Goal: Task Accomplishment & Management: Manage account settings

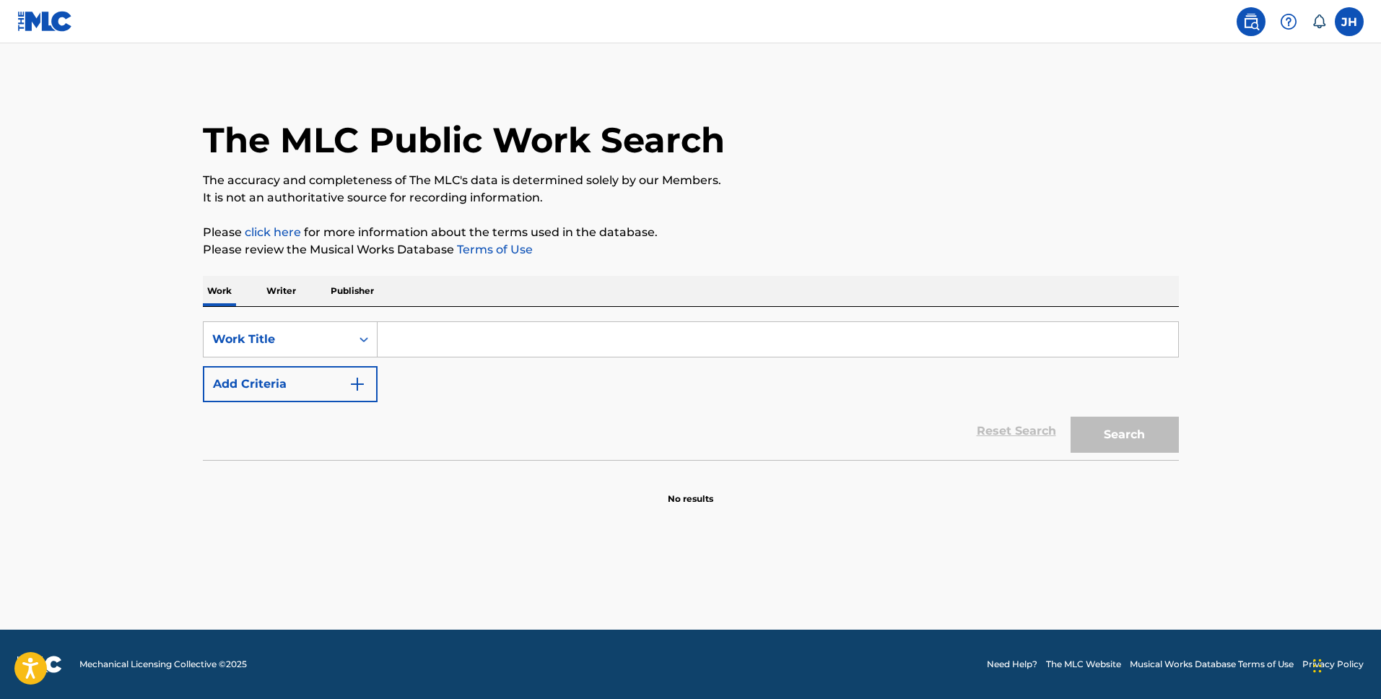
click at [274, 290] on p "Writer" at bounding box center [281, 291] width 38 height 30
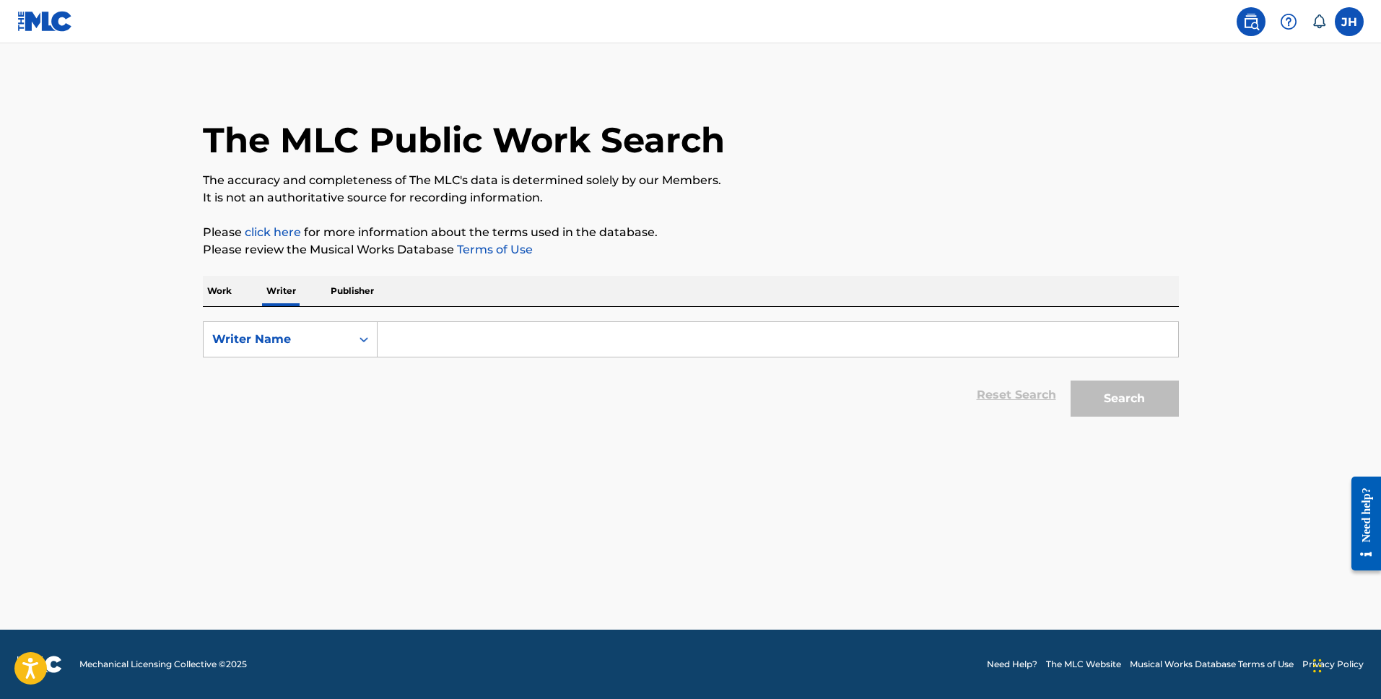
click at [449, 344] on input "Search Form" at bounding box center [777, 339] width 800 height 35
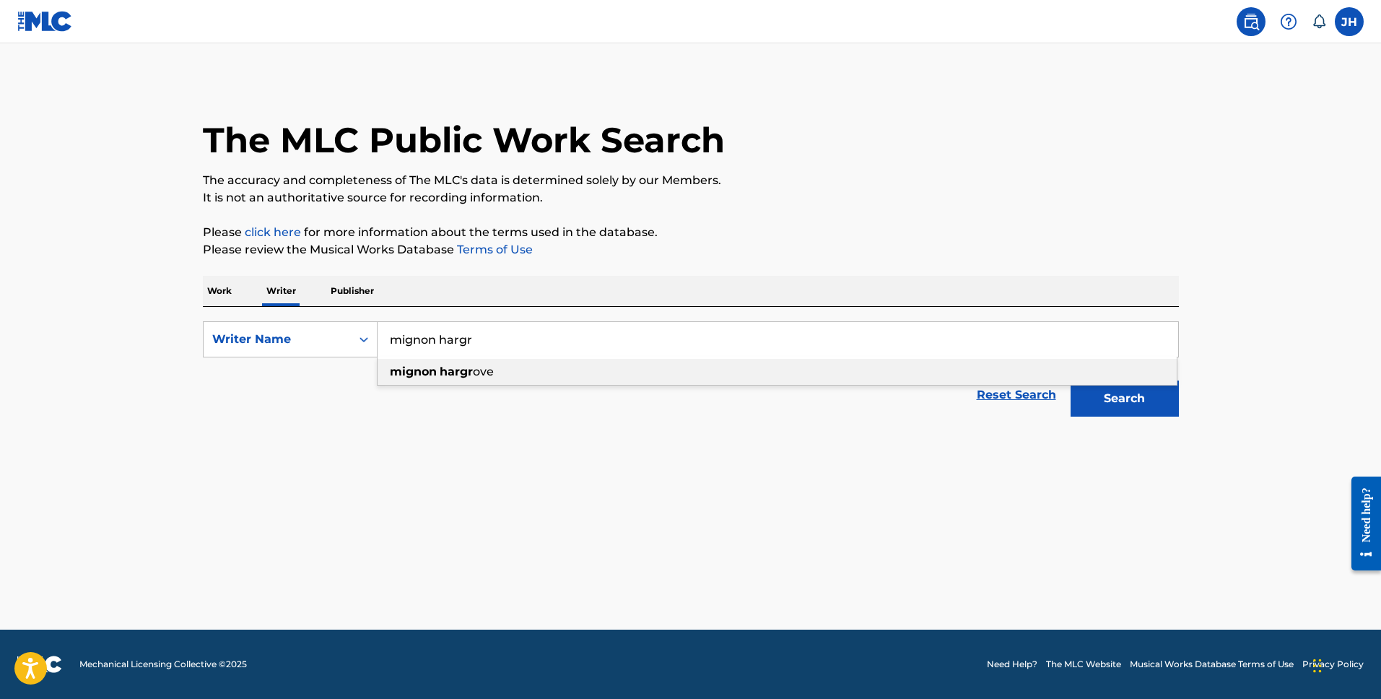
click at [419, 367] on strong "mignon" at bounding box center [413, 371] width 47 height 14
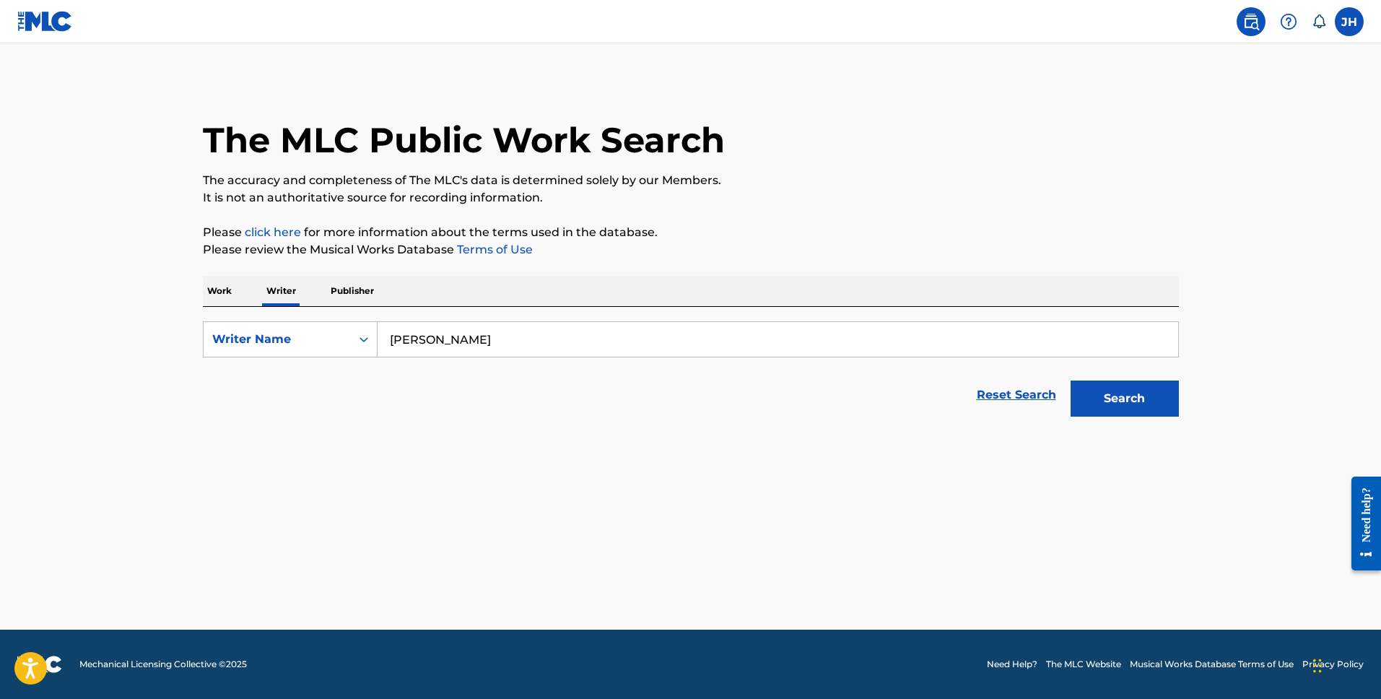
click at [1129, 393] on button "Search" at bounding box center [1124, 398] width 108 height 36
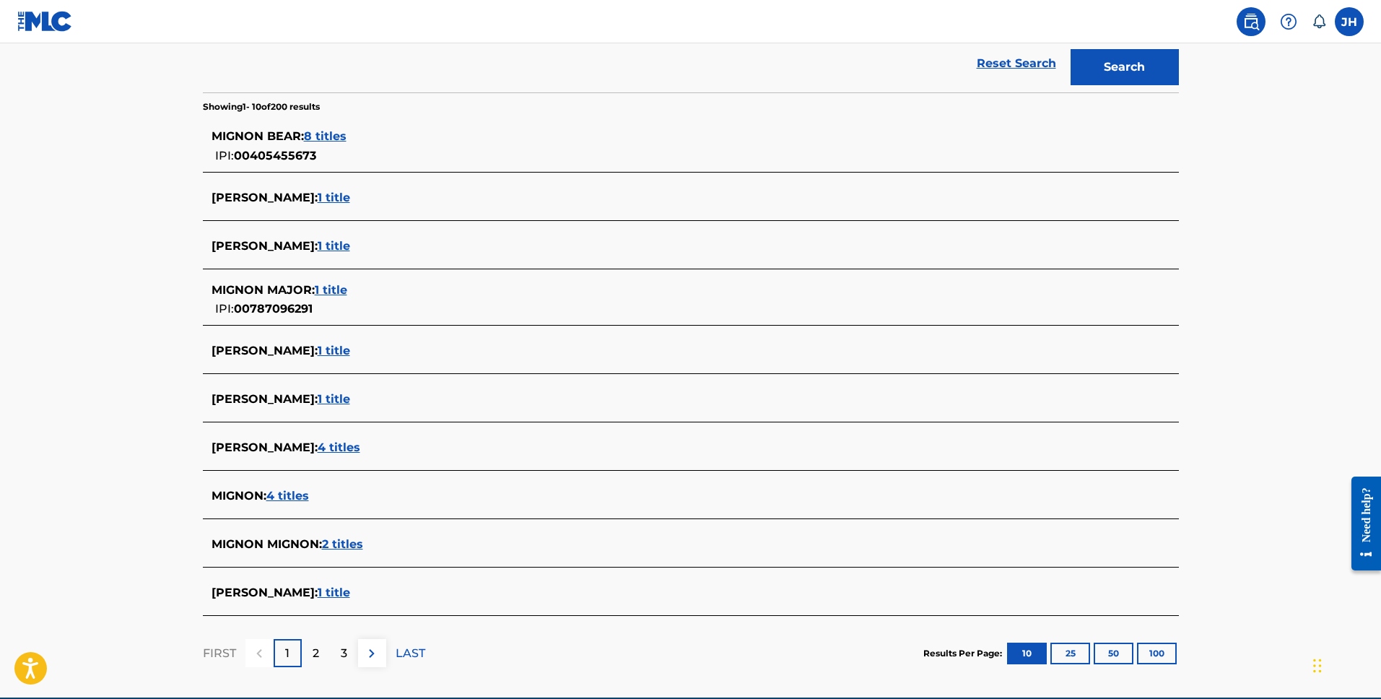
scroll to position [359, 0]
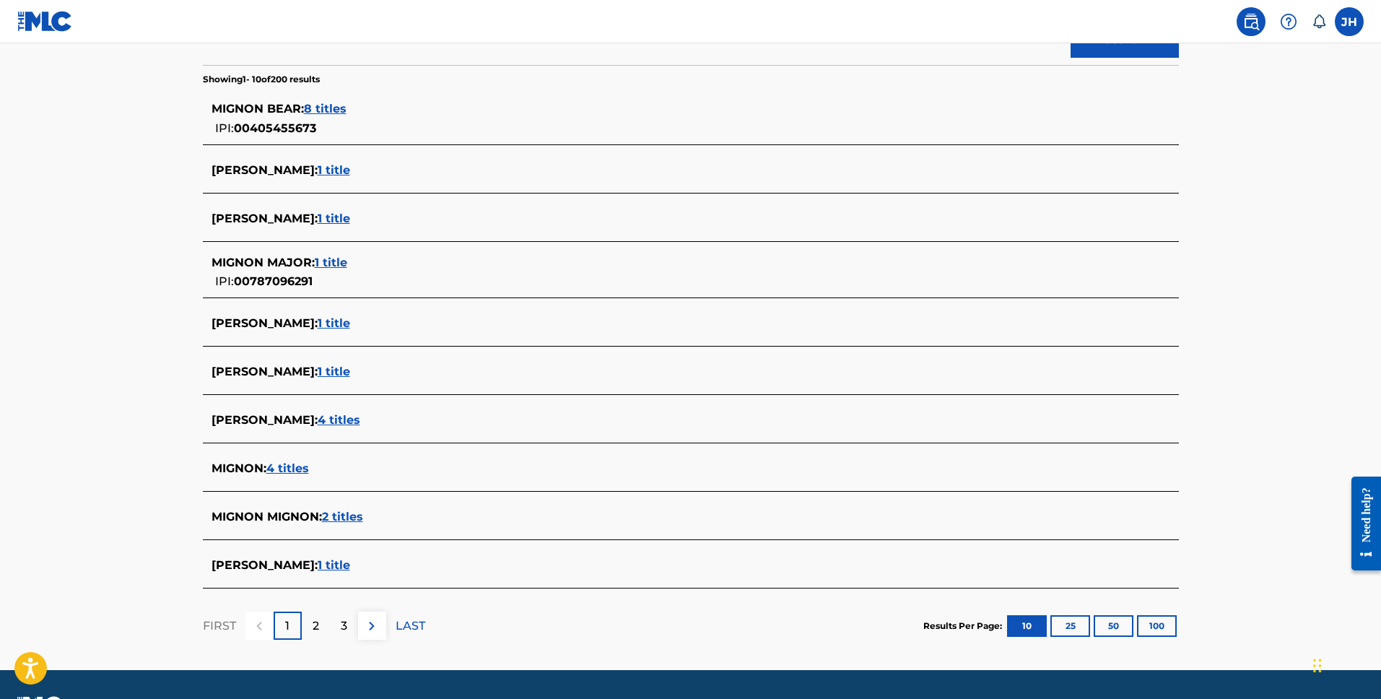
click at [350, 560] on span "1 title" at bounding box center [334, 565] width 32 height 14
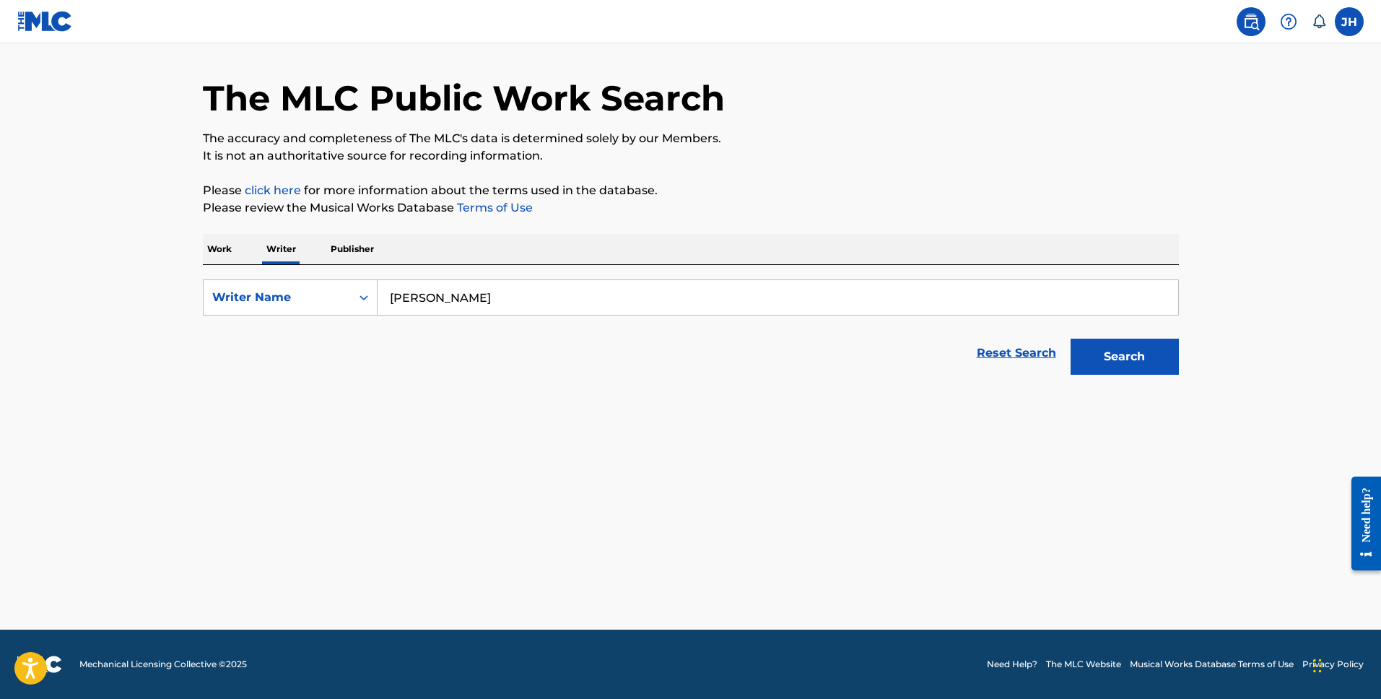
scroll to position [42, 0]
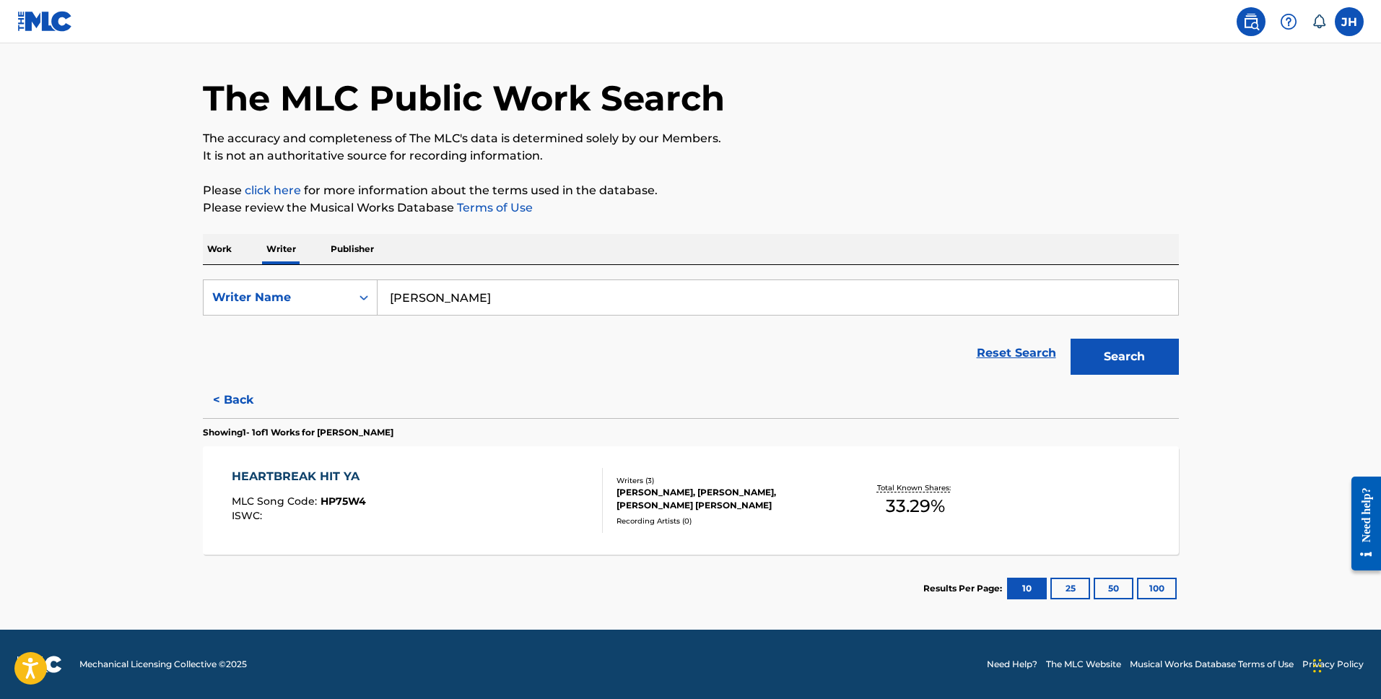
click at [445, 299] on input "mignon hargrove" at bounding box center [777, 297] width 800 height 35
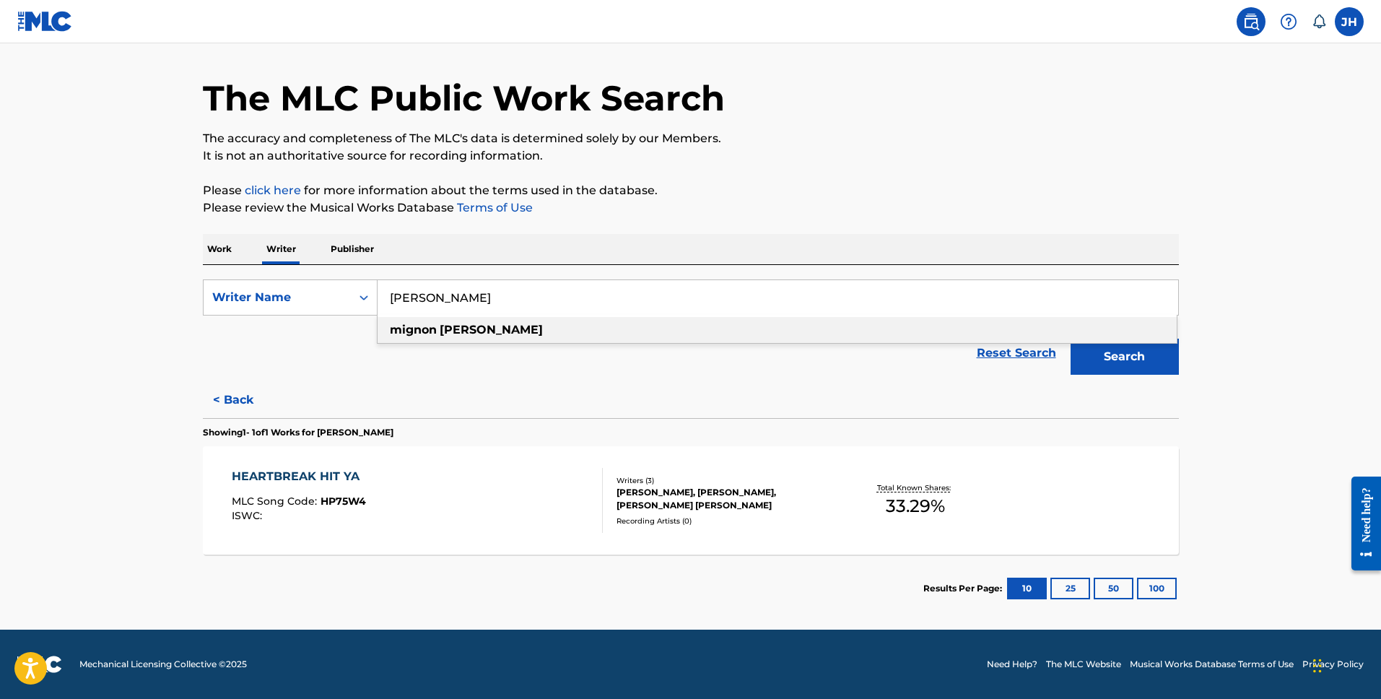
click at [445, 299] on input "mignon hargrove" at bounding box center [777, 297] width 800 height 35
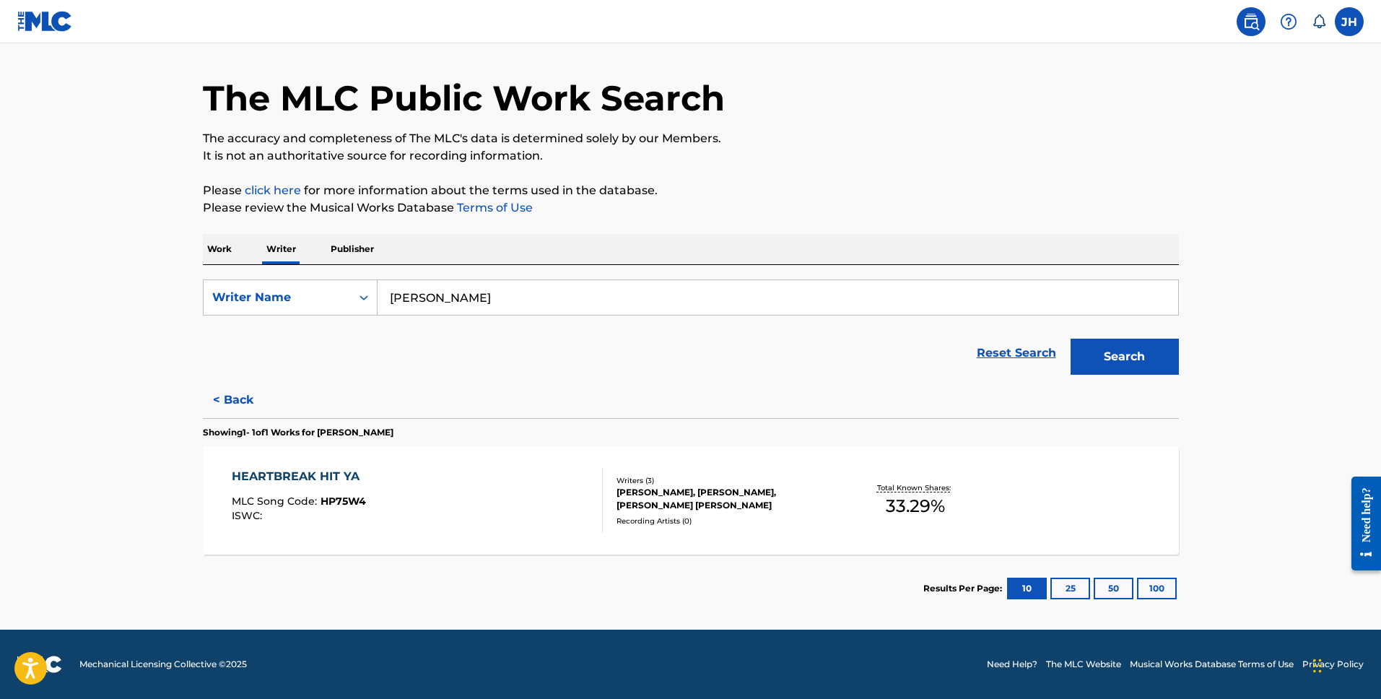
type input "mignon grabois"
click at [1106, 347] on button "Search" at bounding box center [1124, 356] width 108 height 36
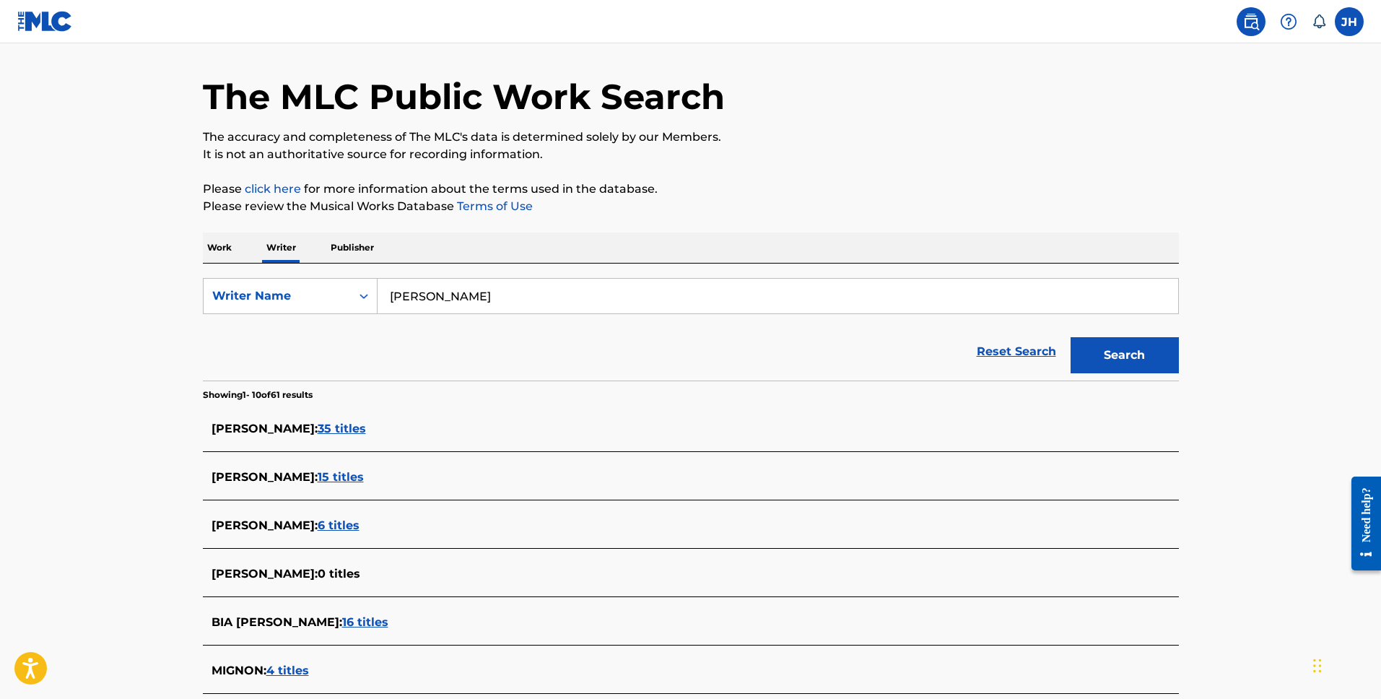
scroll to position [91, 0]
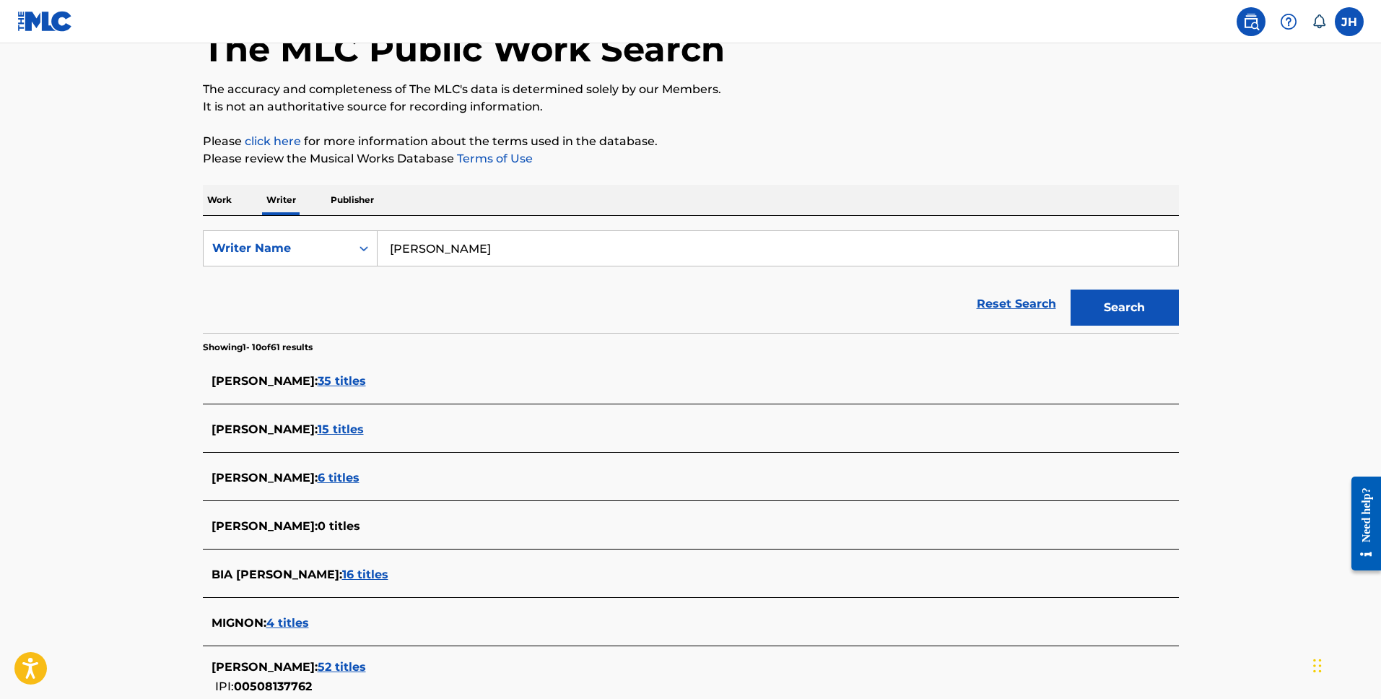
click at [318, 667] on span "MIGNON GRABOIS :" at bounding box center [264, 667] width 106 height 14
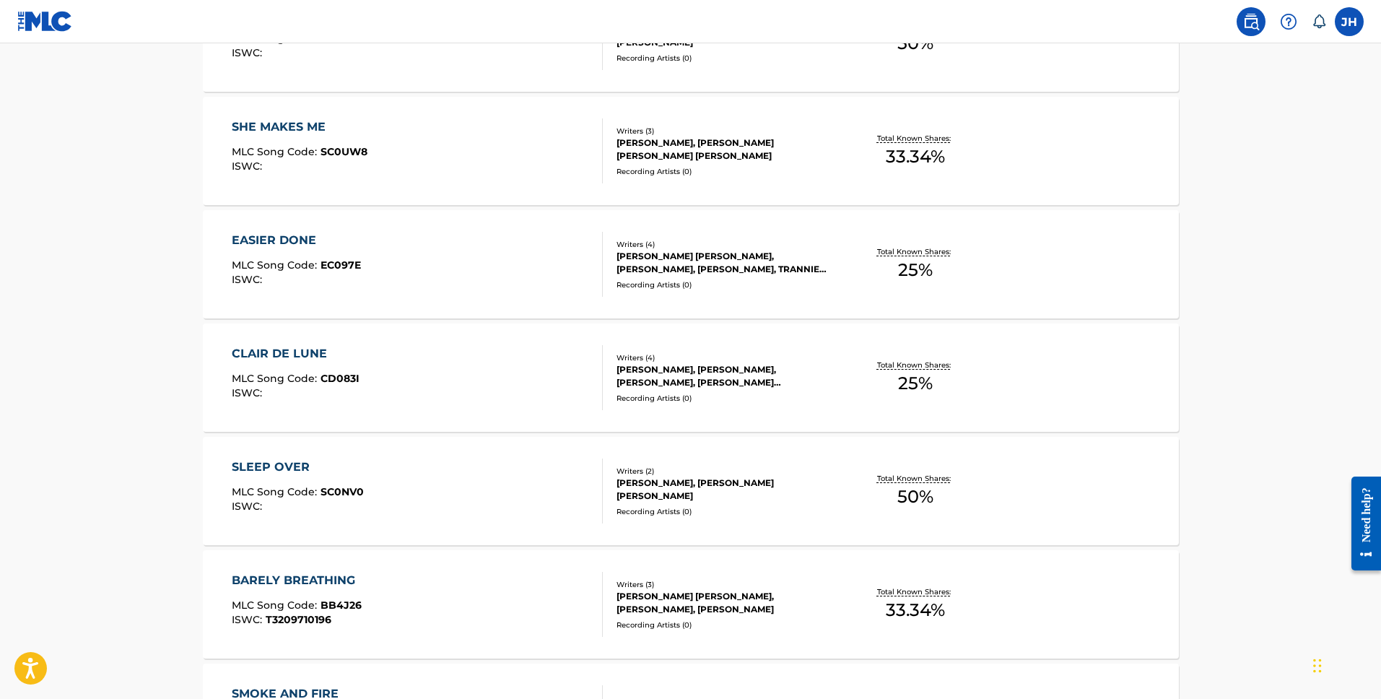
scroll to position [568, 0]
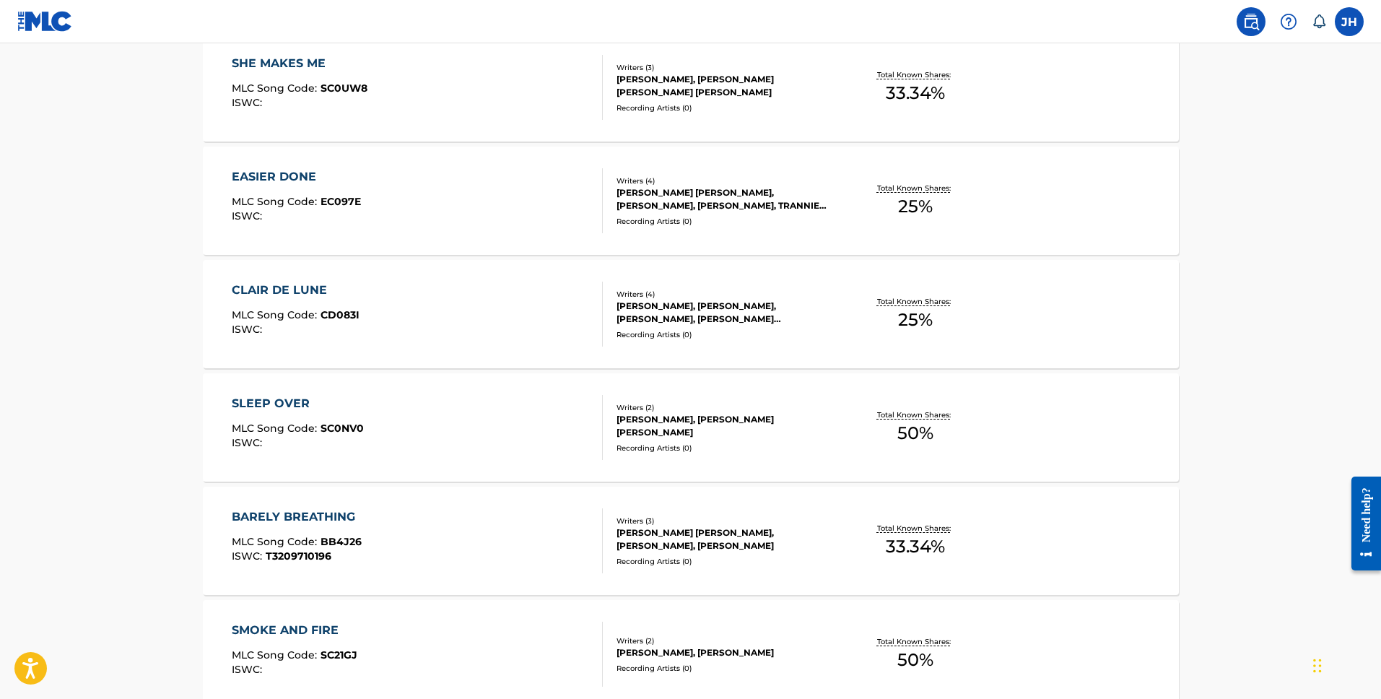
click at [528, 547] on div "BARELY BREATHING MLC Song Code : BB4J26 ISWC : T3209710196" at bounding box center [417, 540] width 371 height 65
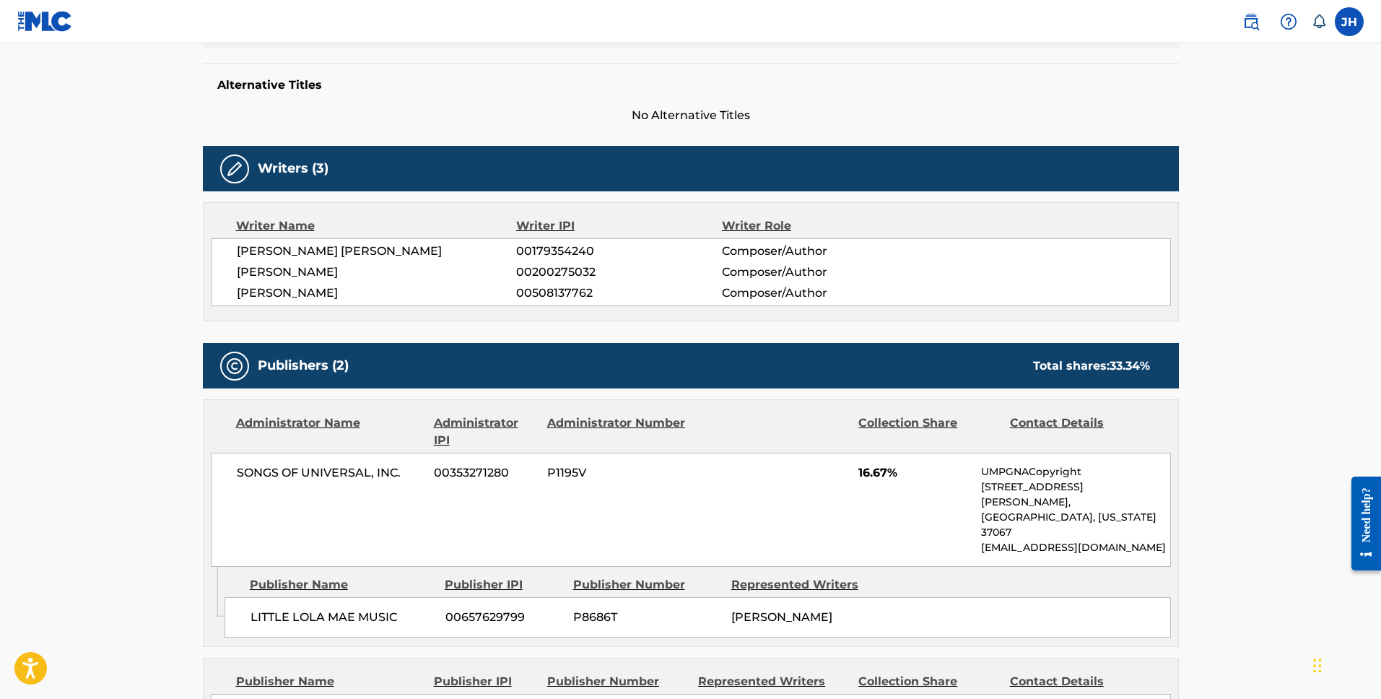
scroll to position [22, 0]
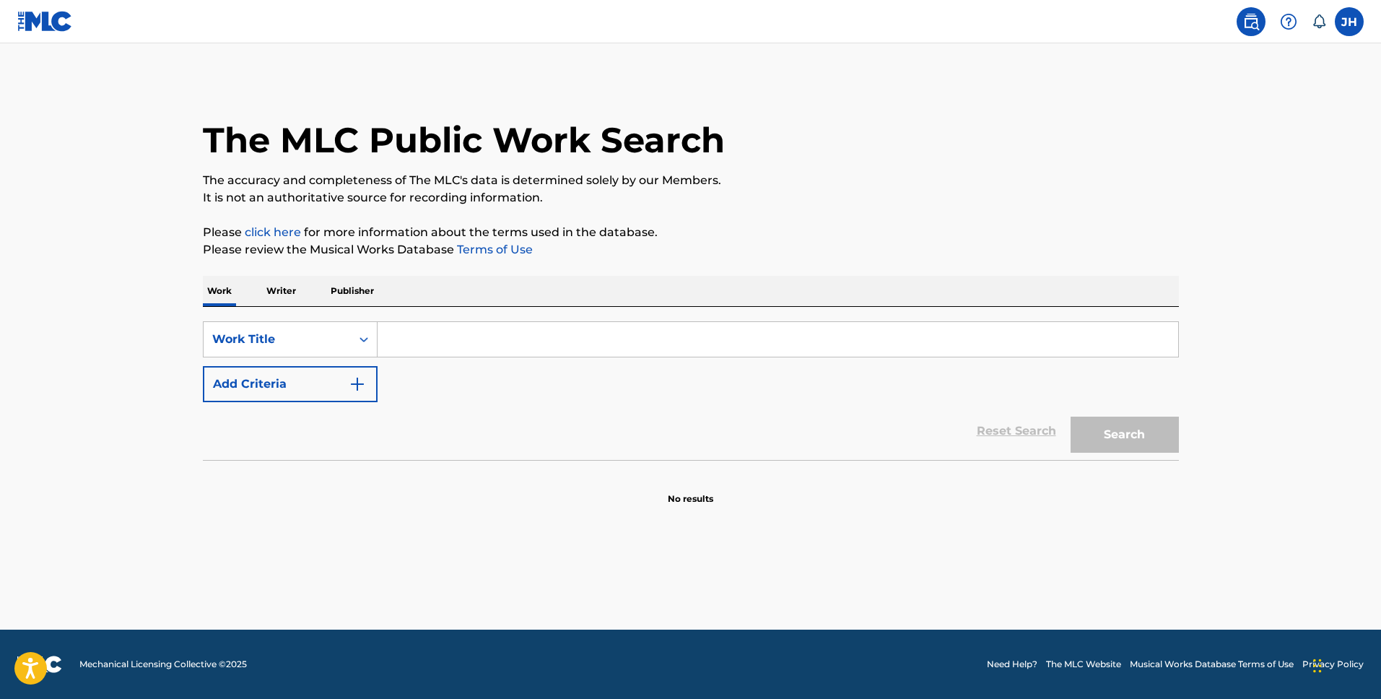
click at [429, 351] on input "Search Form" at bounding box center [777, 339] width 800 height 35
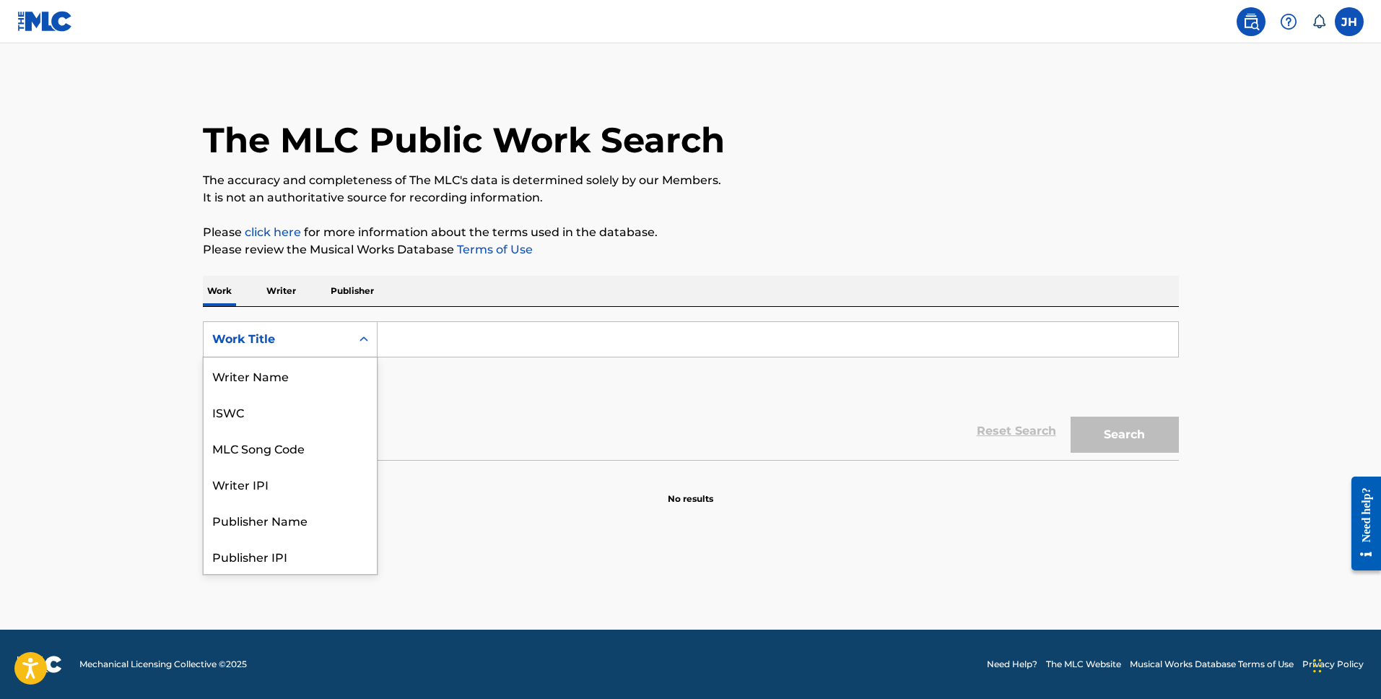
click at [281, 333] on div "Work Title" at bounding box center [277, 339] width 130 height 17
click at [281, 334] on div "Work Title" at bounding box center [277, 339] width 130 height 17
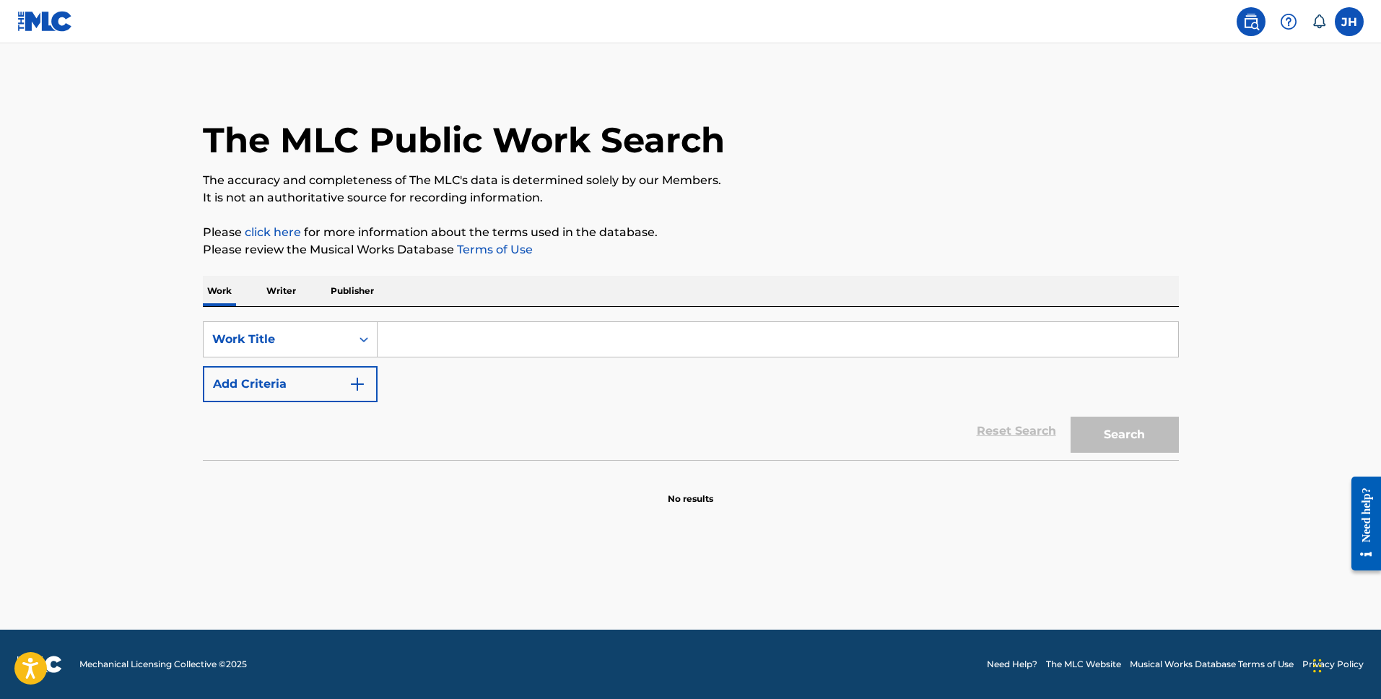
click at [440, 330] on input "Search Form" at bounding box center [777, 339] width 800 height 35
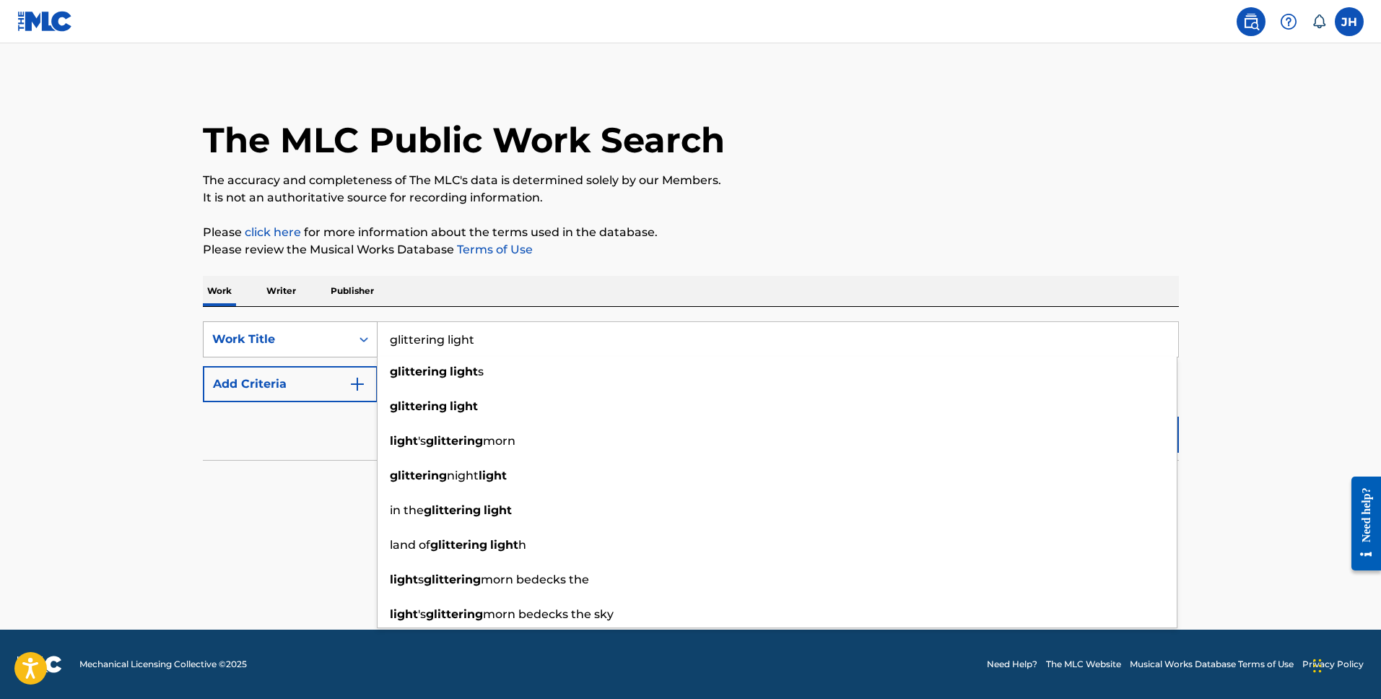
type input "glittering light"
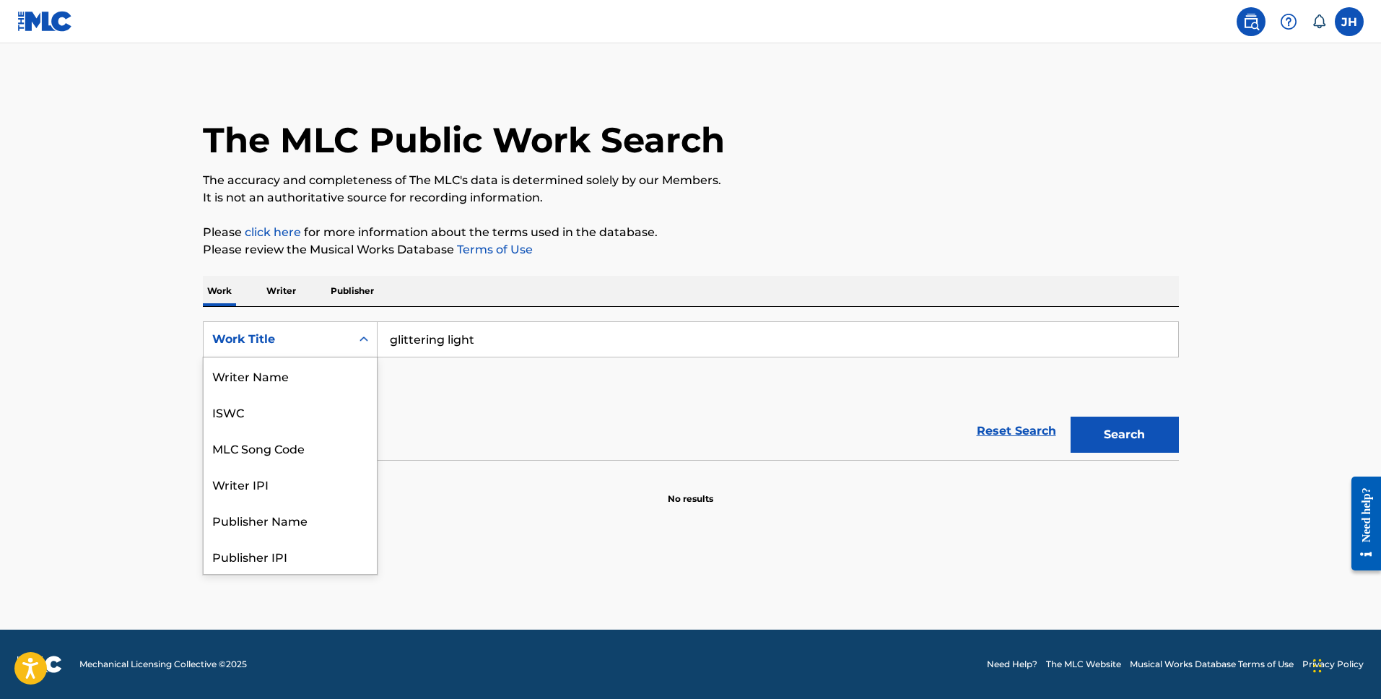
click at [281, 336] on div "Work Title" at bounding box center [277, 339] width 130 height 17
click at [313, 421] on div "Writer IPI" at bounding box center [290, 411] width 173 height 36
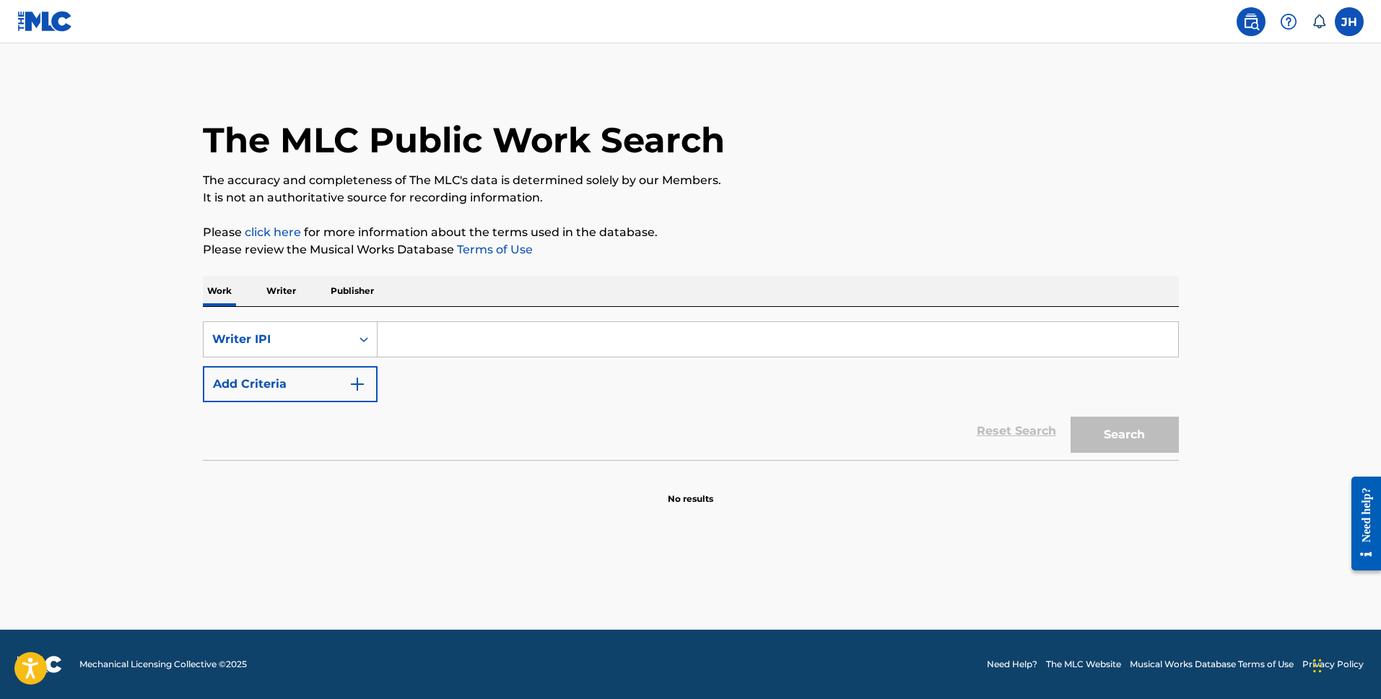
click at [431, 331] on input "Search Form" at bounding box center [777, 339] width 800 height 35
paste input "00801341882"
click at [414, 340] on input "00801341882" at bounding box center [777, 339] width 800 height 35
type input "00801341882"
click at [1070, 416] on button "Search" at bounding box center [1124, 434] width 108 height 36
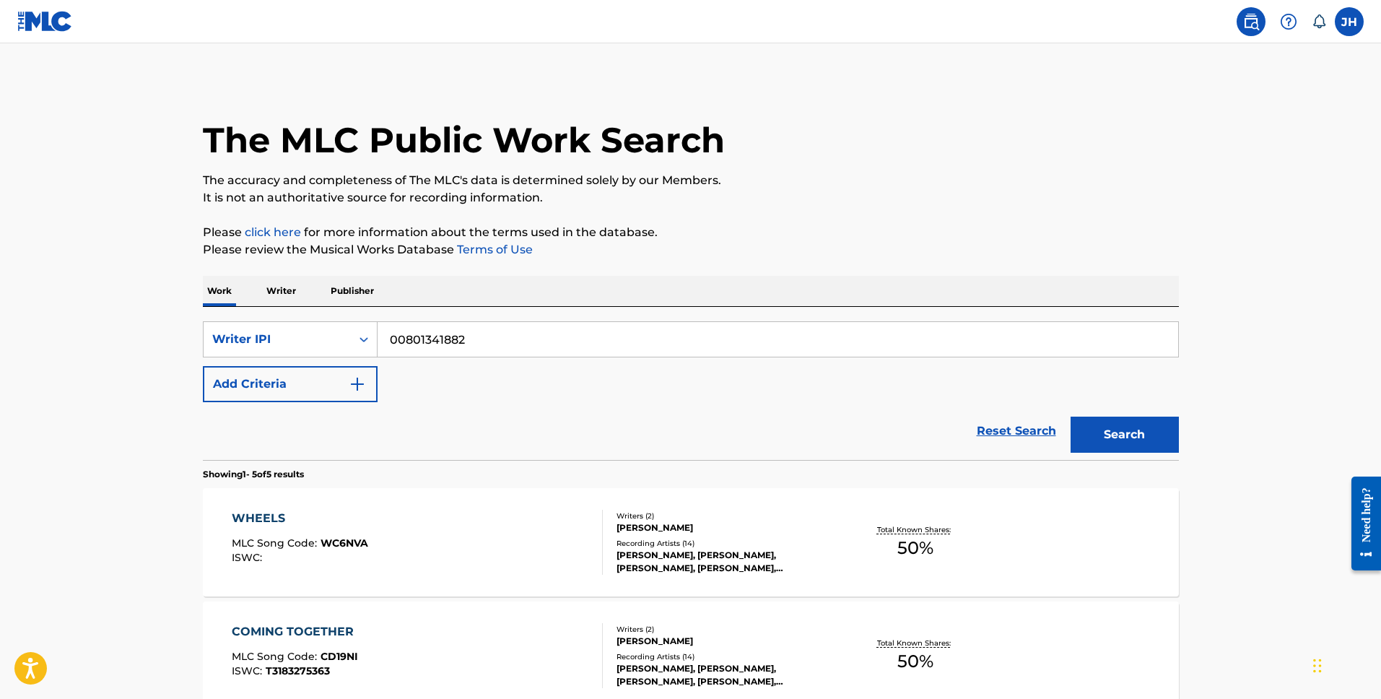
drag, startPoint x: 1380, startPoint y: 184, endPoint x: 1376, endPoint y: 165, distance: 19.8
click at [1376, 165] on main "The MLC Public Work Search The accuracy and completeness of The MLC's data is d…" at bounding box center [690, 583] width 1381 height 1081
click at [1319, 224] on main "The MLC Public Work Search The accuracy and completeness of The MLC's data is d…" at bounding box center [690, 583] width 1381 height 1081
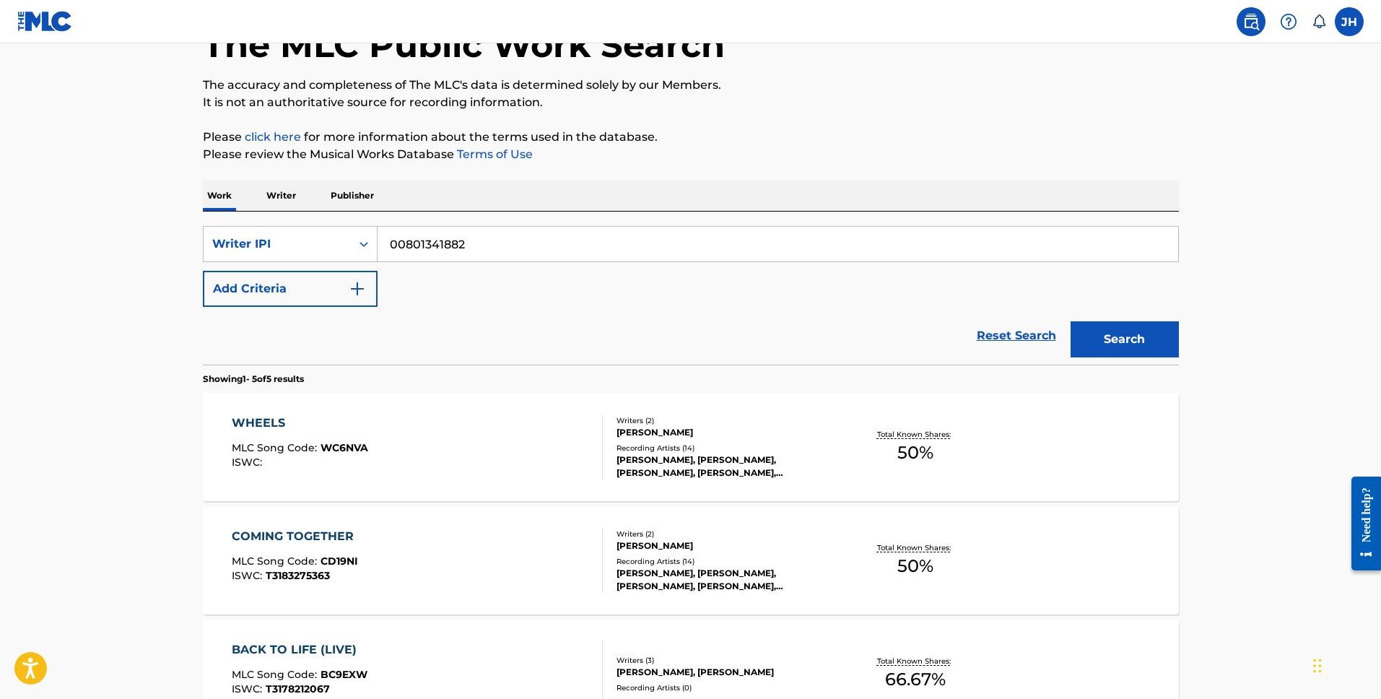
scroll to position [91, 0]
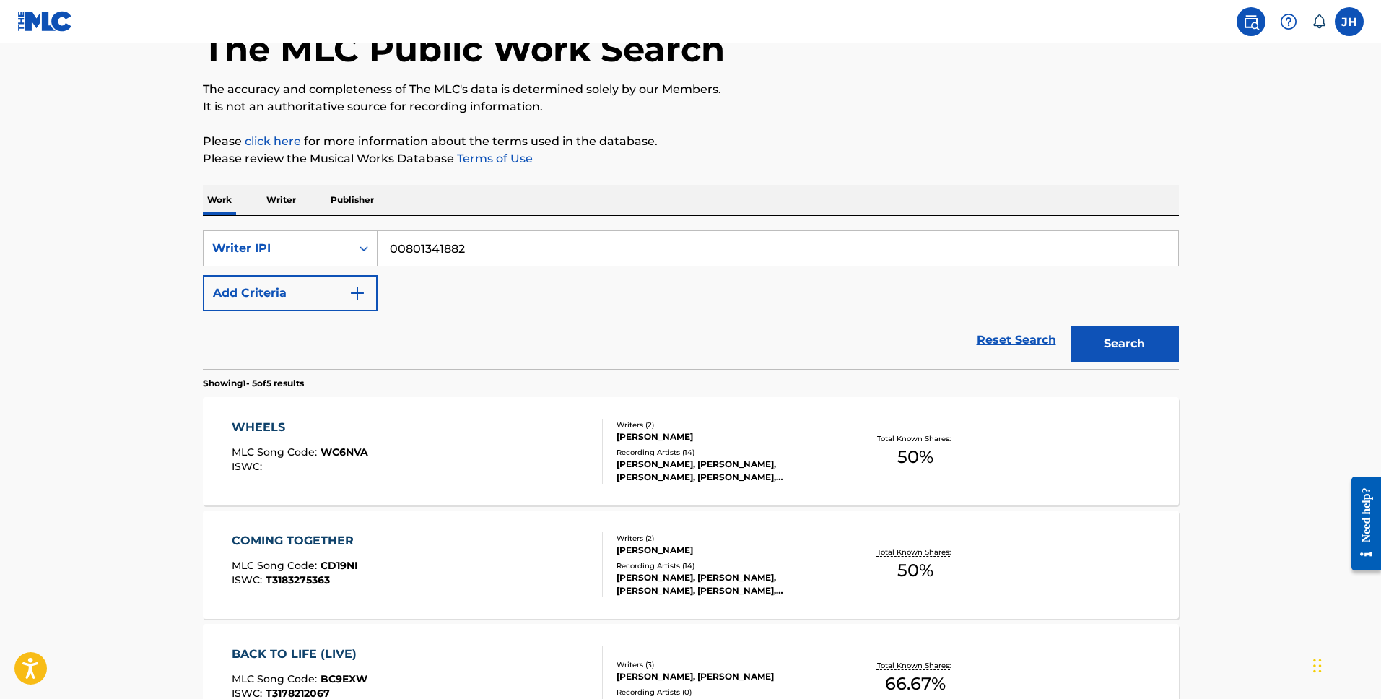
click at [1350, 22] on label at bounding box center [1348, 21] width 29 height 29
click at [1349, 22] on input "[PERSON_NAME] [PERSON_NAME] [EMAIL_ADDRESS][DOMAIN_NAME] Notification Preferenc…" at bounding box center [1349, 22] width 0 height 0
click at [1192, 205] on p "Log out" at bounding box center [1209, 204] width 34 height 13
click at [1349, 22] on input "[PERSON_NAME] [PERSON_NAME] [EMAIL_ADDRESS][DOMAIN_NAME] Notification Preferenc…" at bounding box center [1349, 22] width 0 height 0
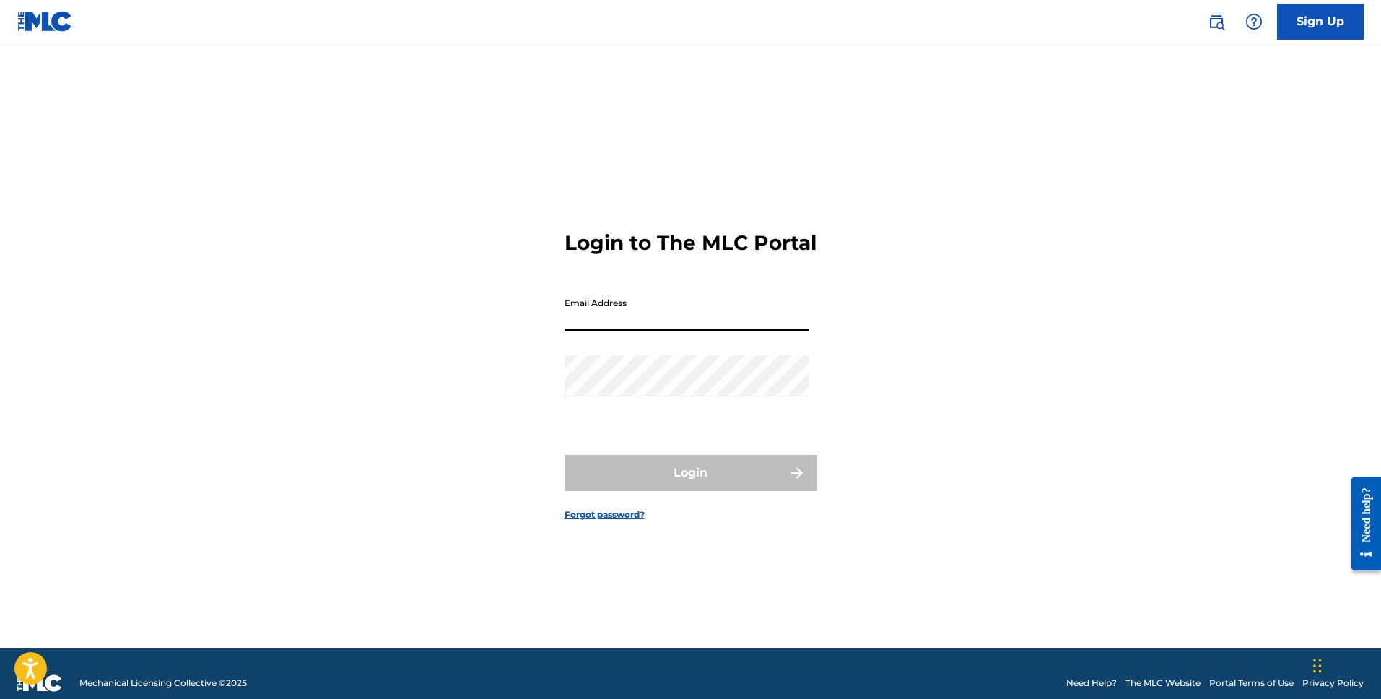
click at [723, 315] on input "Email Address" at bounding box center [686, 310] width 244 height 41
type input "[EMAIL_ADDRESS][DOMAIN_NAME]"
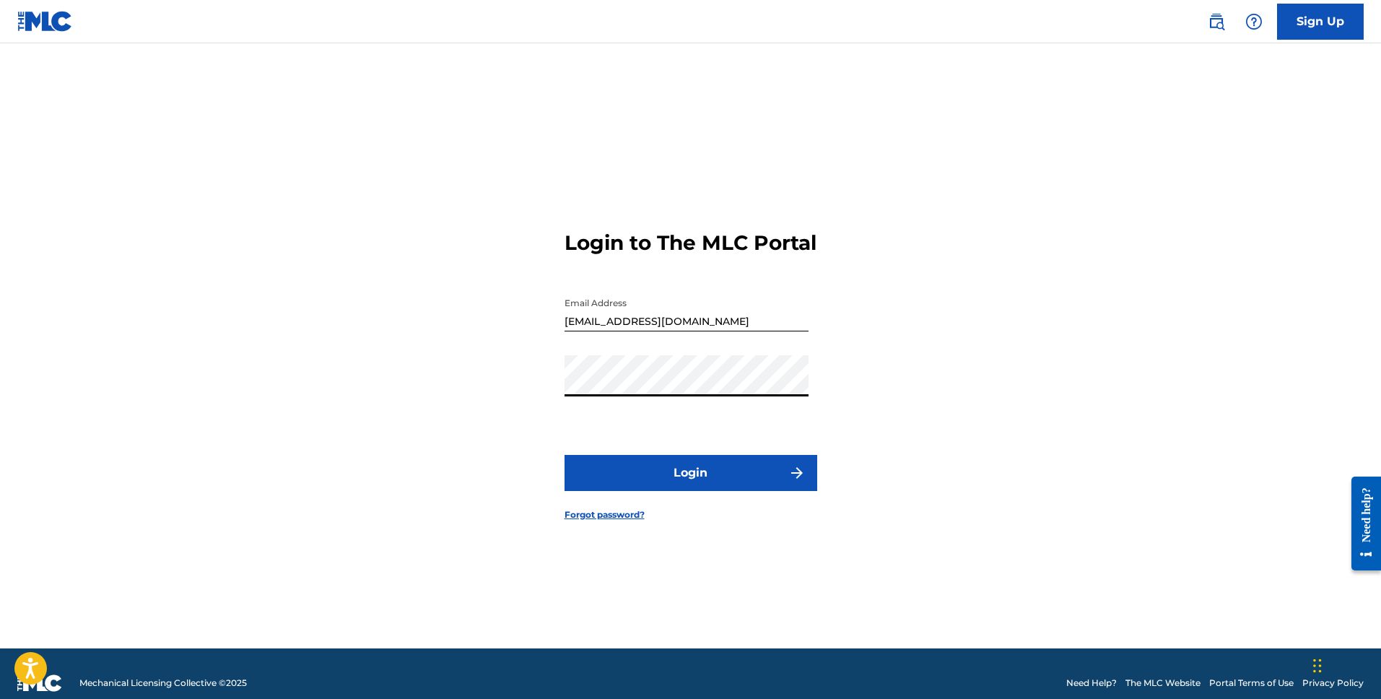
click at [564, 455] on button "Login" at bounding box center [690, 473] width 253 height 36
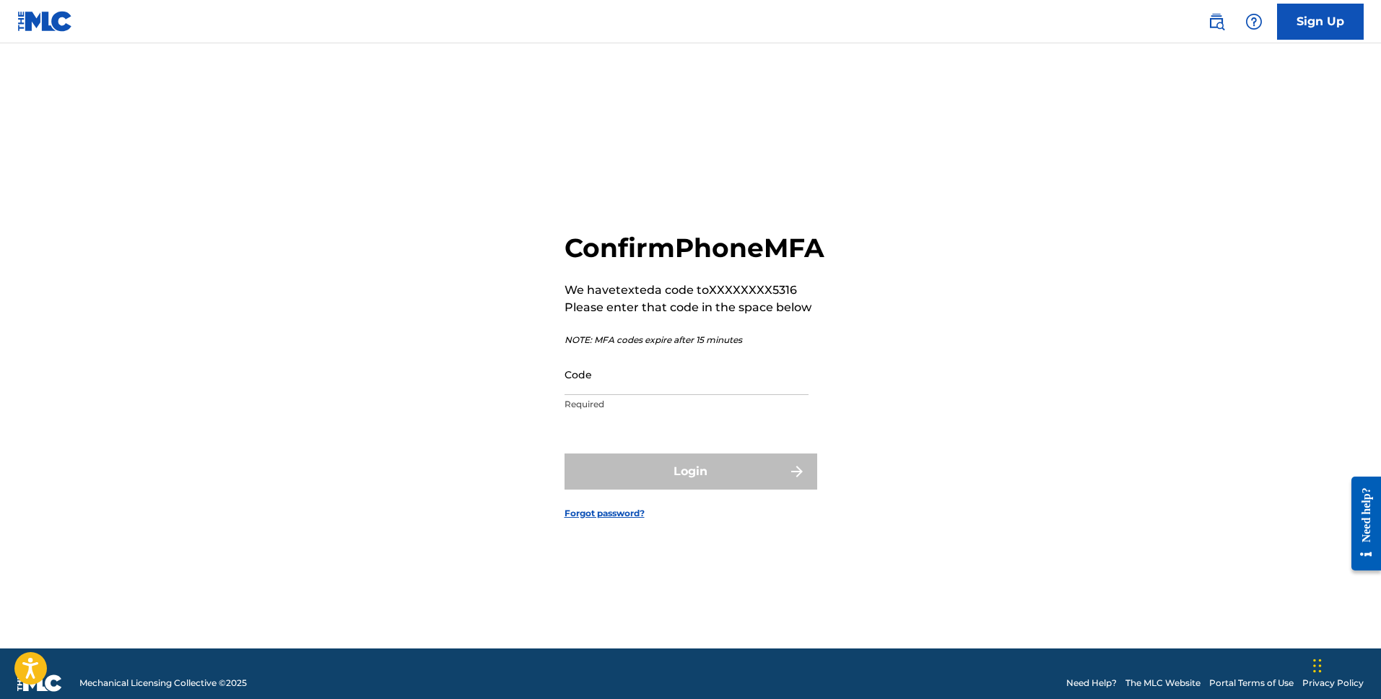
click at [656, 395] on input "Code" at bounding box center [686, 374] width 244 height 41
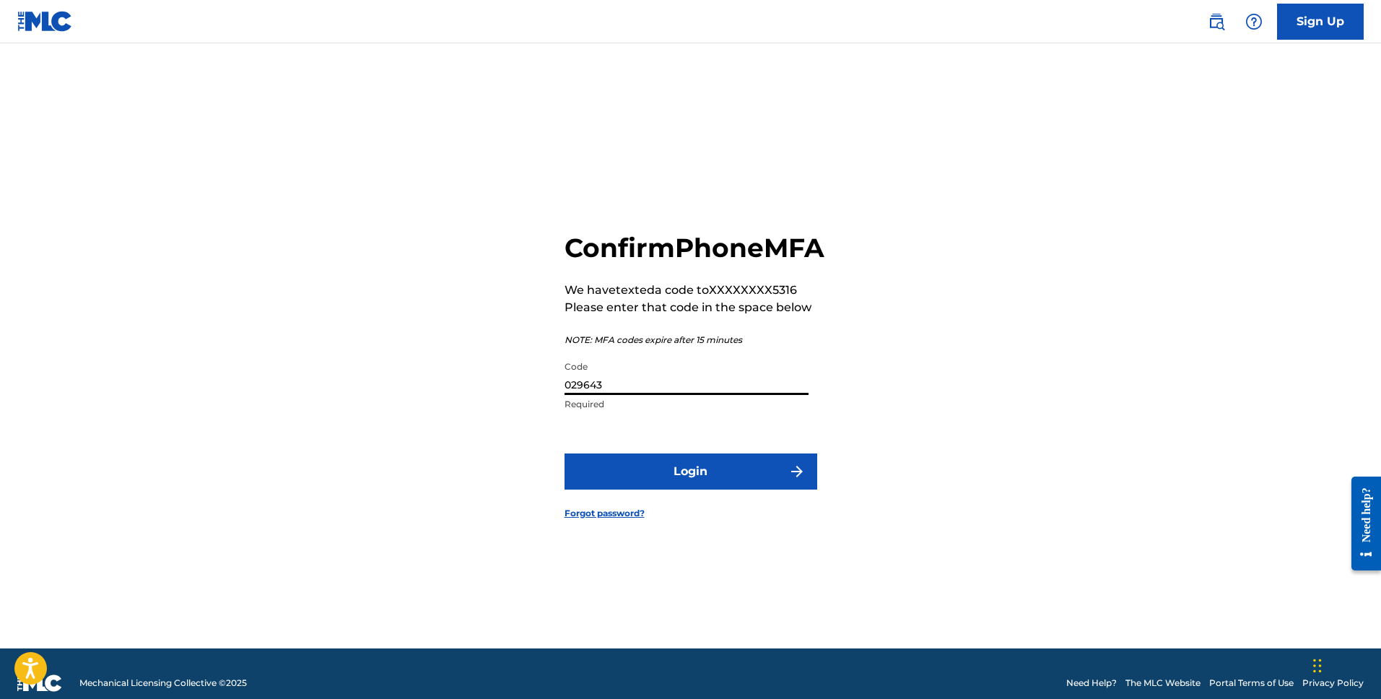
type input "029643"
click at [564, 453] on button "Login" at bounding box center [690, 471] width 253 height 36
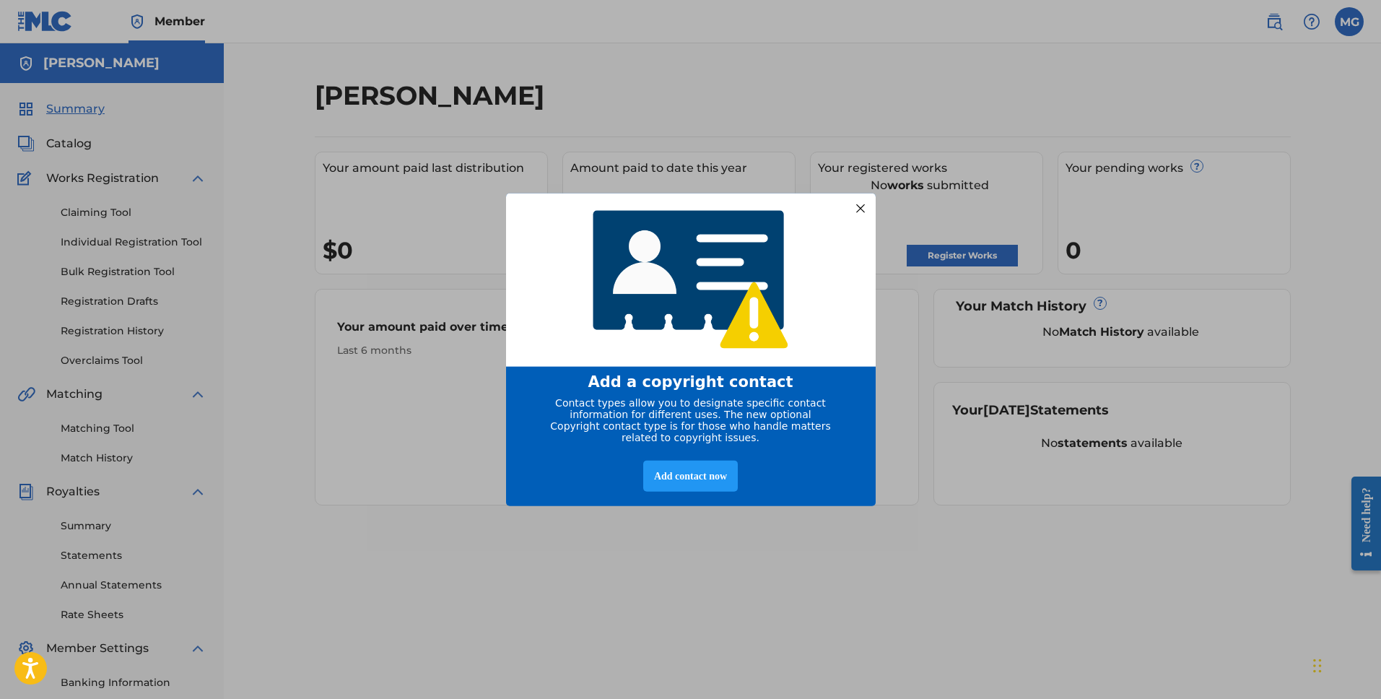
click at [860, 198] on div at bounding box center [859, 207] width 19 height 19
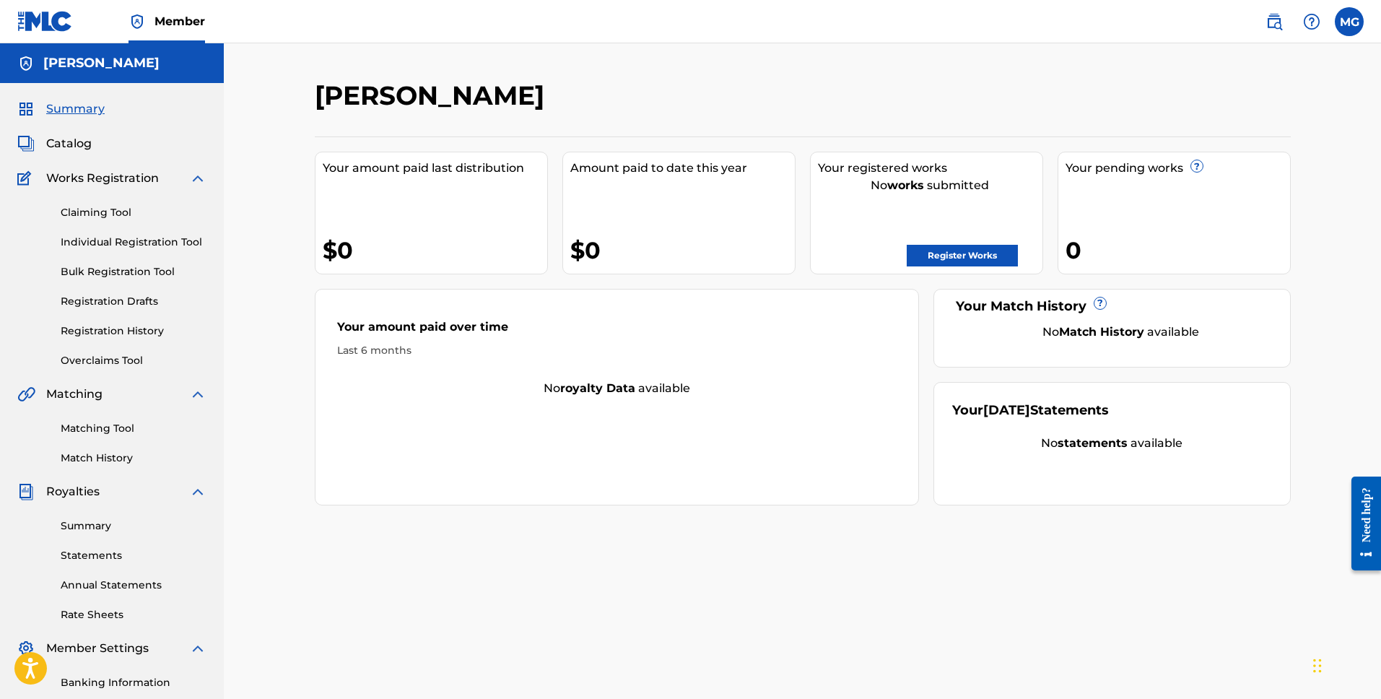
click at [139, 219] on link "Claiming Tool" at bounding box center [134, 212] width 146 height 15
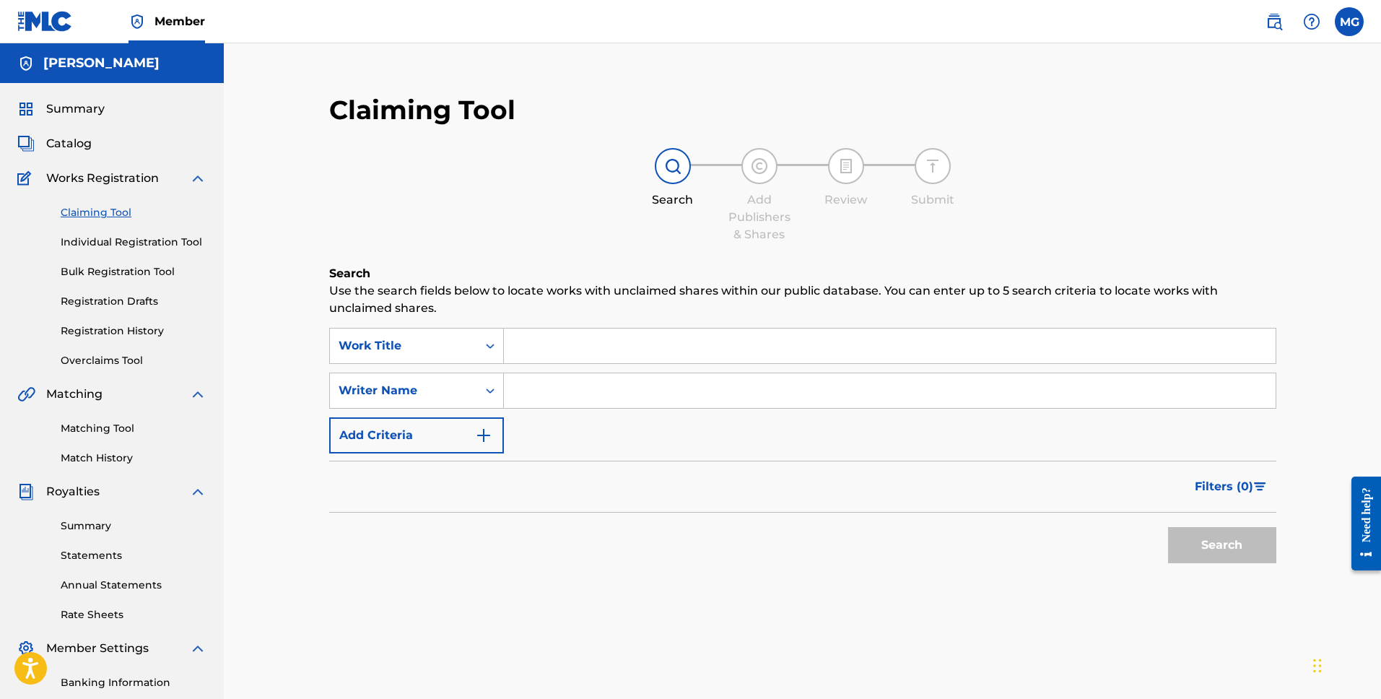
click at [115, 242] on link "Individual Registration Tool" at bounding box center [134, 242] width 146 height 15
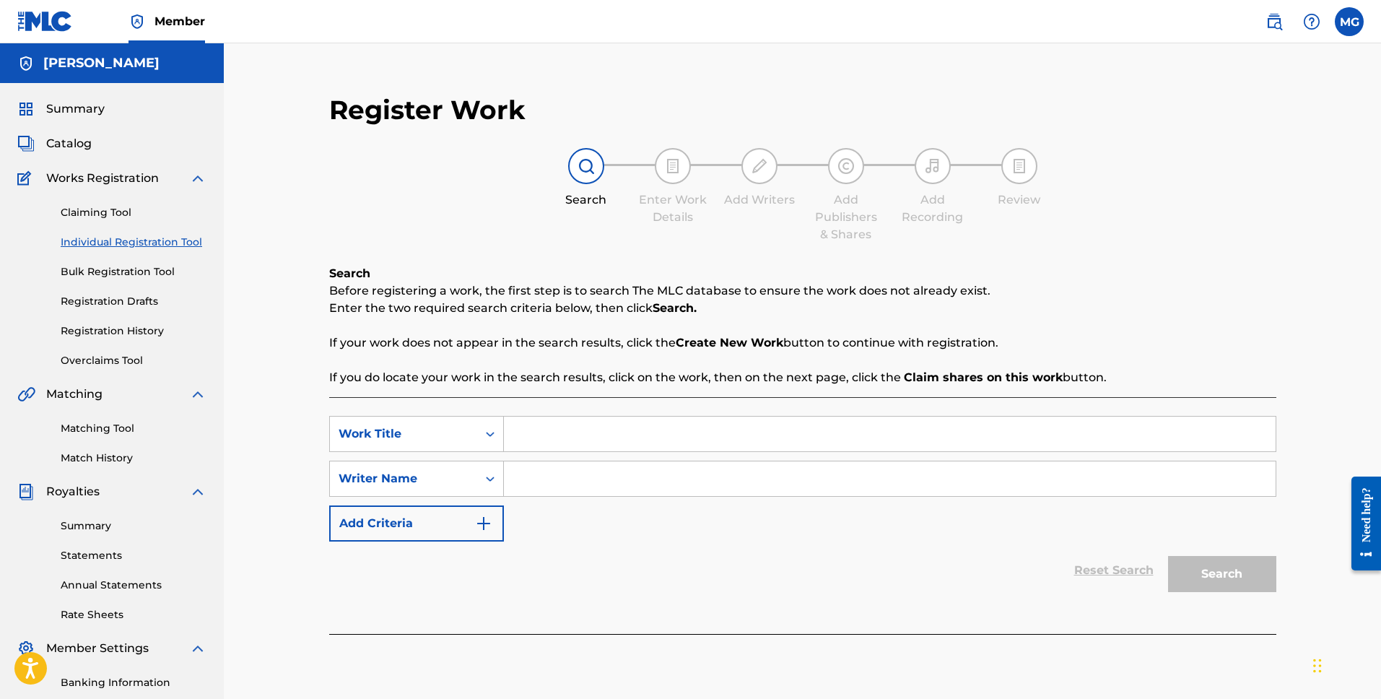
click at [89, 495] on span "Royalties" at bounding box center [72, 491] width 53 height 17
click at [95, 528] on link "Summary" at bounding box center [134, 525] width 146 height 15
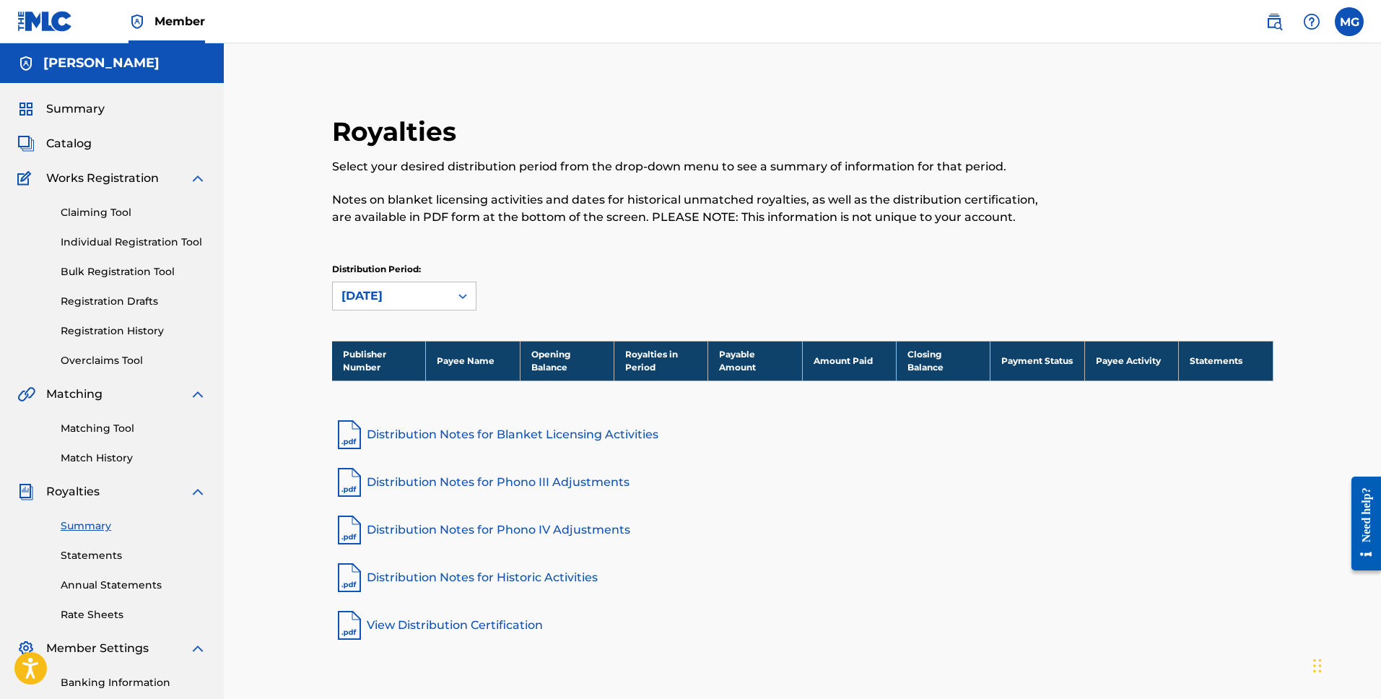
click at [104, 554] on link "Statements" at bounding box center [134, 555] width 146 height 15
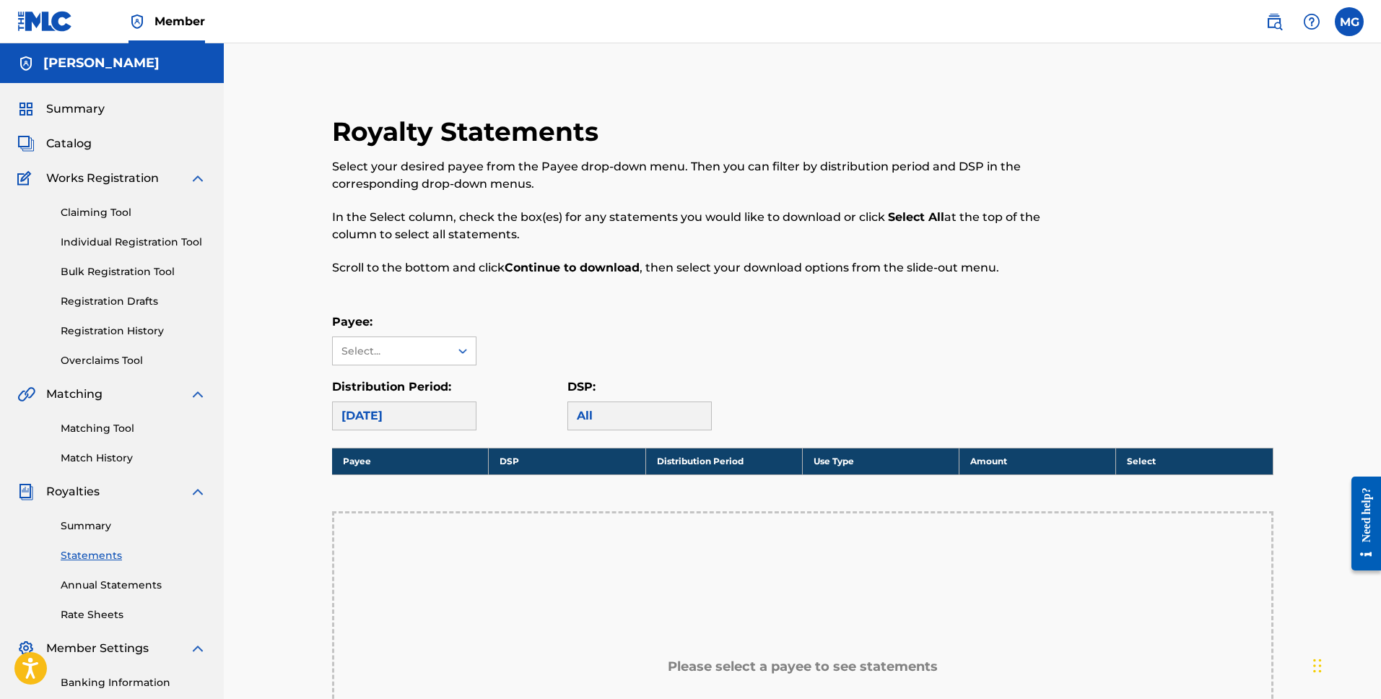
click at [92, 578] on link "Annual Statements" at bounding box center [134, 584] width 146 height 15
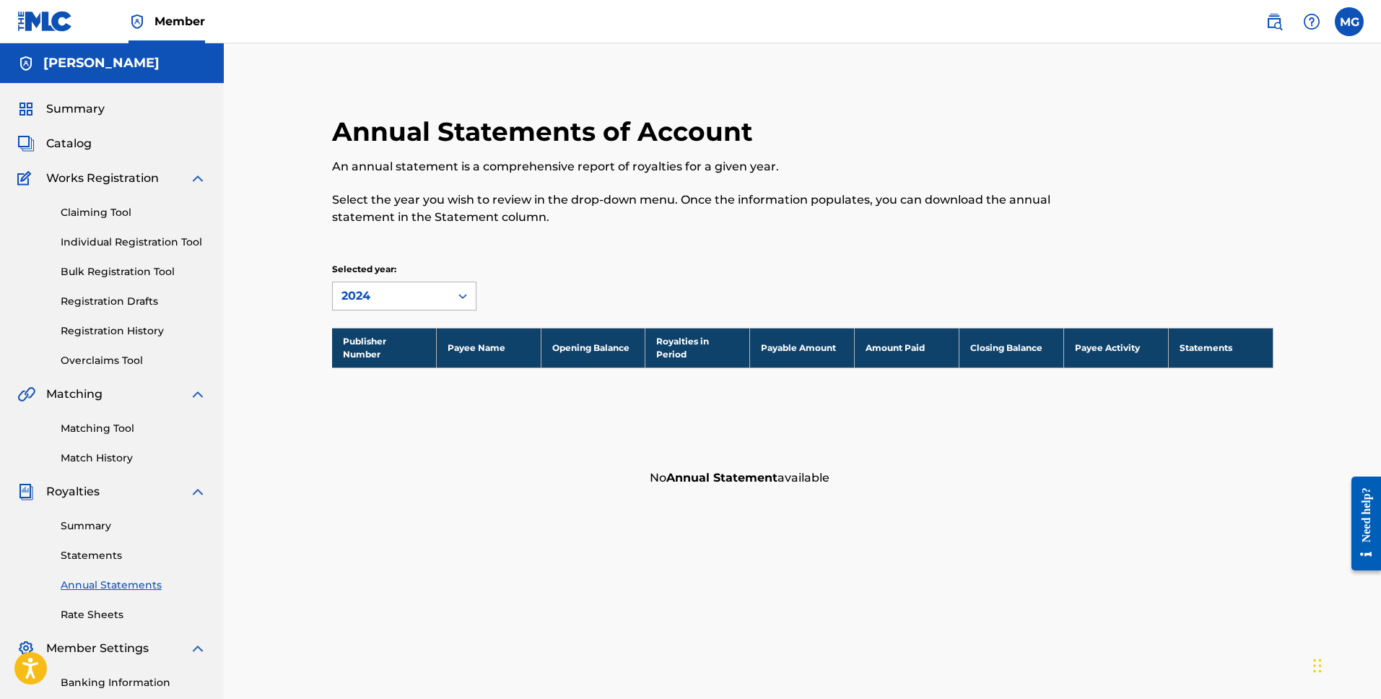
click at [416, 304] on div "2024" at bounding box center [391, 295] width 100 height 17
click at [384, 380] on div "2023" at bounding box center [404, 364] width 143 height 36
click at [434, 304] on div "2023" at bounding box center [391, 295] width 100 height 17
click at [388, 393] on div "2022" at bounding box center [404, 401] width 143 height 36
click at [411, 311] on div "Annual Statements of Account An annual statement is a comprehensive report of r…" at bounding box center [803, 304] width 976 height 378
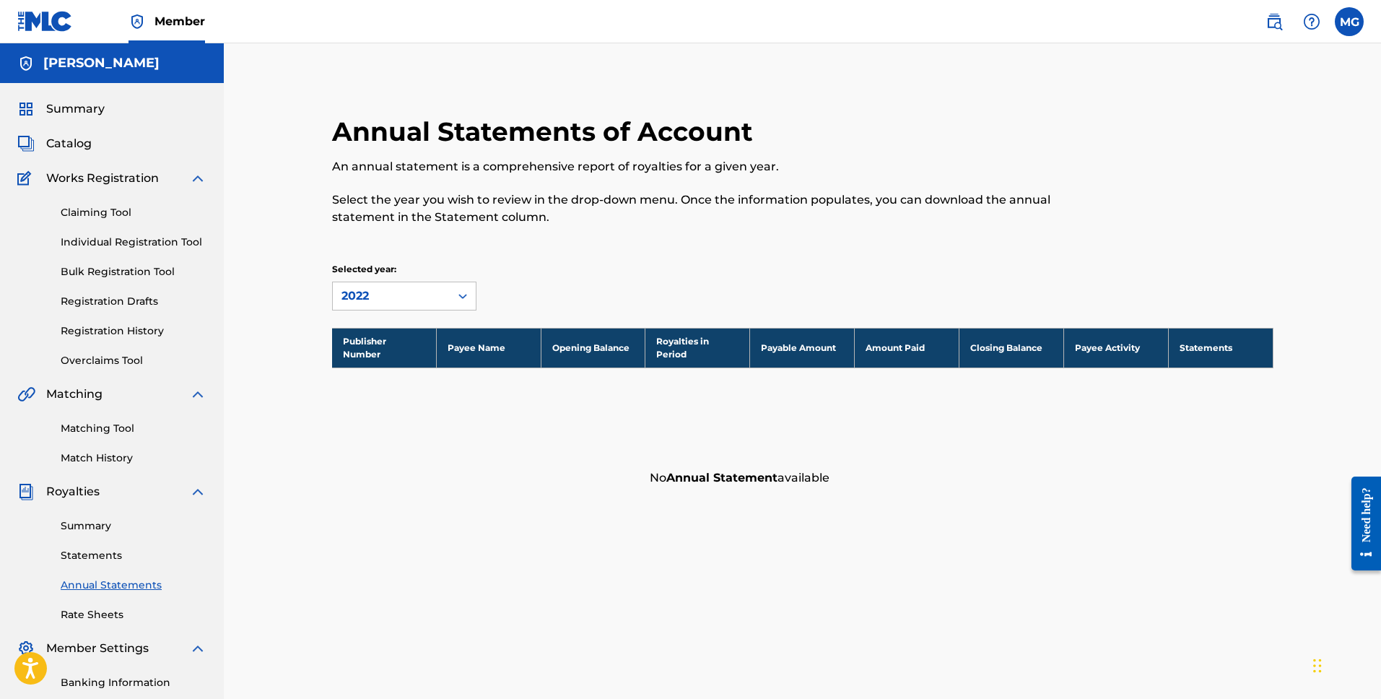
click at [102, 422] on link "Matching Tool" at bounding box center [134, 428] width 146 height 15
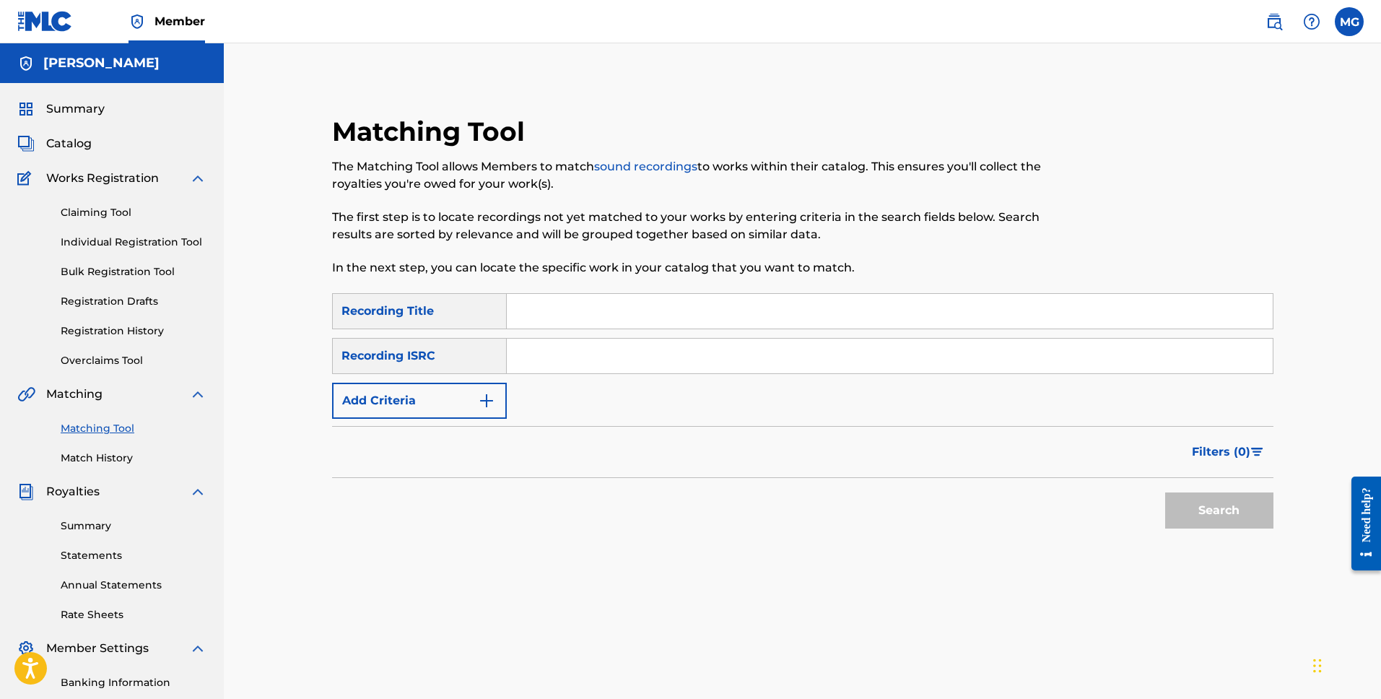
click at [100, 149] on div "Catalog" at bounding box center [111, 143] width 189 height 17
click at [74, 147] on span "Catalog" at bounding box center [68, 143] width 45 height 17
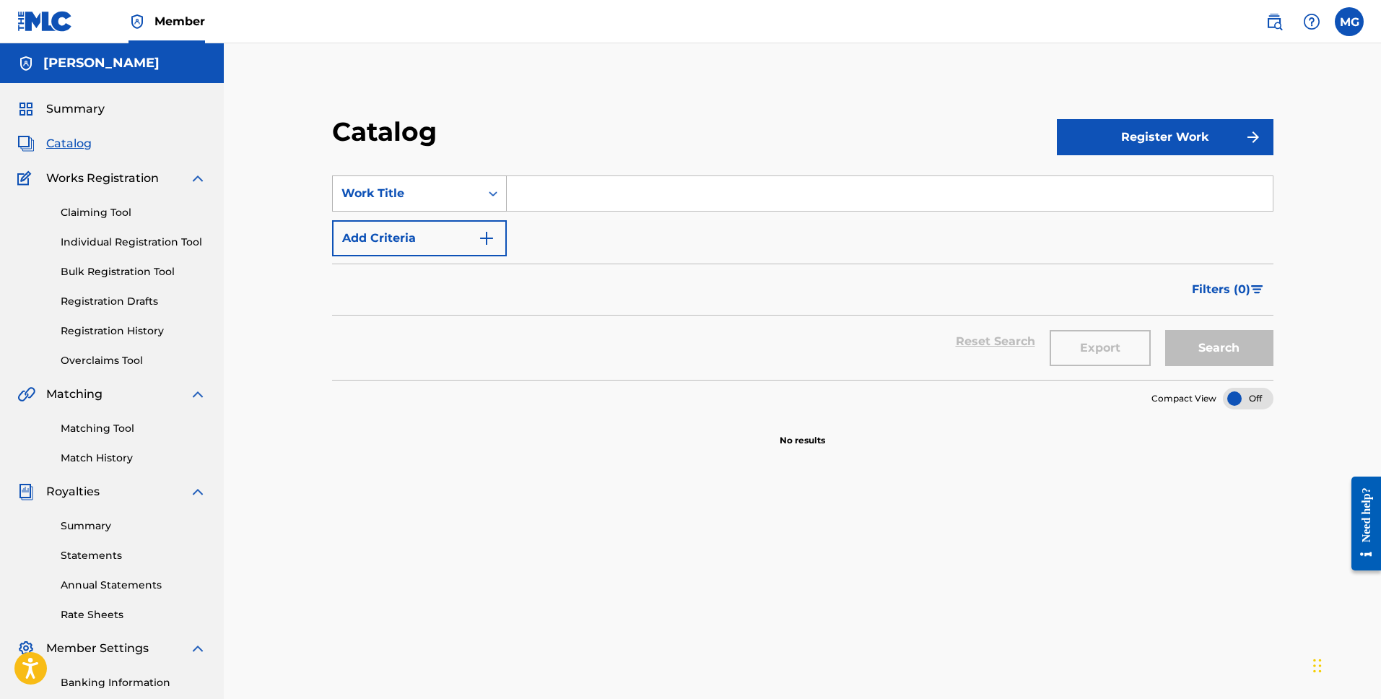
click at [419, 202] on div "Work Title" at bounding box center [406, 193] width 147 height 27
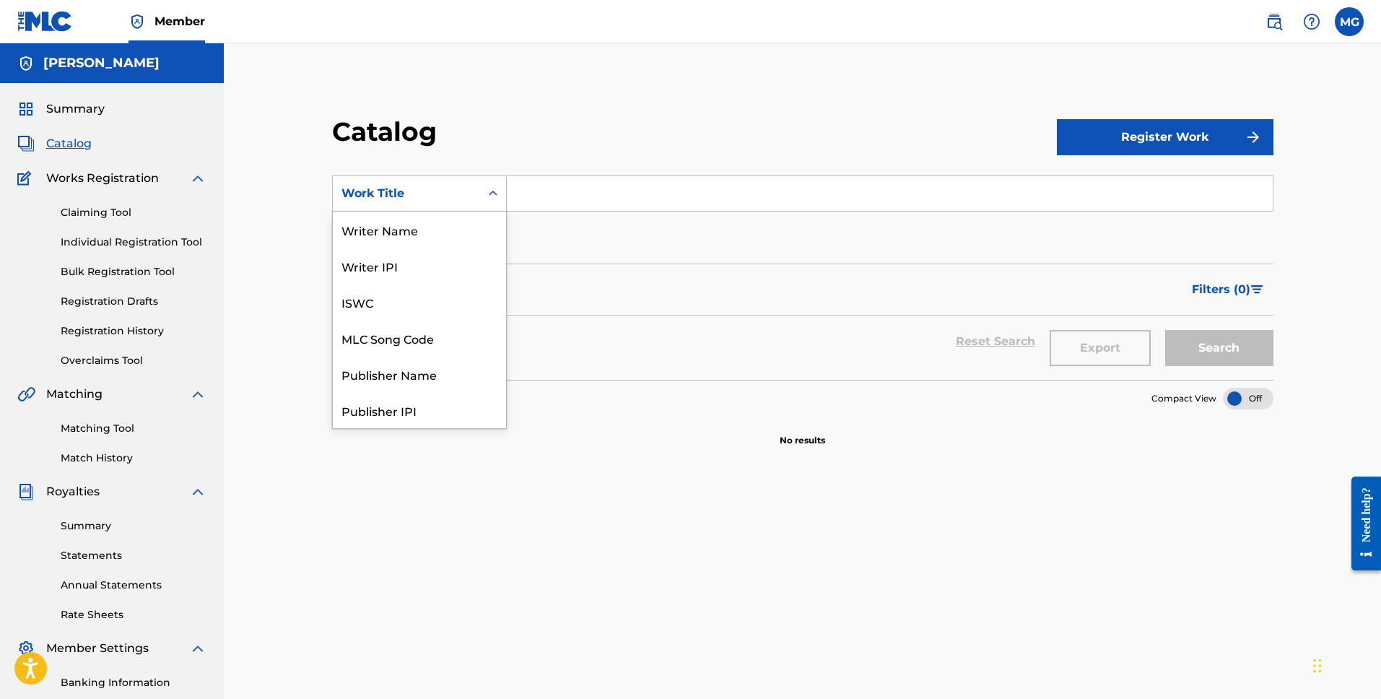
scroll to position [217, 0]
click at [609, 291] on div "Filters ( 0 )" at bounding box center [802, 289] width 941 height 52
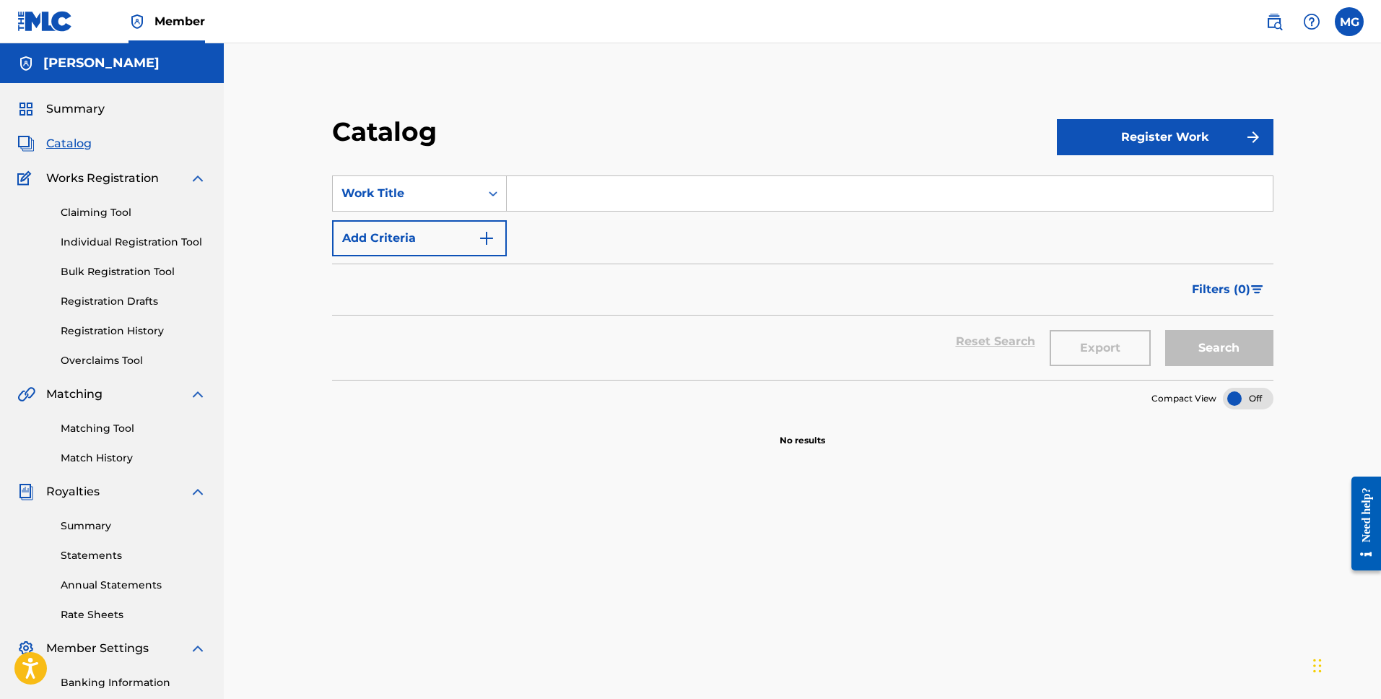
click at [1274, 19] on img at bounding box center [1273, 21] width 17 height 17
click at [104, 216] on link "Claiming Tool" at bounding box center [134, 212] width 146 height 15
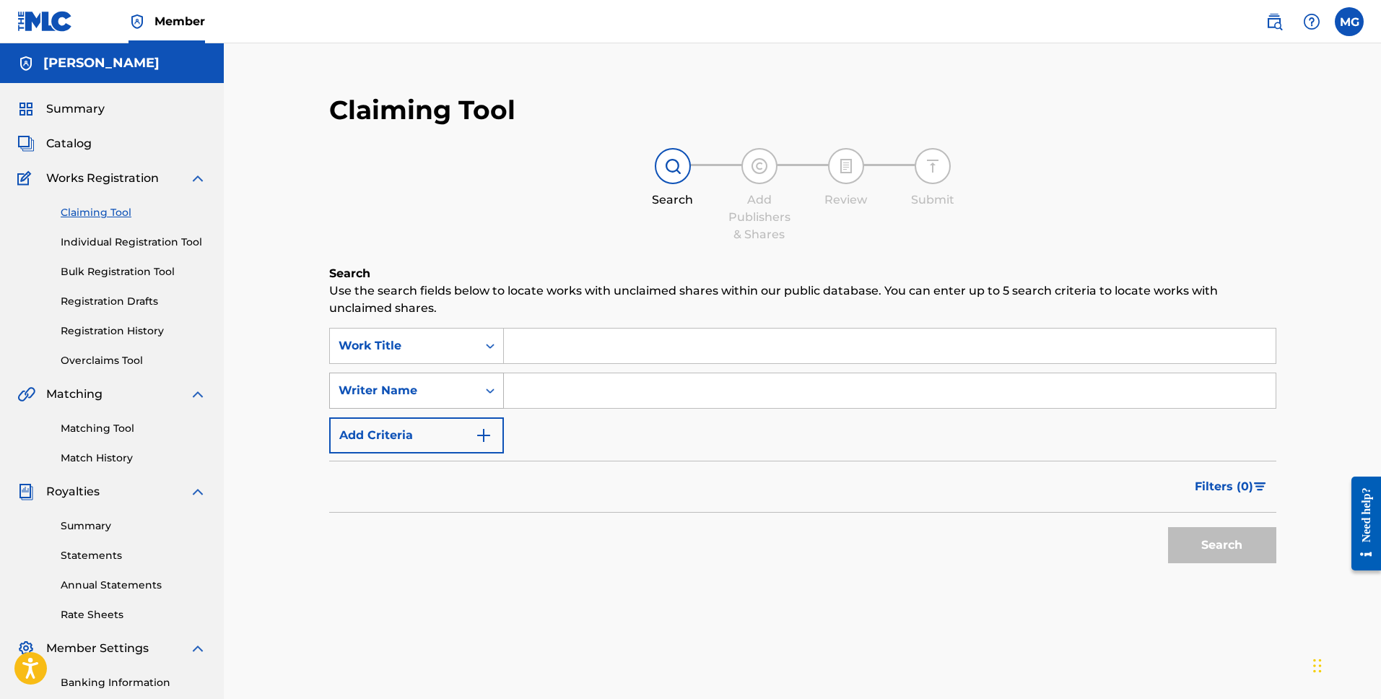
click at [446, 387] on div "Writer Name" at bounding box center [403, 390] width 130 height 17
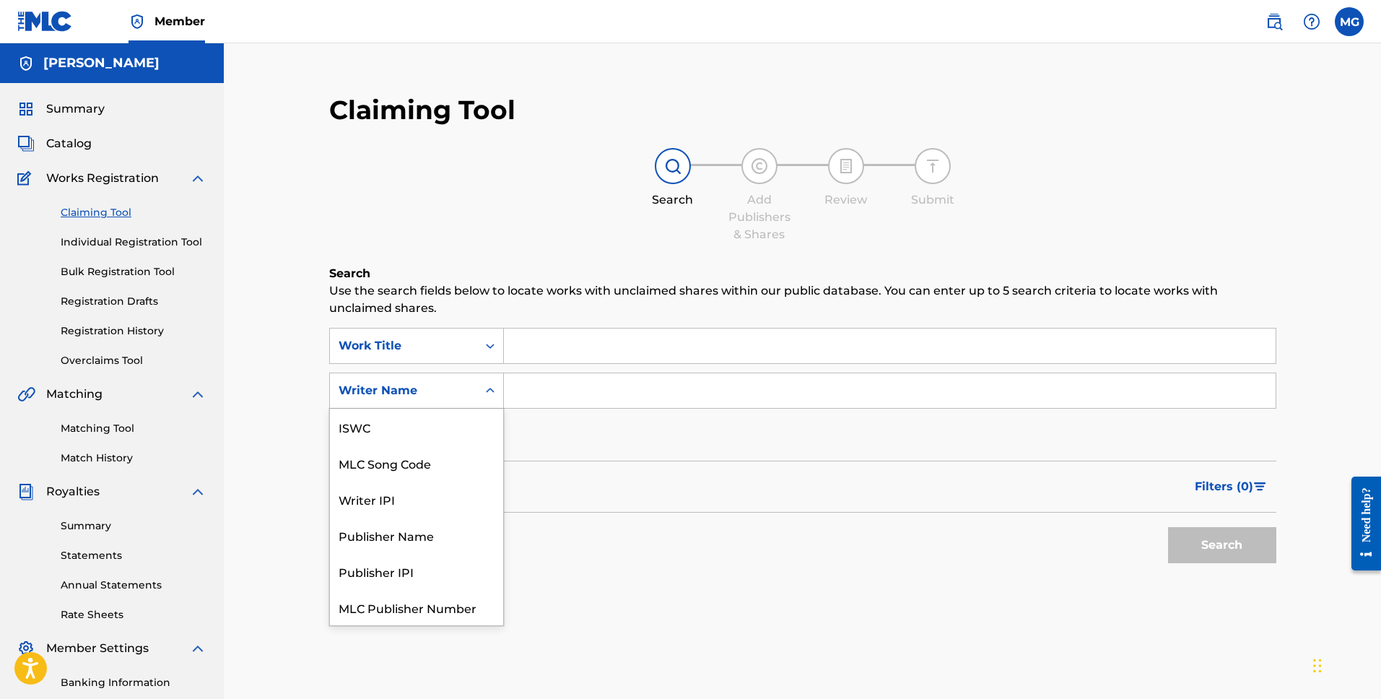
scroll to position [36, 0]
click at [431, 448] on div "Writer IPI" at bounding box center [416, 463] width 173 height 36
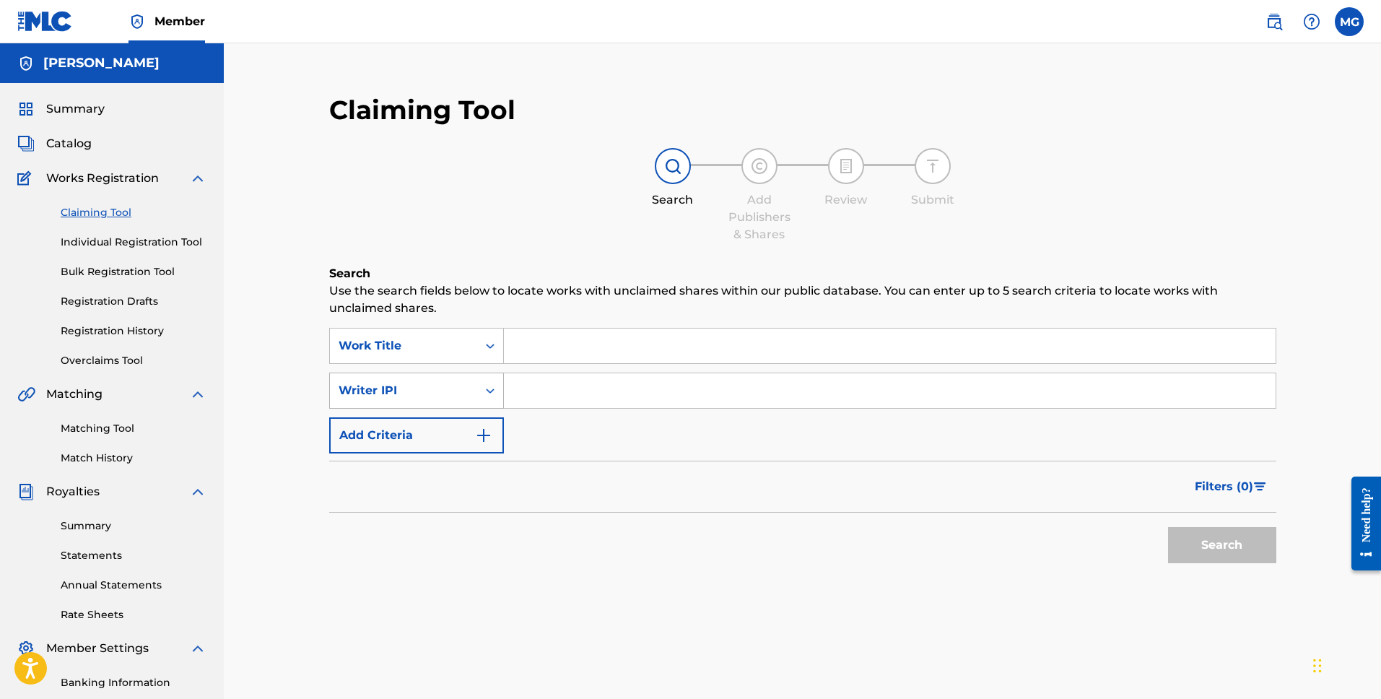
click at [427, 383] on div "Writer IPI" at bounding box center [403, 390] width 130 height 17
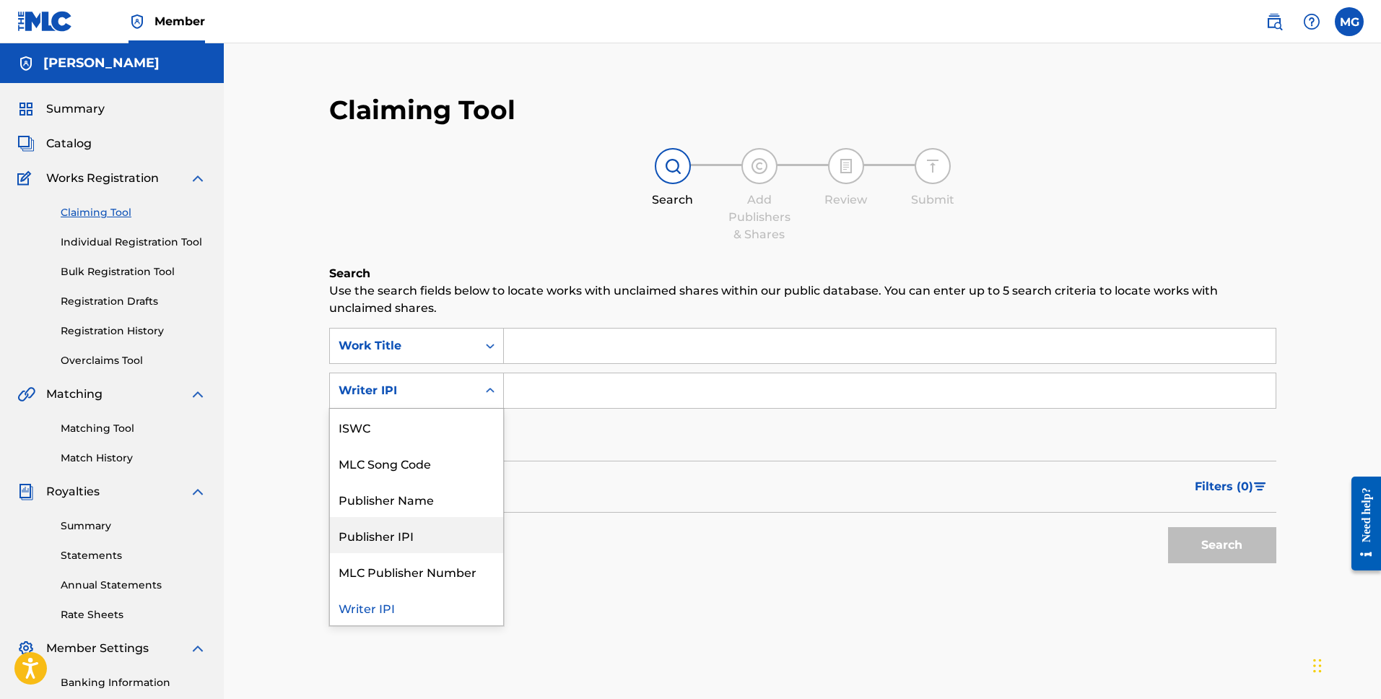
scroll to position [0, 0]
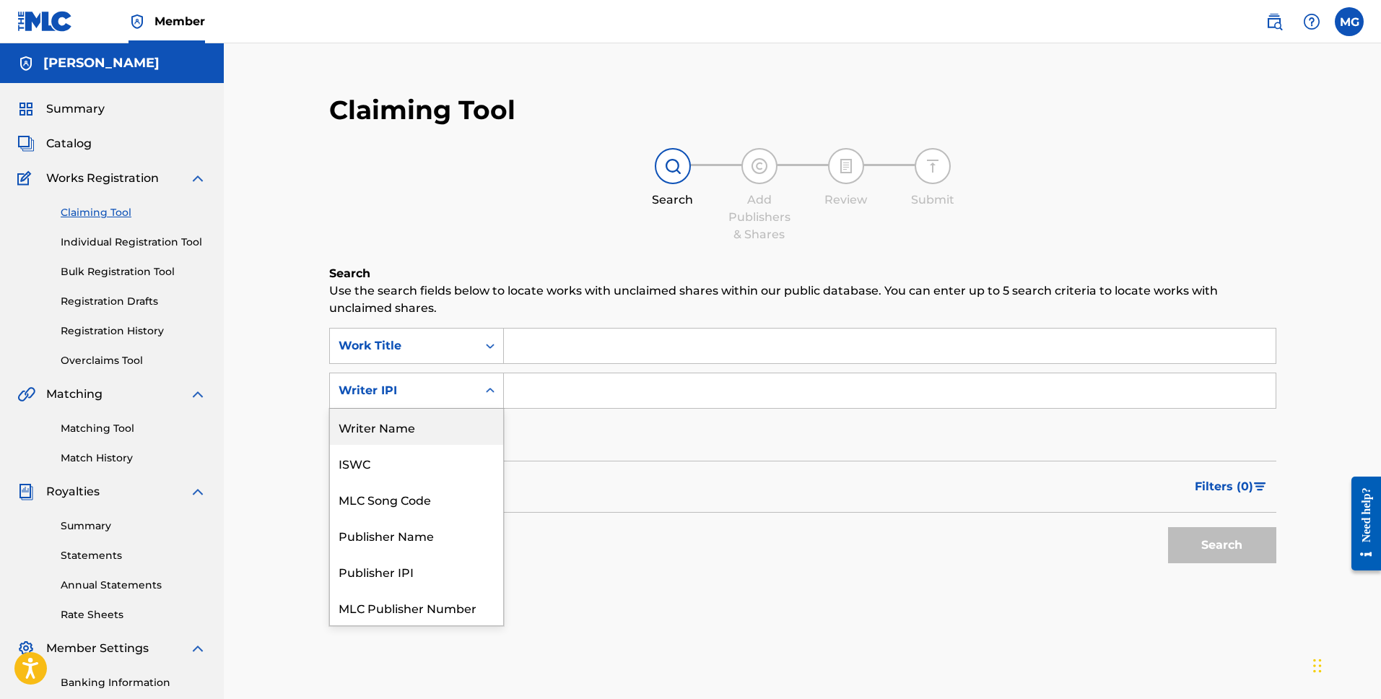
click at [419, 432] on div "Writer Name" at bounding box center [416, 426] width 173 height 36
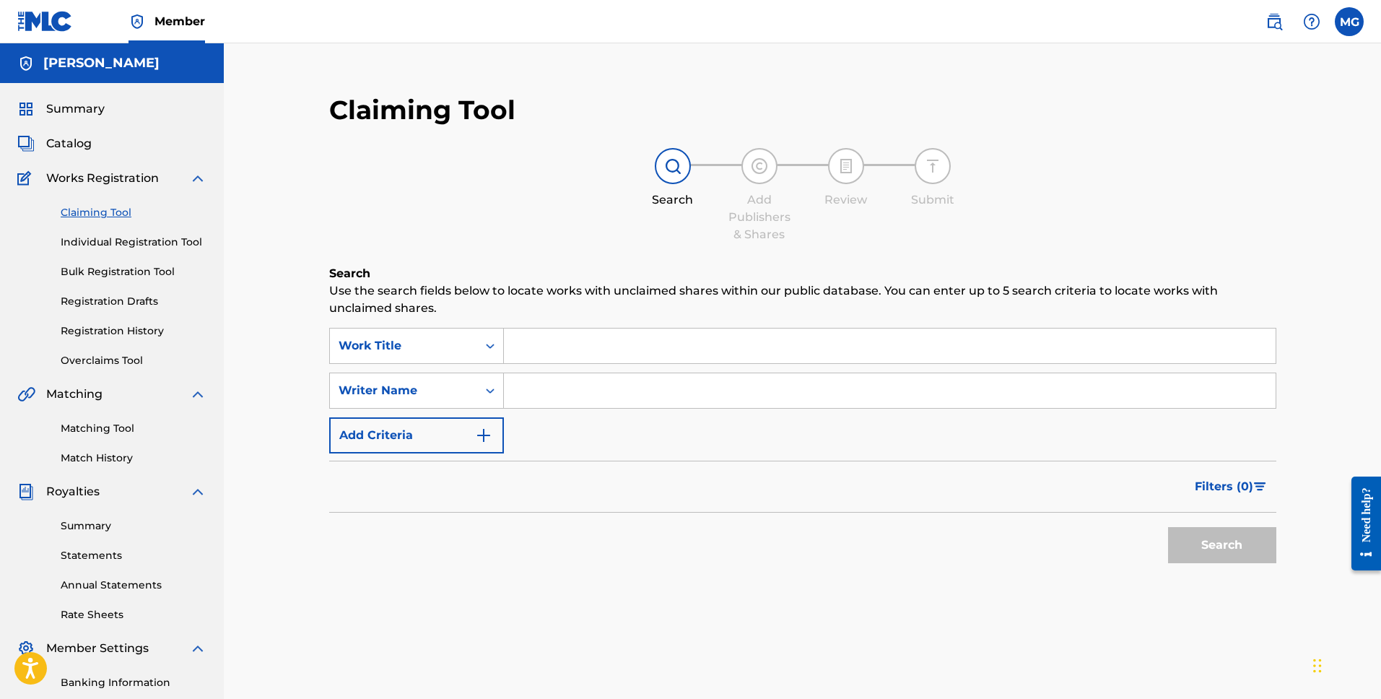
click at [559, 390] on input "Search Form" at bounding box center [890, 390] width 772 height 35
type input "[PERSON_NAME]"
click at [1220, 543] on button "Search" at bounding box center [1222, 545] width 108 height 36
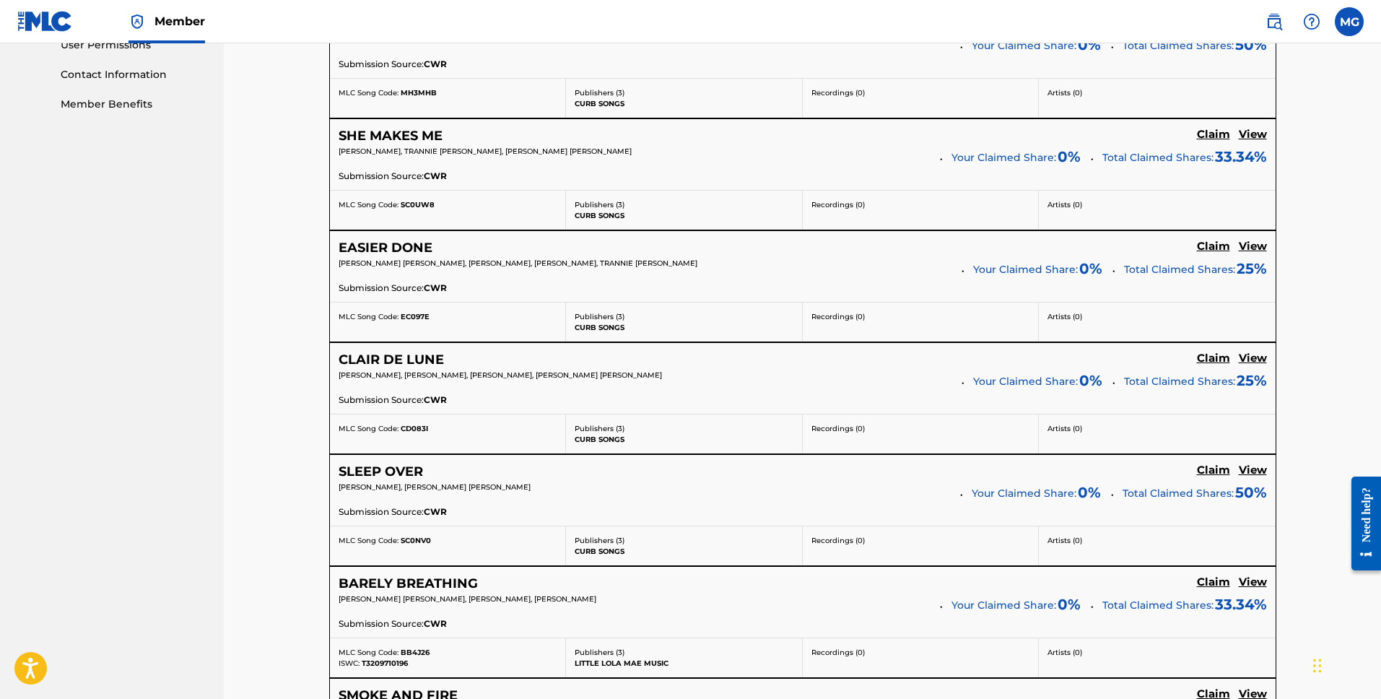
scroll to position [353, 0]
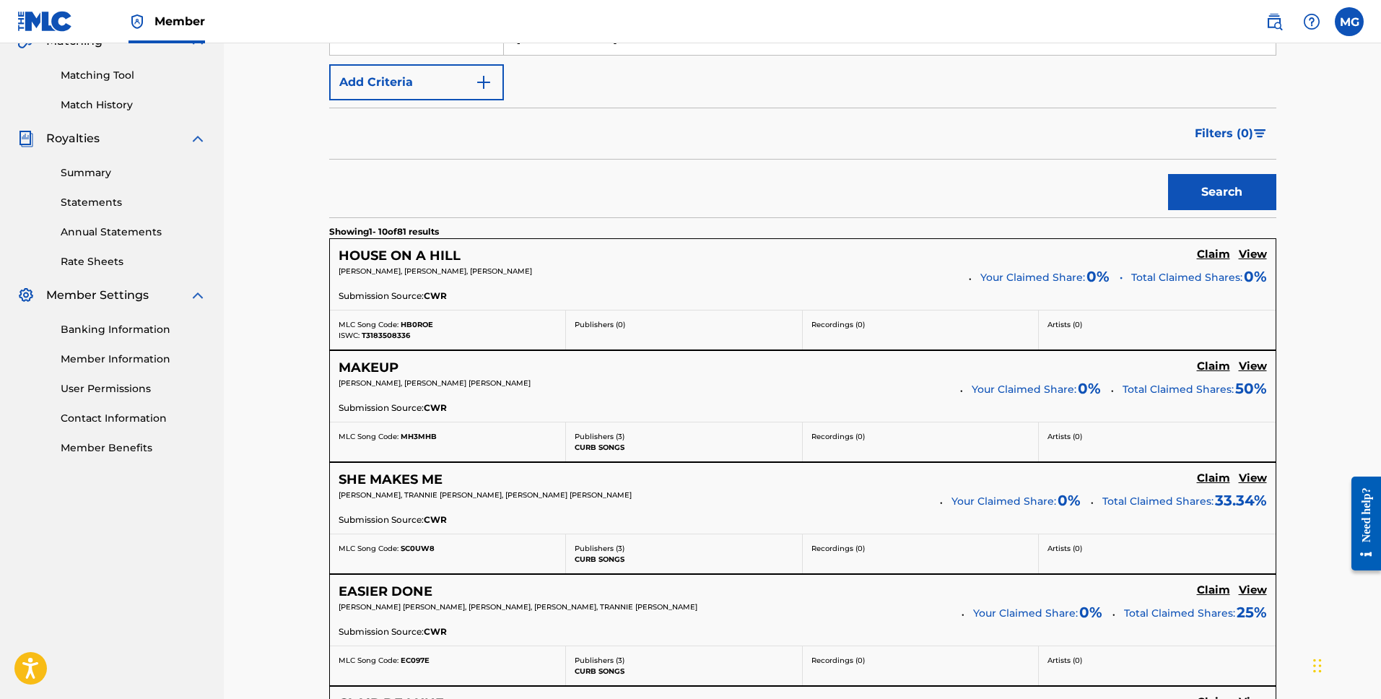
click at [1209, 250] on h5 "Claim" at bounding box center [1213, 255] width 33 height 14
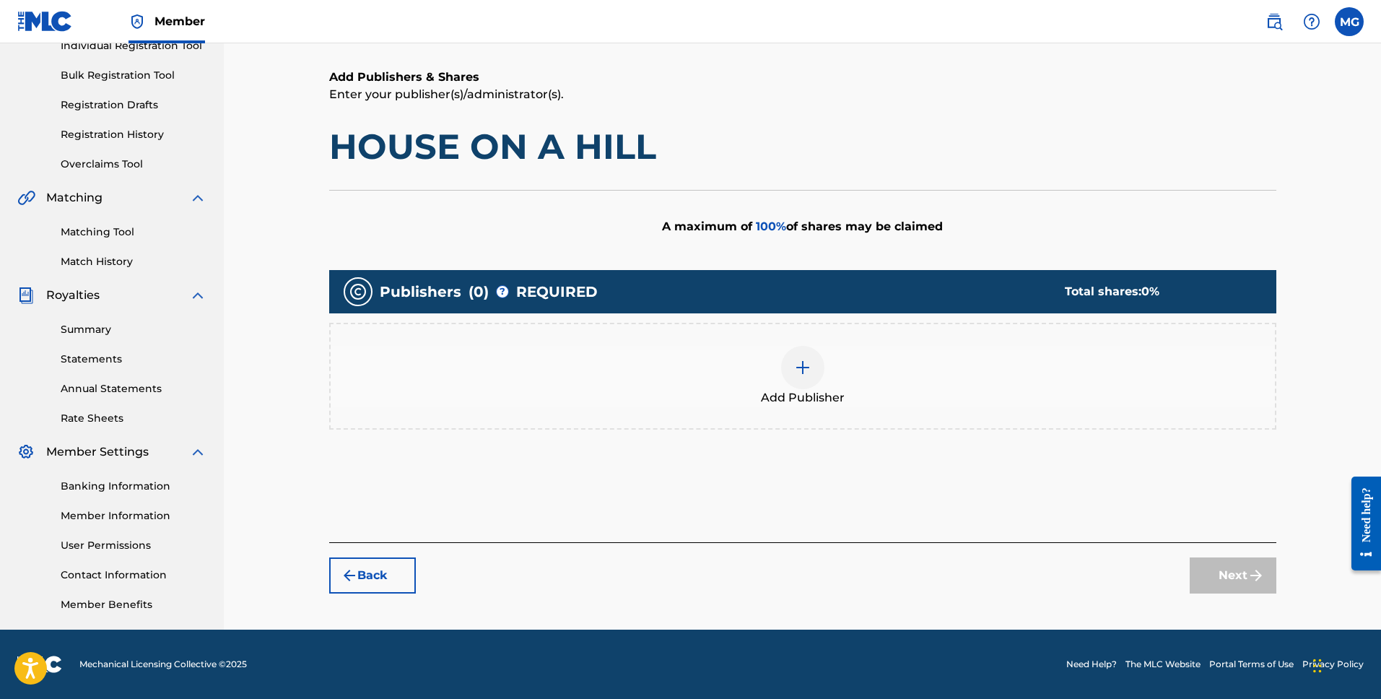
click at [806, 373] on img at bounding box center [802, 367] width 17 height 17
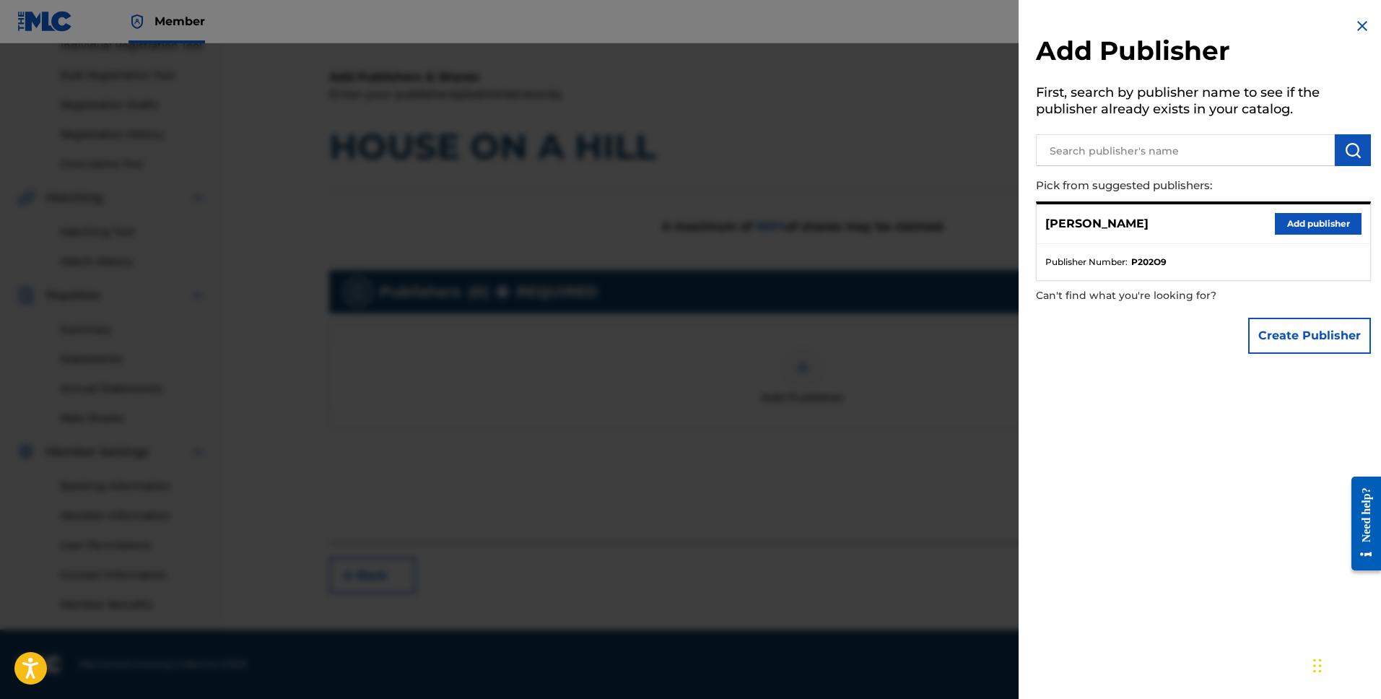
click at [1283, 217] on button "Add publisher" at bounding box center [1318, 224] width 87 height 22
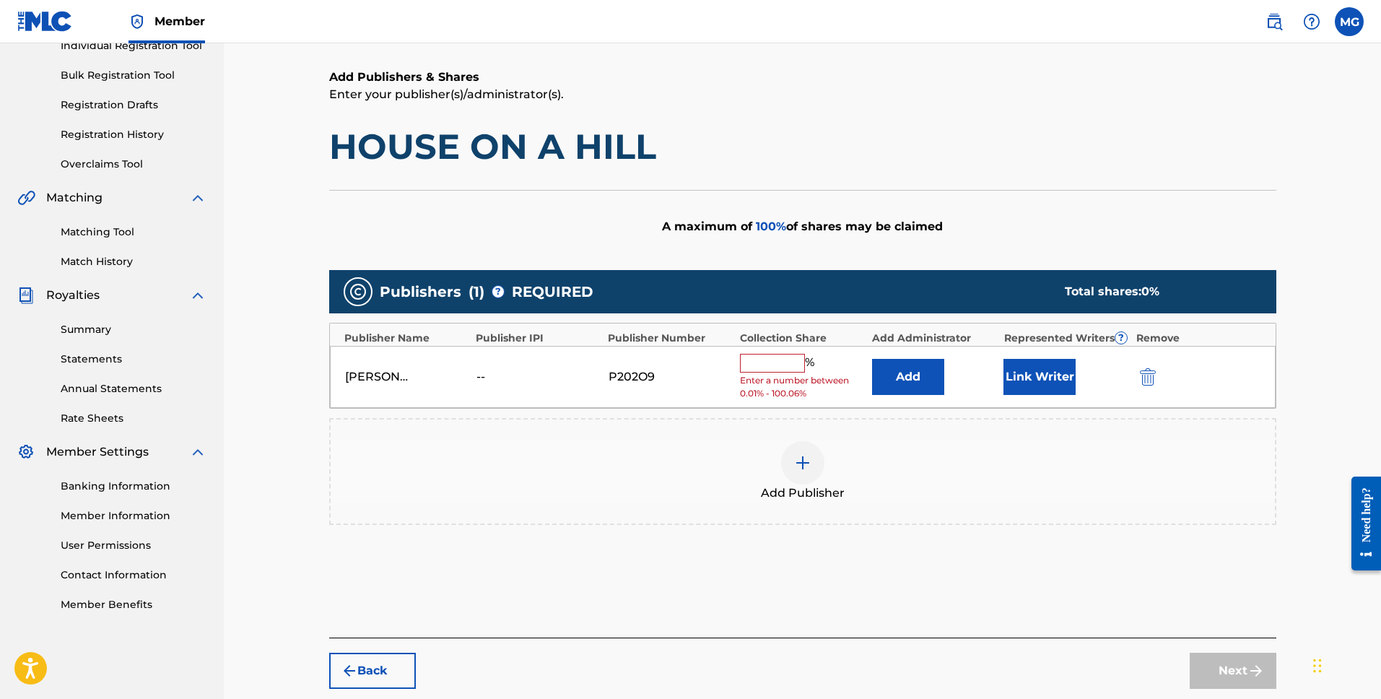
click at [771, 359] on input "text" at bounding box center [772, 363] width 65 height 19
click at [368, 676] on button "Back" at bounding box center [372, 670] width 87 height 36
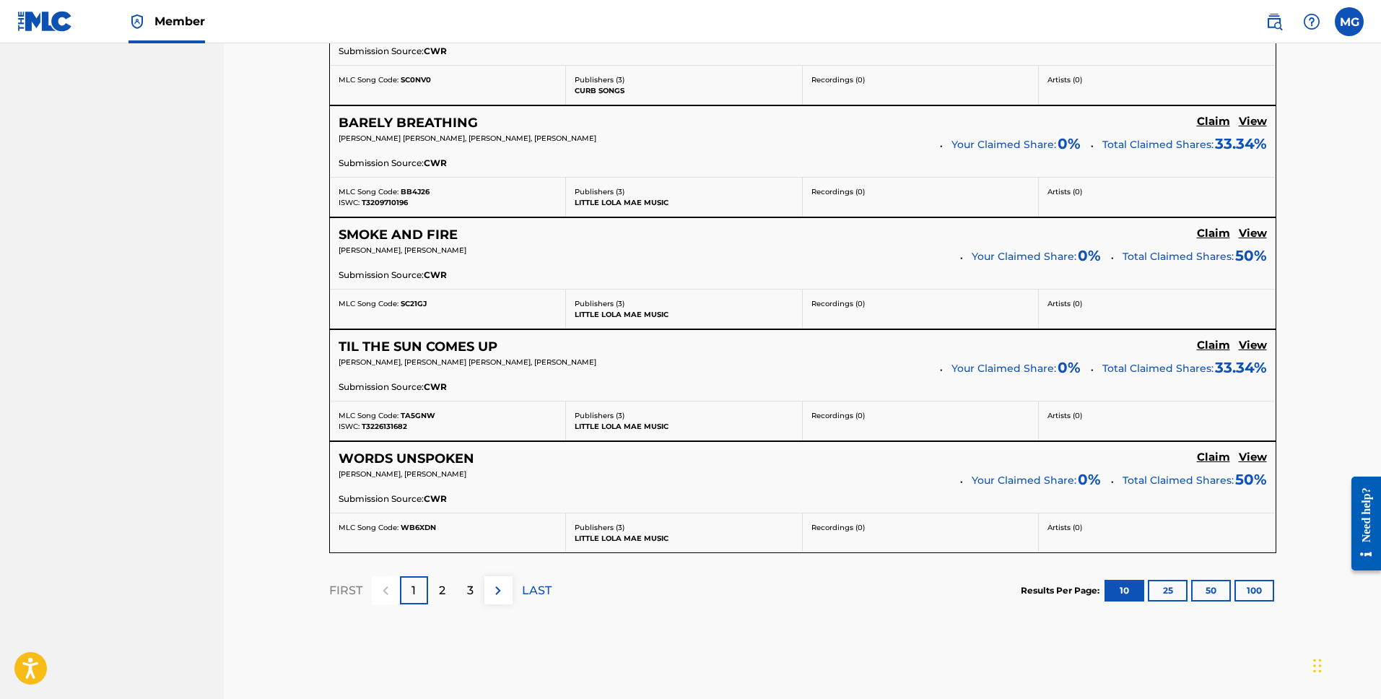
scroll to position [1204, 0]
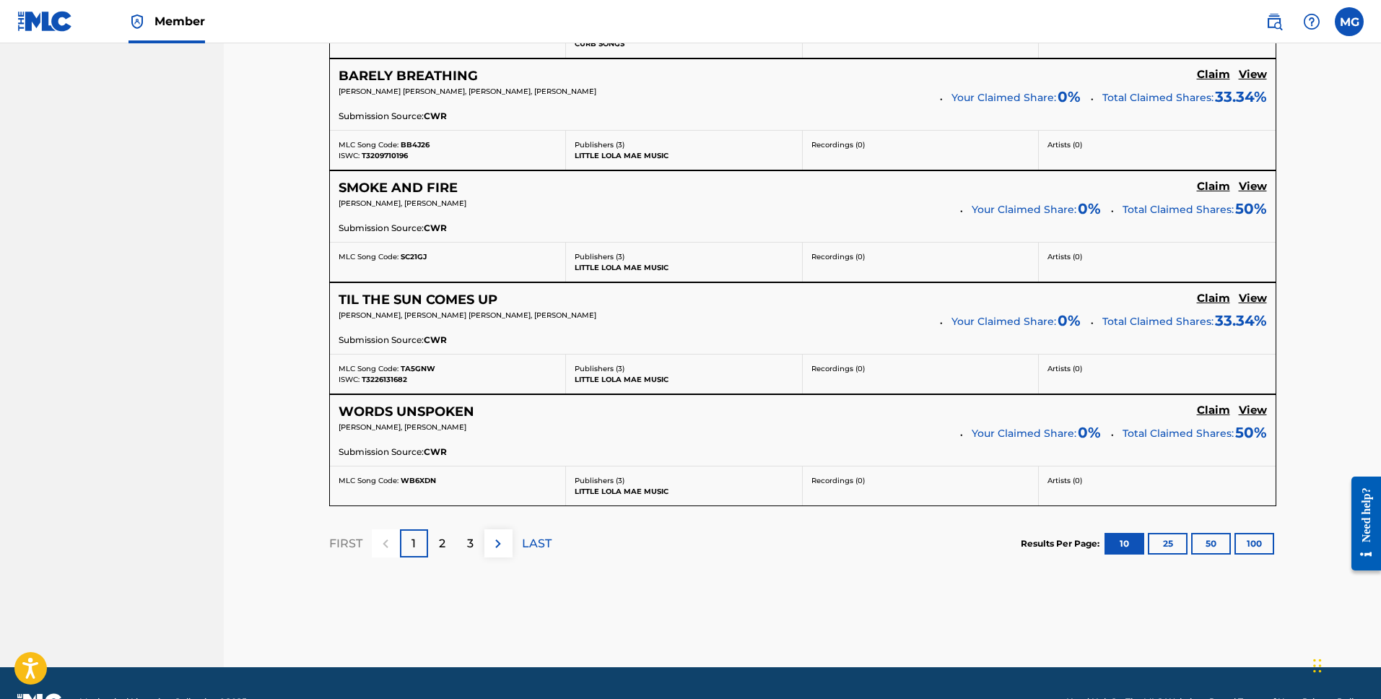
click at [451, 536] on div "2" at bounding box center [442, 543] width 28 height 28
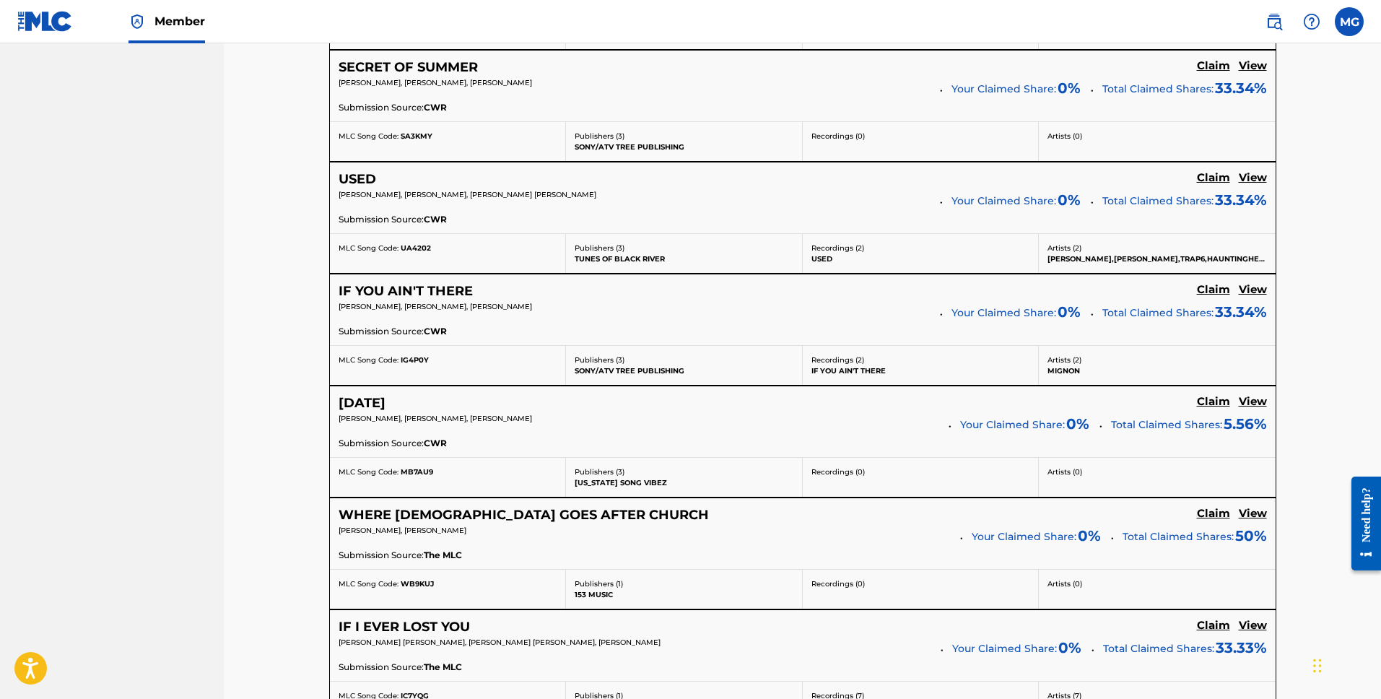
scroll to position [952, 0]
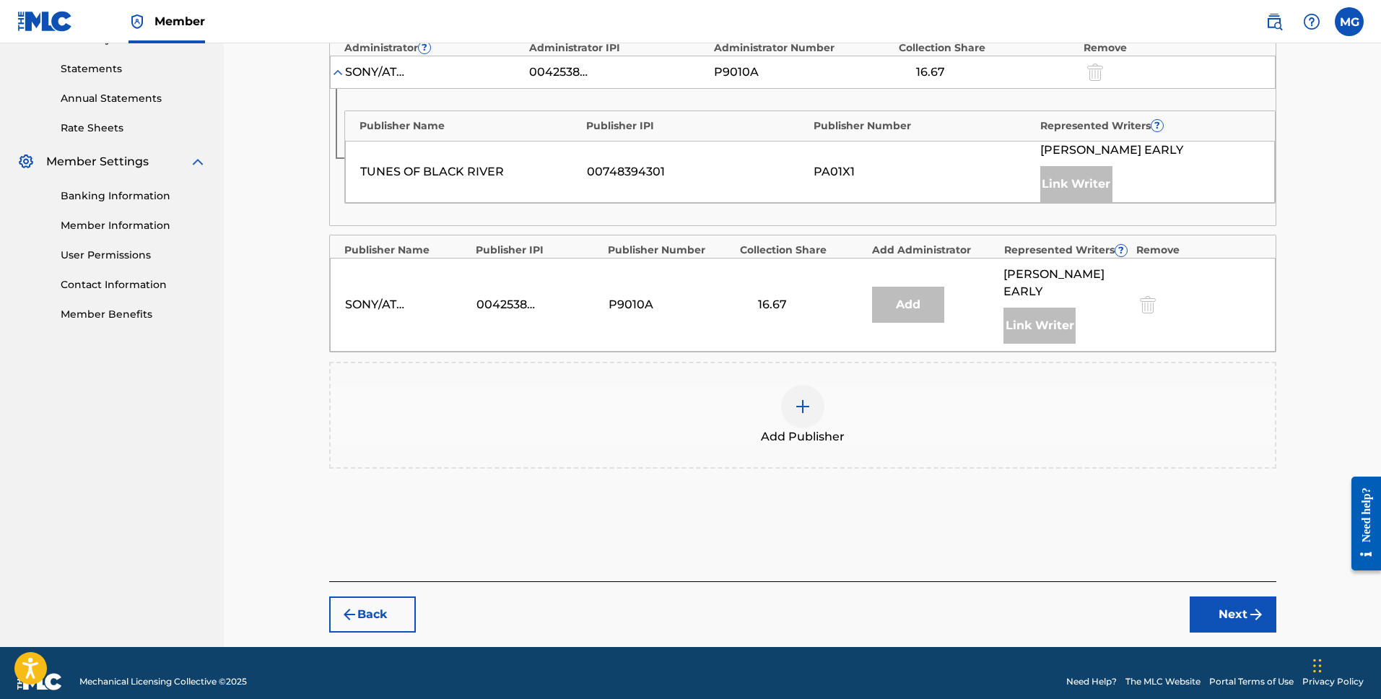
click at [810, 398] on img at bounding box center [802, 406] width 17 height 17
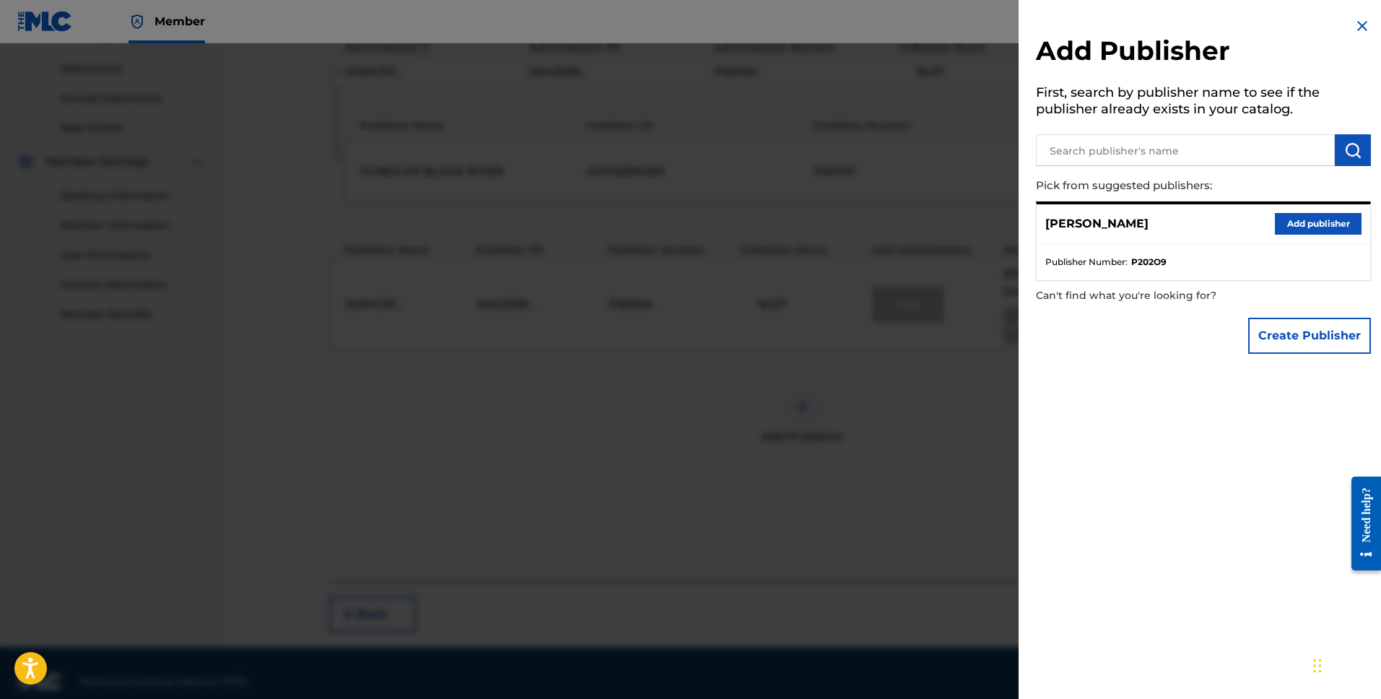
click at [1303, 230] on button "Add publisher" at bounding box center [1318, 224] width 87 height 22
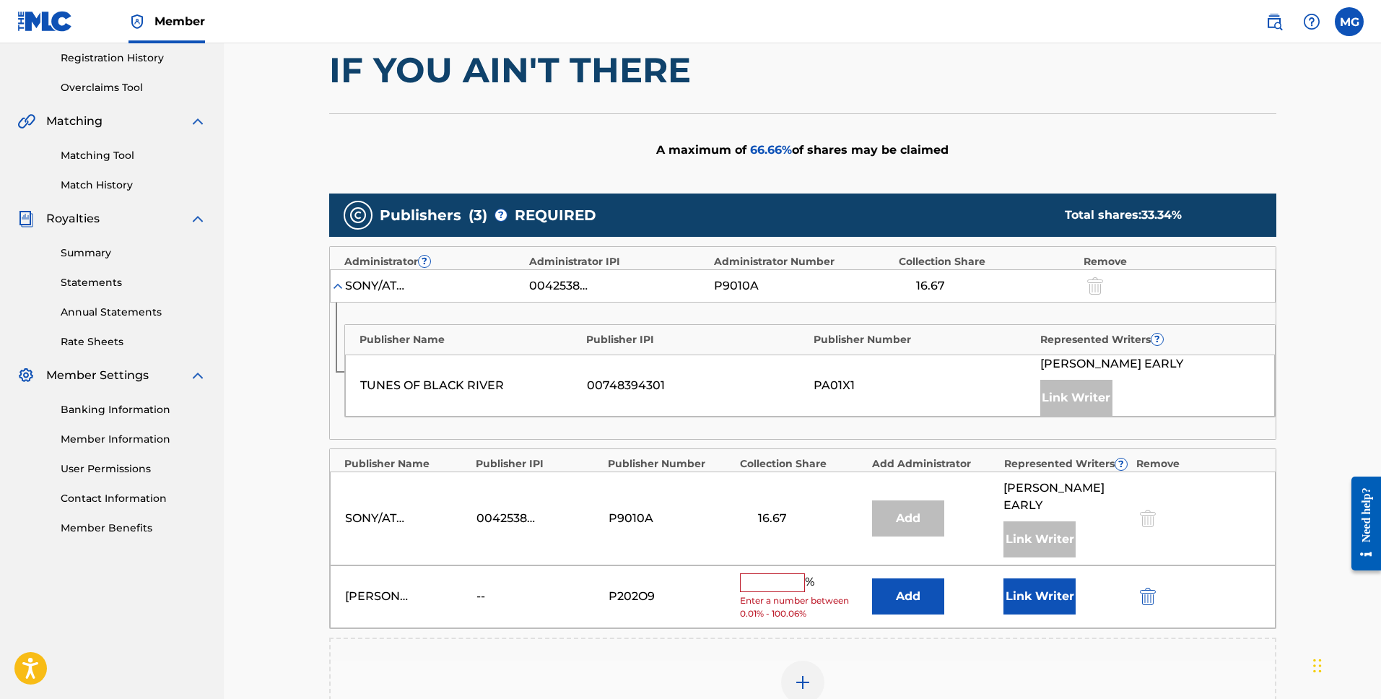
scroll to position [271, 0]
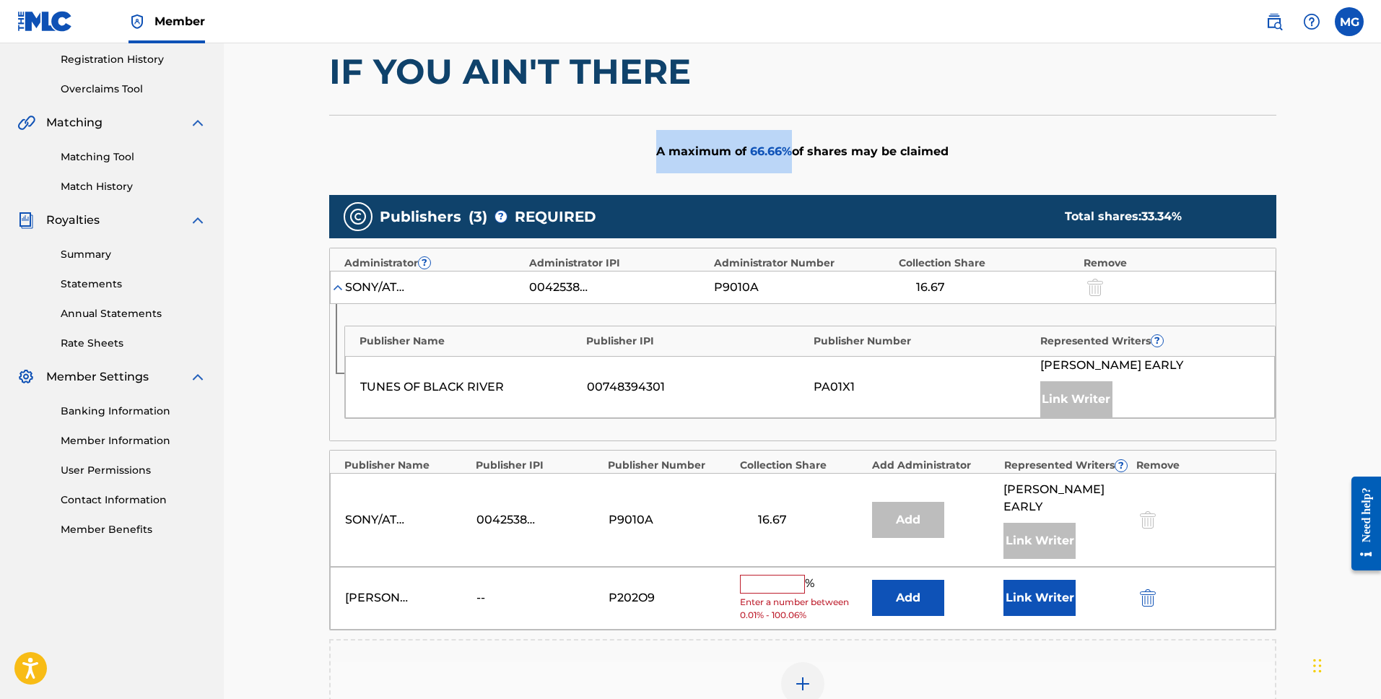
drag, startPoint x: 786, startPoint y: 150, endPoint x: 573, endPoint y: 153, distance: 212.9
click at [577, 152] on div "A maximum of 66.66 % of shares may be claimed" at bounding box center [802, 151] width 947 height 73
drag, startPoint x: 569, startPoint y: 149, endPoint x: 577, endPoint y: 147, distance: 8.9
click at [576, 147] on div "A maximum of 66.66 % of shares may be claimed" at bounding box center [802, 151] width 947 height 73
click at [773, 574] on input "text" at bounding box center [772, 583] width 65 height 19
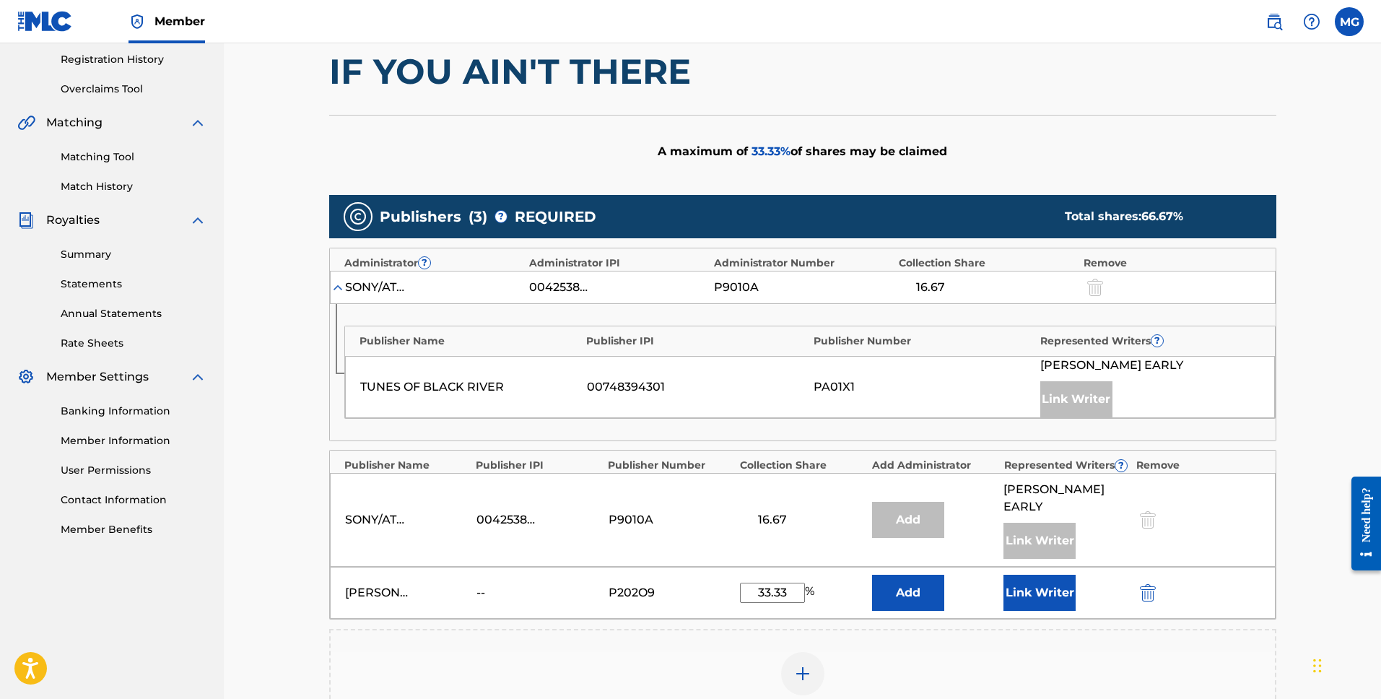
type input "33.33"
click at [951, 652] on div "Add Publisher" at bounding box center [803, 682] width 944 height 61
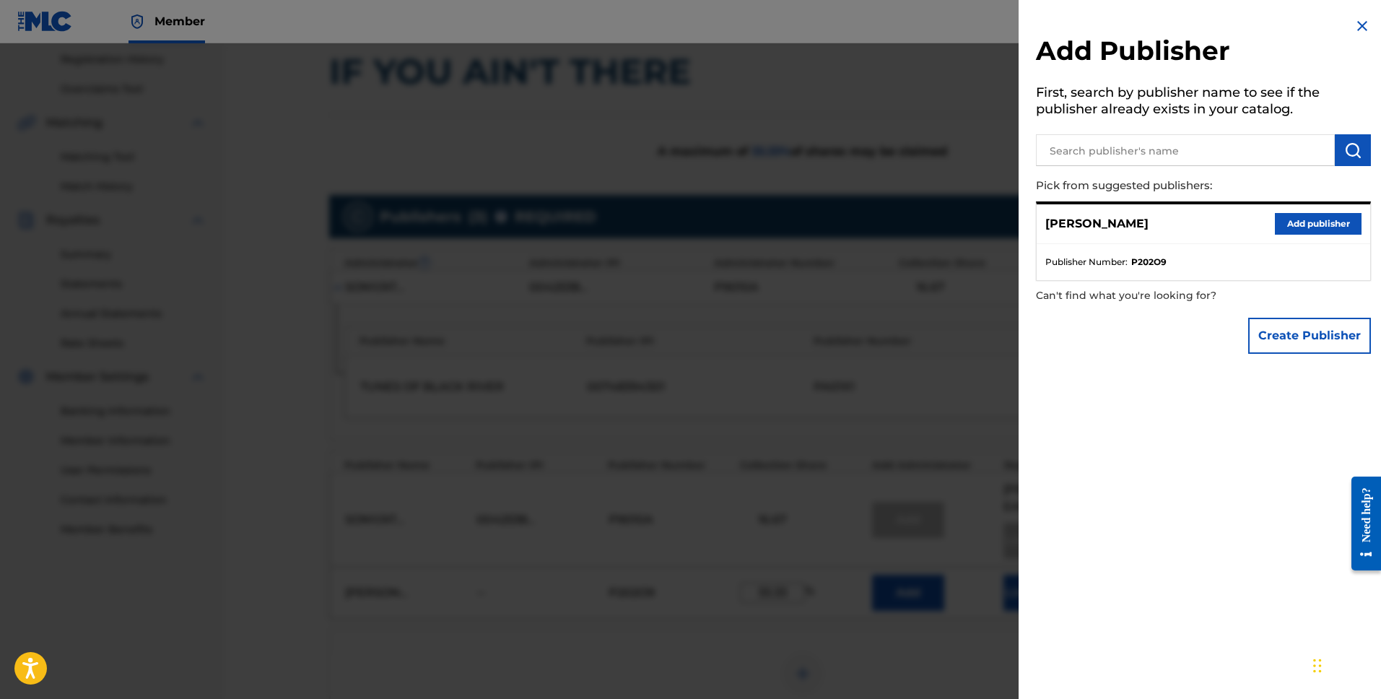
click at [1353, 29] on img at bounding box center [1361, 25] width 17 height 17
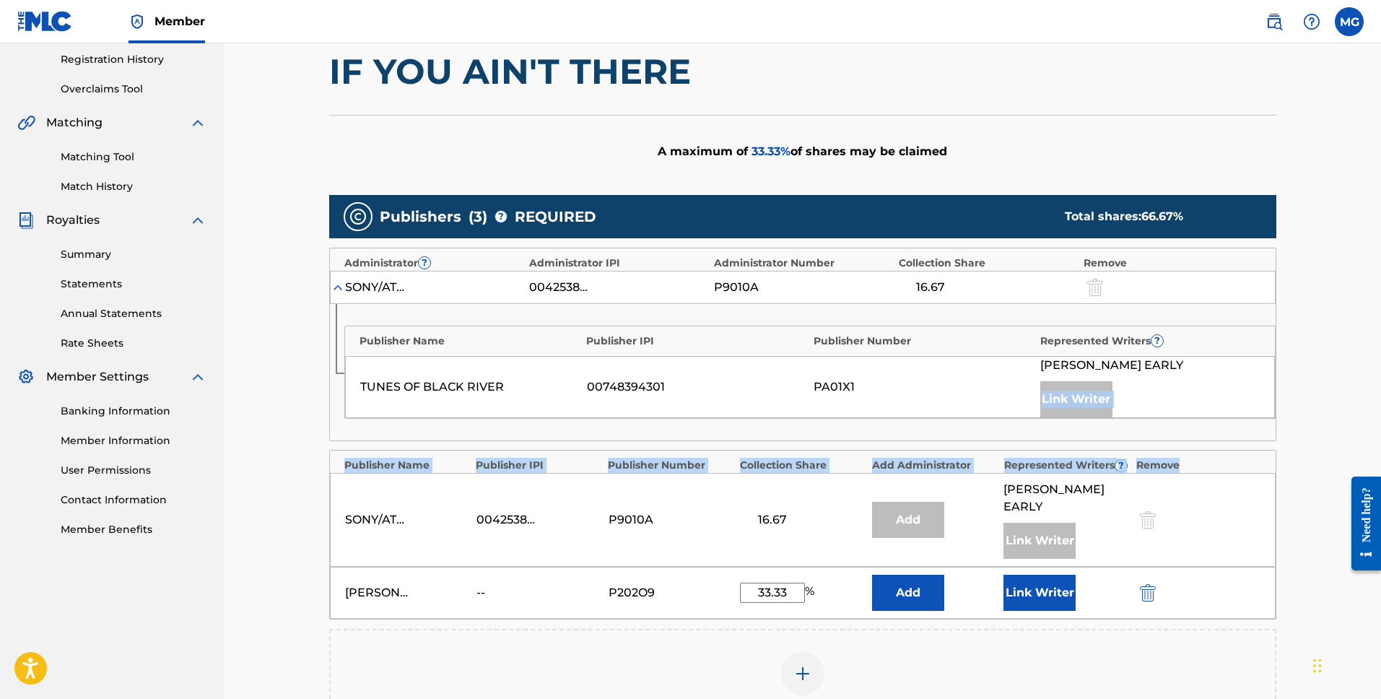
drag, startPoint x: 1380, startPoint y: 411, endPoint x: 1385, endPoint y: 463, distance: 52.9
click at [1380, 427] on html "Accessibility Screen-Reader Guide, Feedback, and Issue Reporting | New window M…" at bounding box center [690, 78] width 1381 height 699
click at [1348, 408] on div "Claiming Tool Search Add Publishers & Shares Review Submit Add Publishers & Sha…" at bounding box center [802, 343] width 1157 height 1142
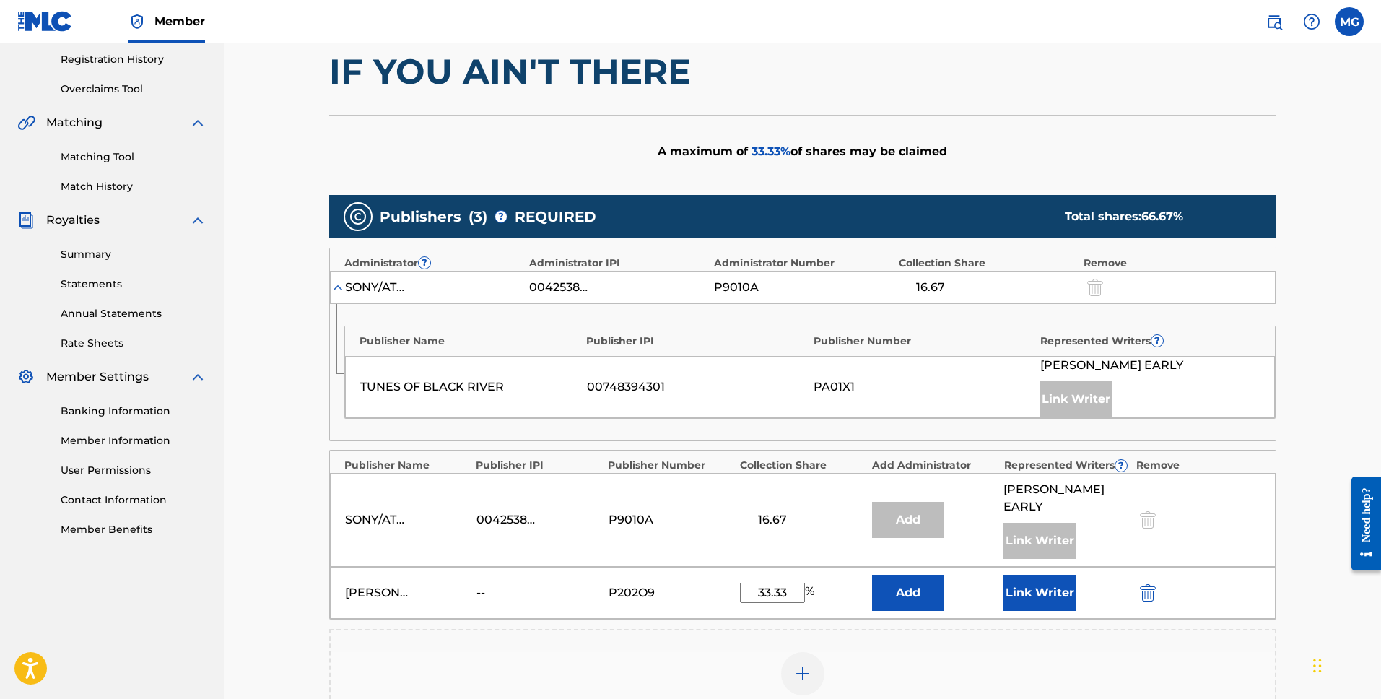
click at [1028, 580] on button "Link Writer" at bounding box center [1039, 592] width 72 height 36
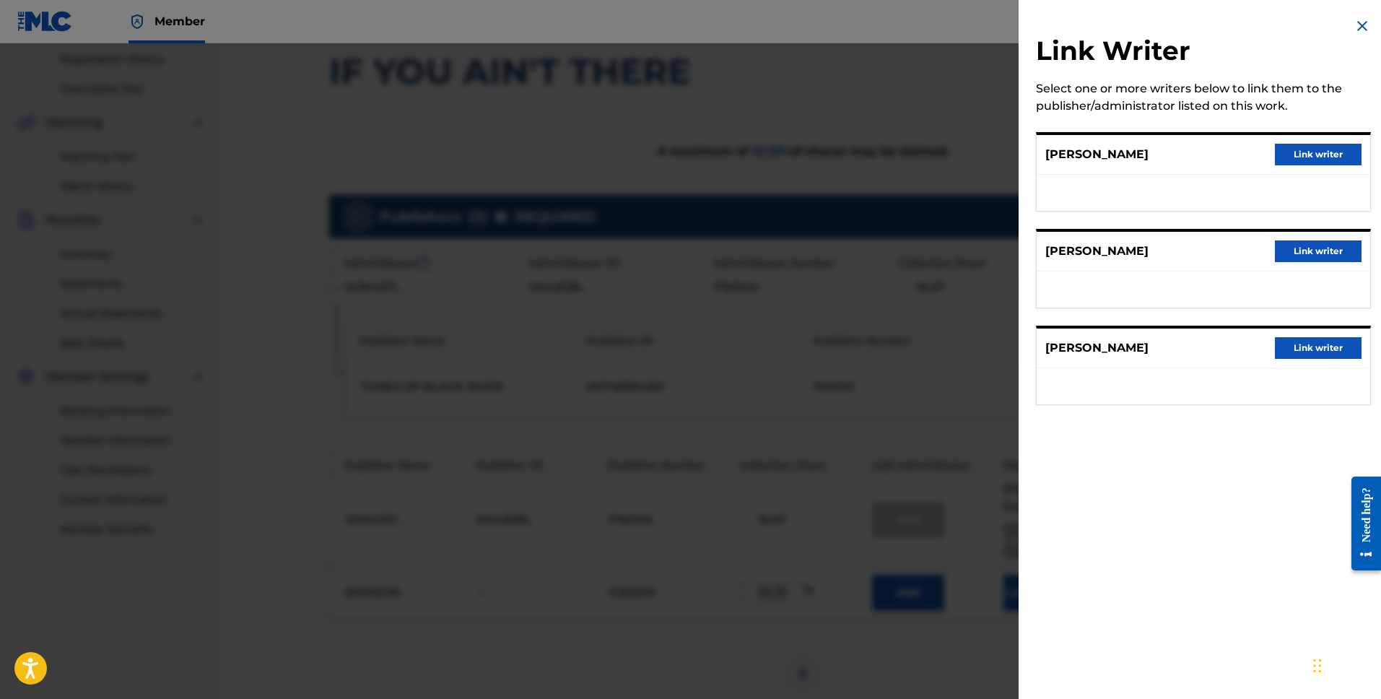
click at [1318, 245] on button "Link writer" at bounding box center [1318, 251] width 87 height 22
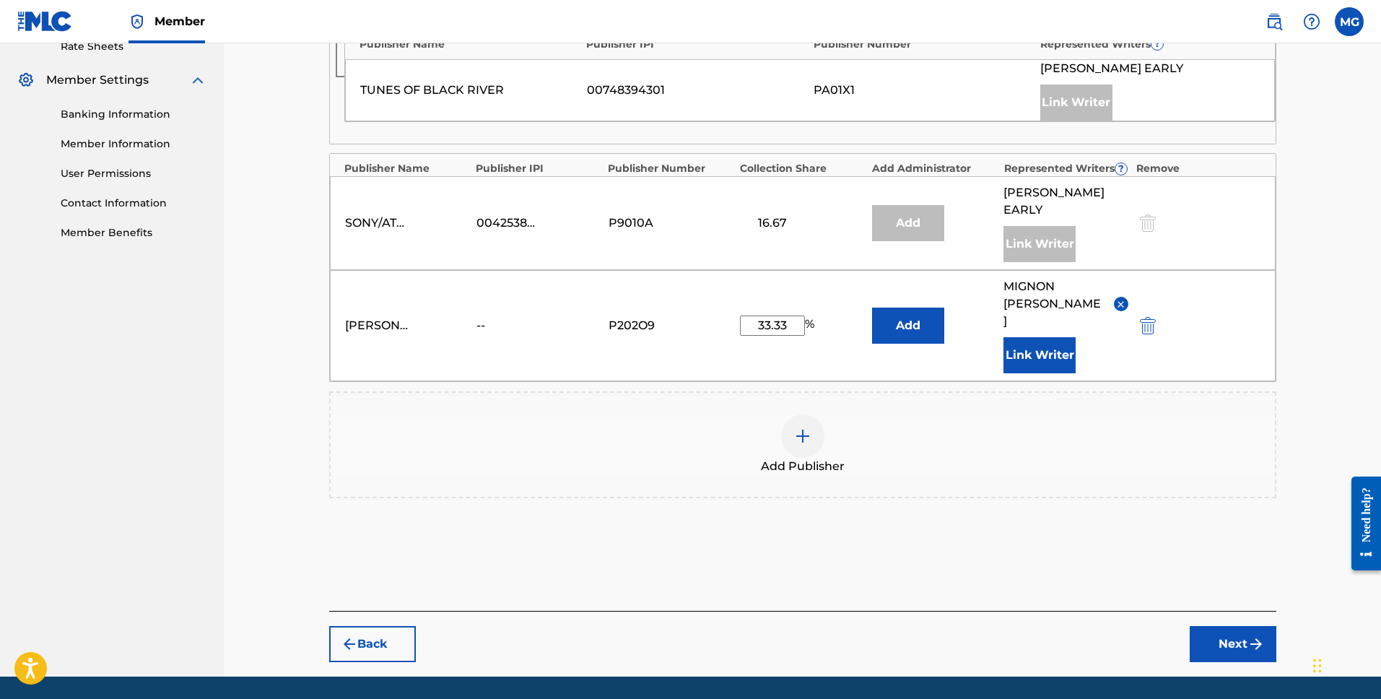
scroll to position [570, 0]
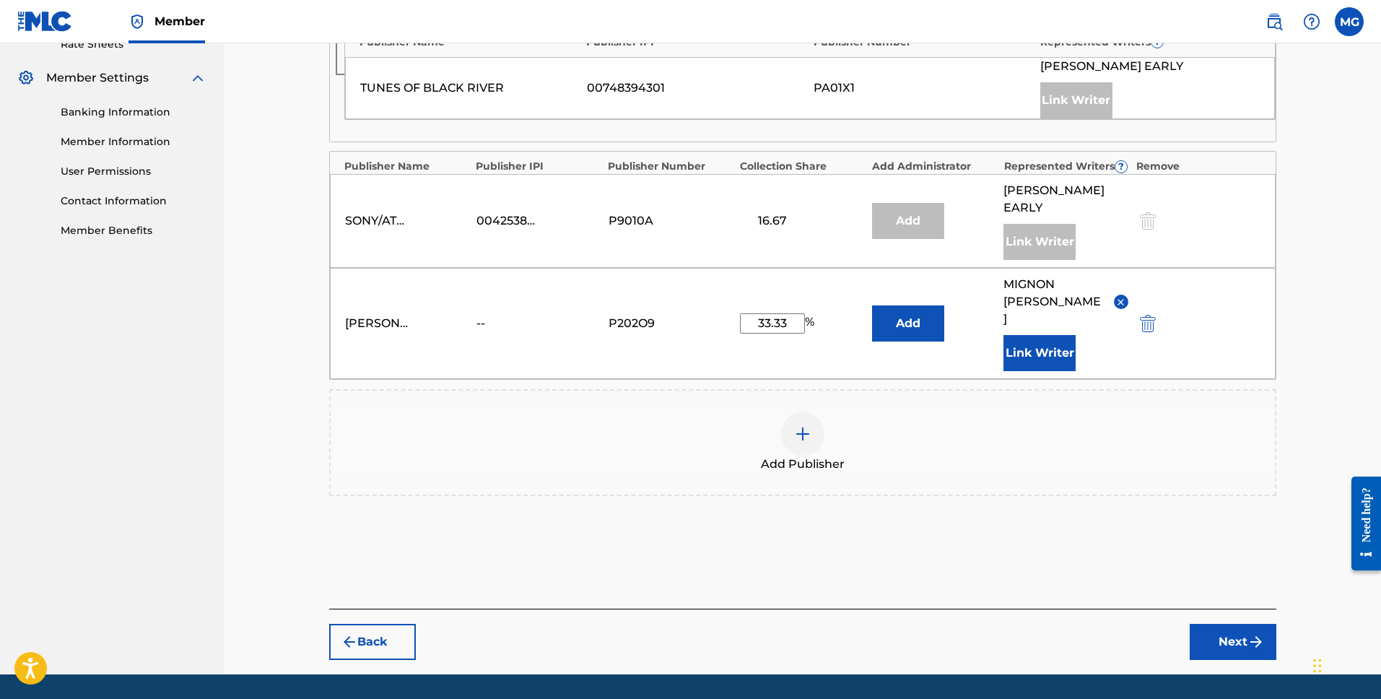
click at [1235, 624] on button "Next" at bounding box center [1232, 642] width 87 height 36
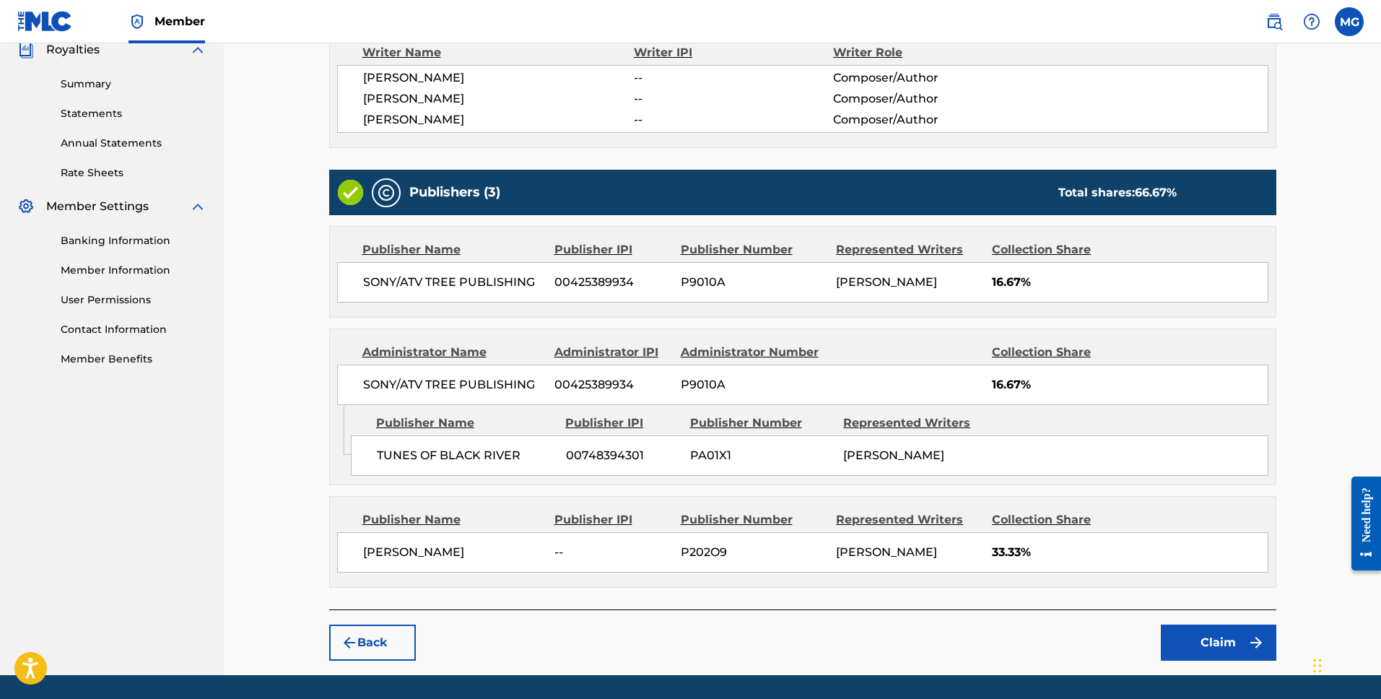
scroll to position [487, 0]
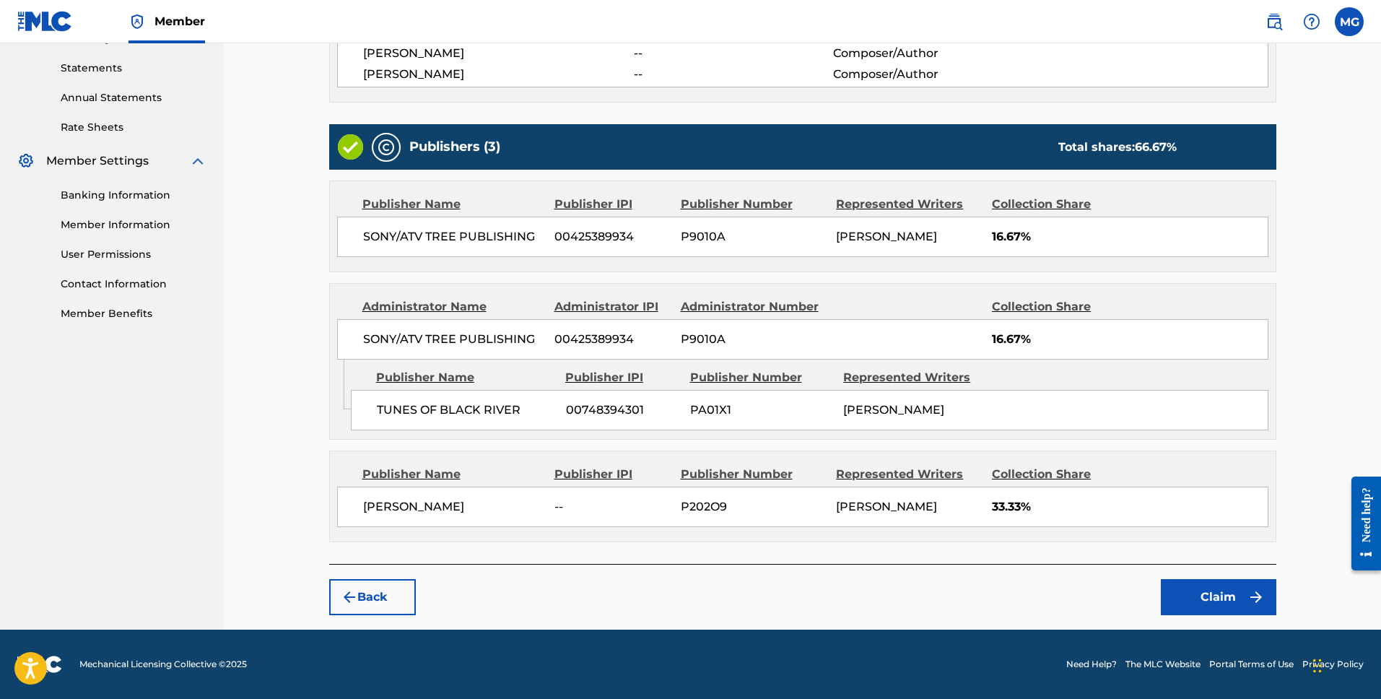
click at [1229, 588] on button "Claim" at bounding box center [1218, 597] width 115 height 36
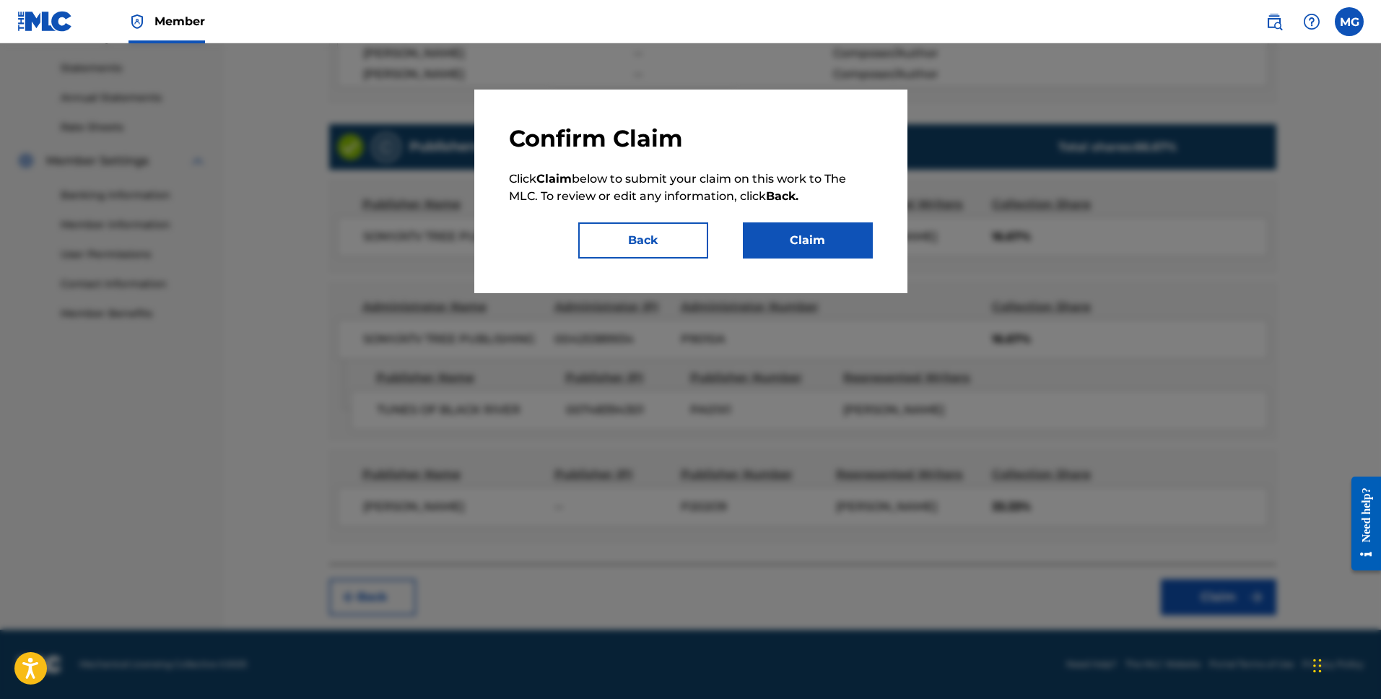
click at [805, 227] on button "Claim" at bounding box center [808, 240] width 130 height 36
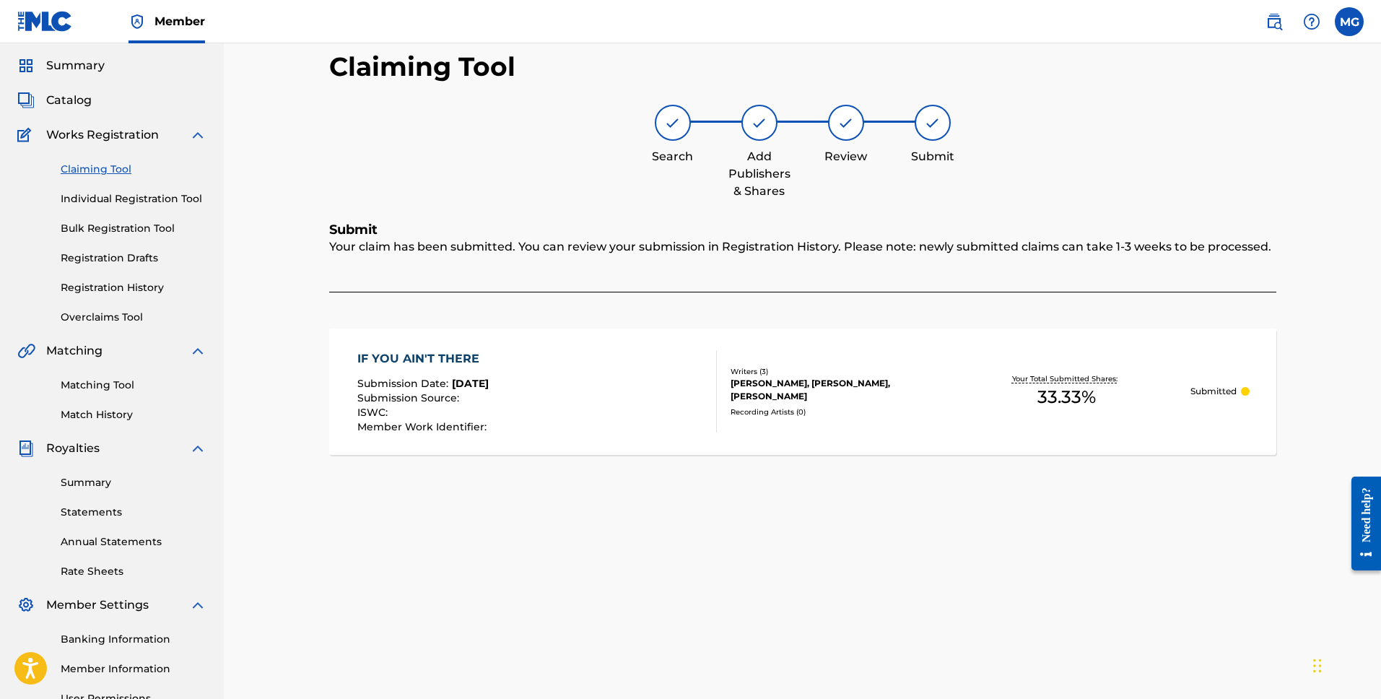
scroll to position [0, 0]
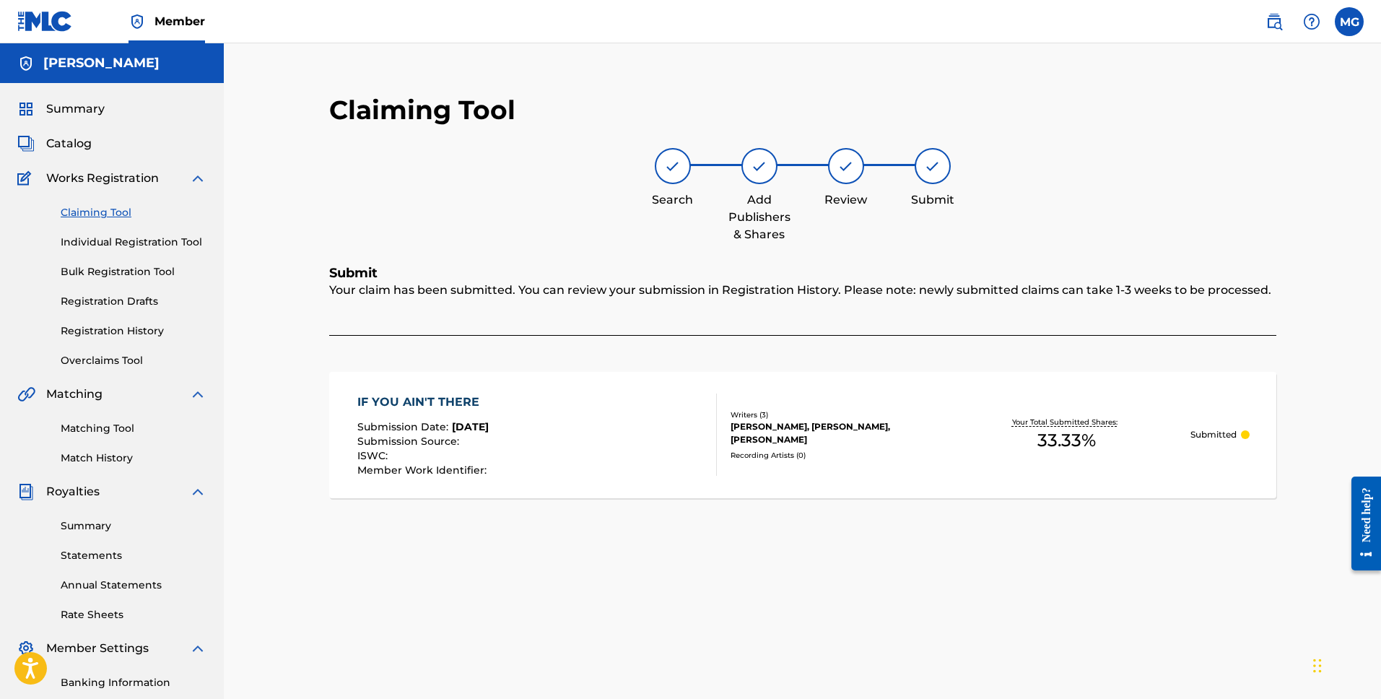
click at [1227, 433] on p "Submitted" at bounding box center [1213, 434] width 46 height 13
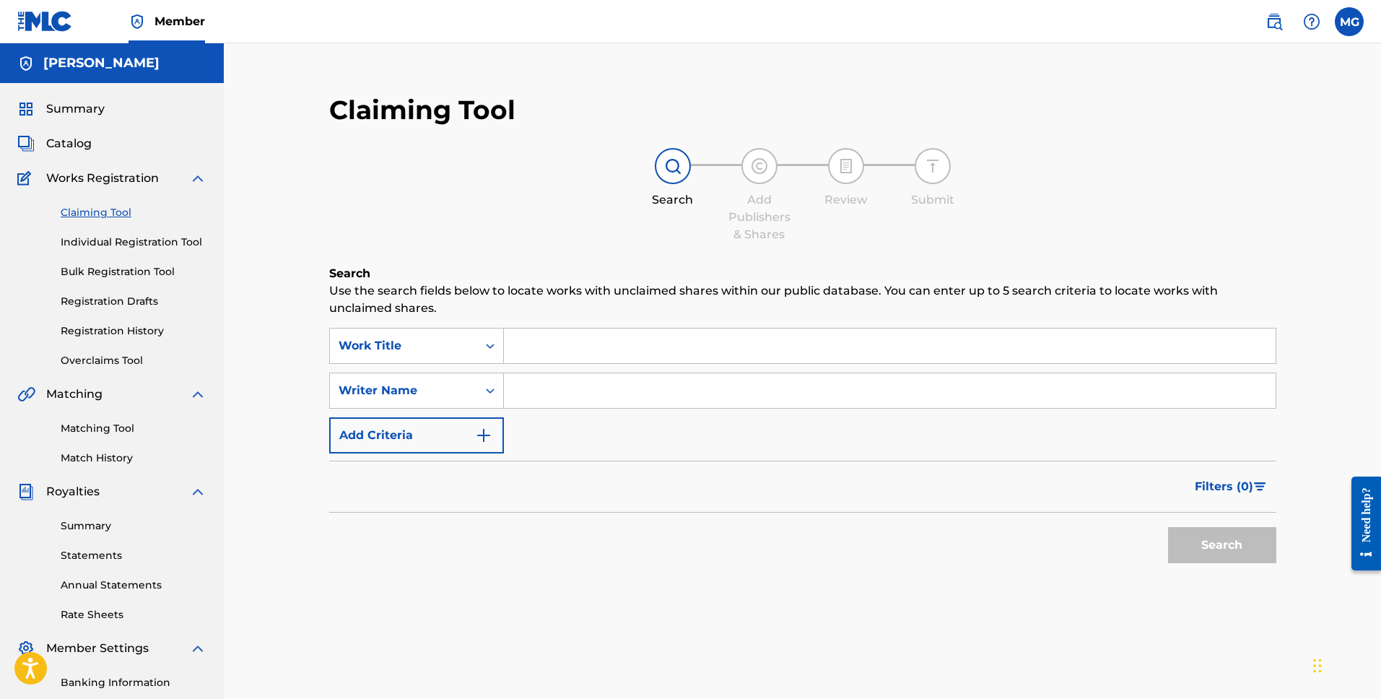
click at [525, 396] on input "Search Form" at bounding box center [890, 390] width 772 height 35
type input "[PERSON_NAME]"
click at [1246, 554] on button "Search" at bounding box center [1222, 545] width 108 height 36
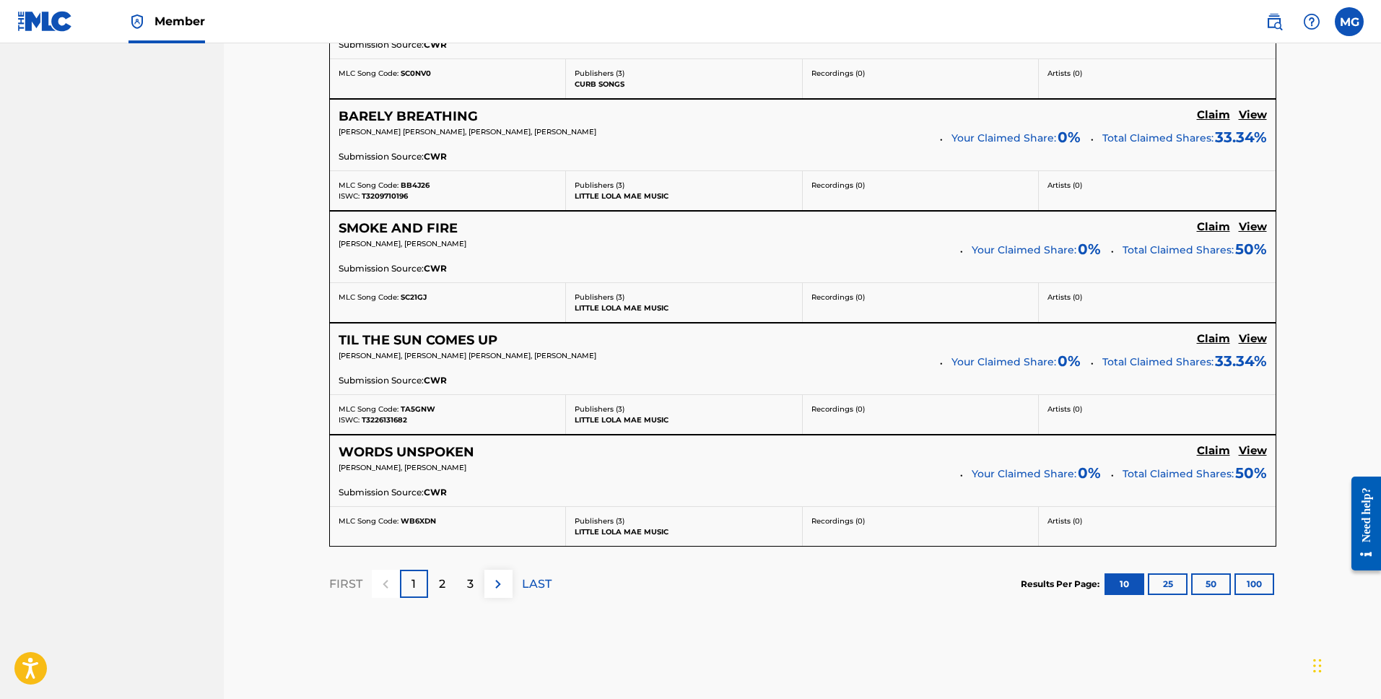
scroll to position [1191, 0]
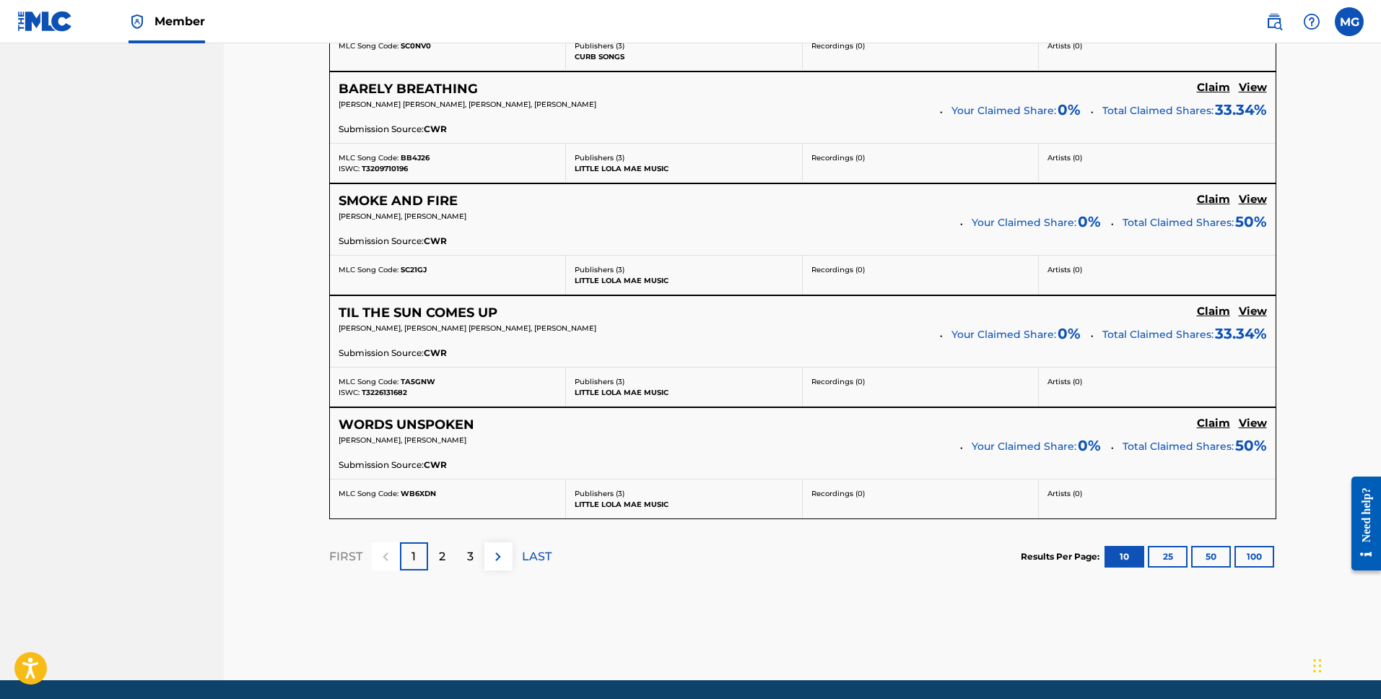
click at [1259, 557] on button "100" at bounding box center [1254, 557] width 40 height 22
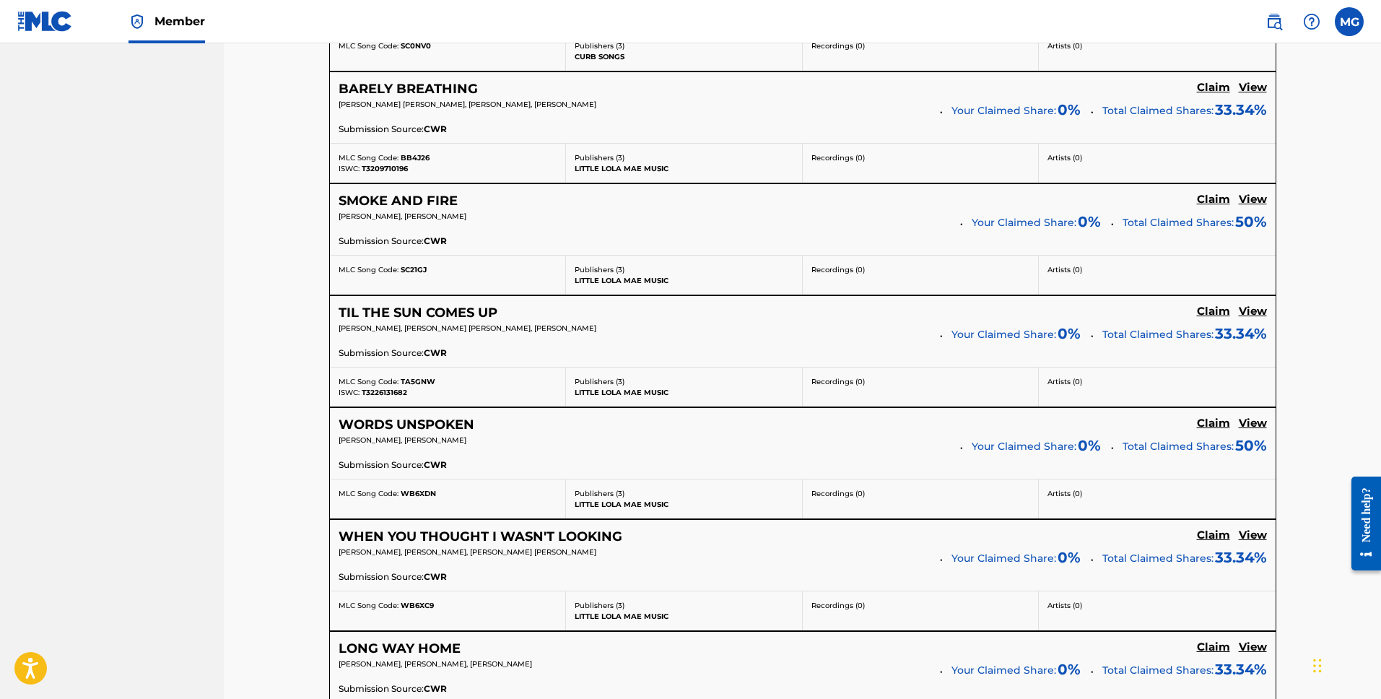
drag, startPoint x: 1378, startPoint y: 349, endPoint x: 1379, endPoint y: 364, distance: 15.2
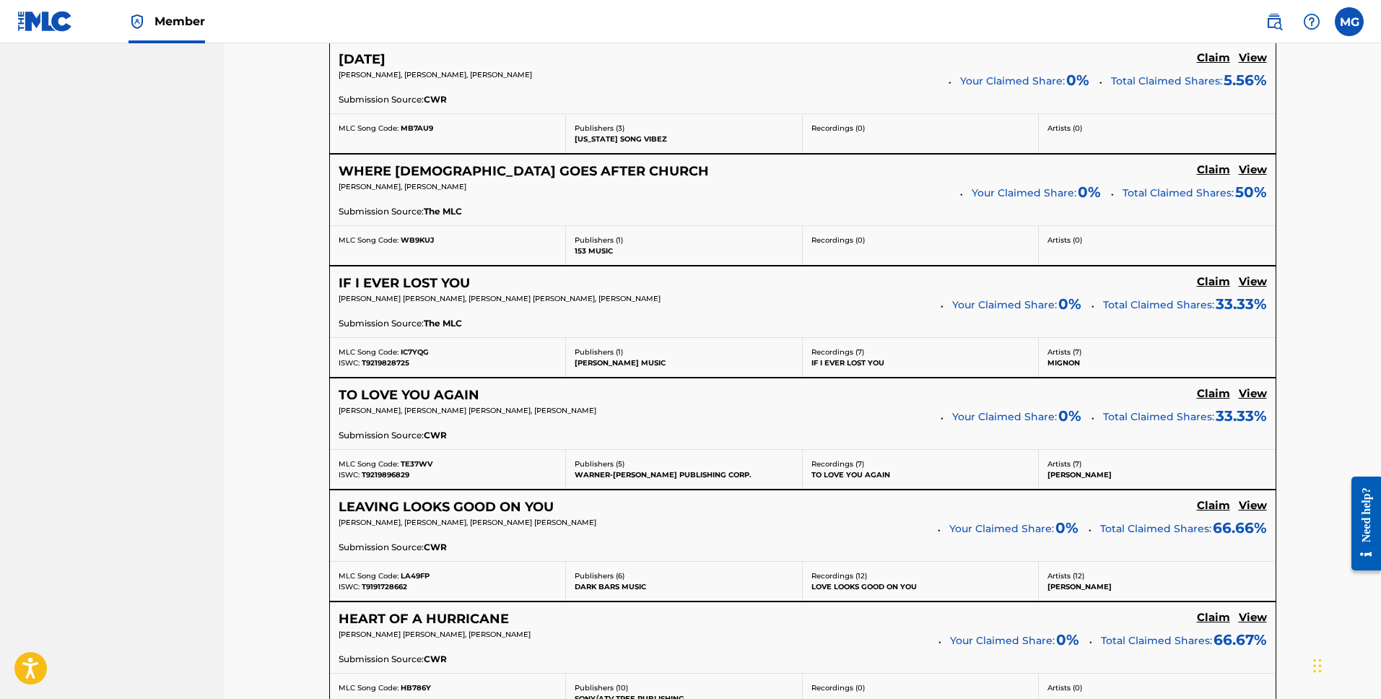
scroll to position [2491, 0]
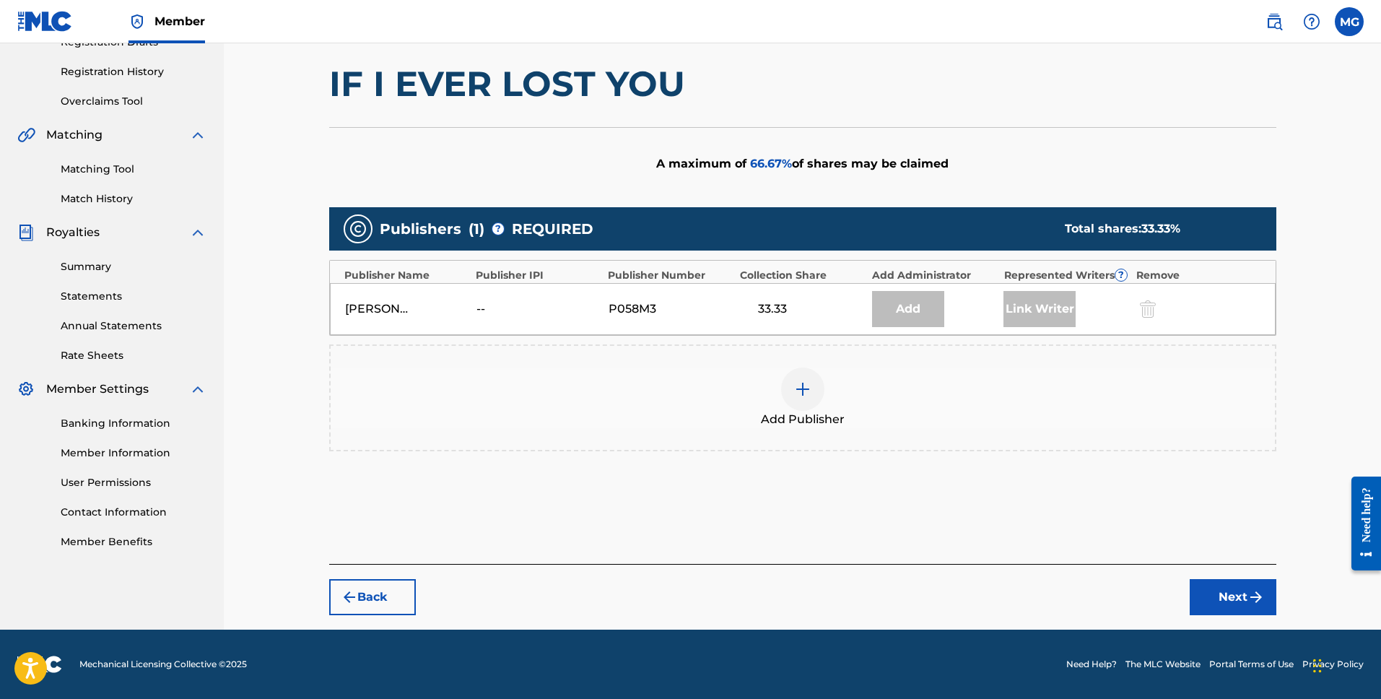
click at [803, 389] on img at bounding box center [802, 388] width 17 height 17
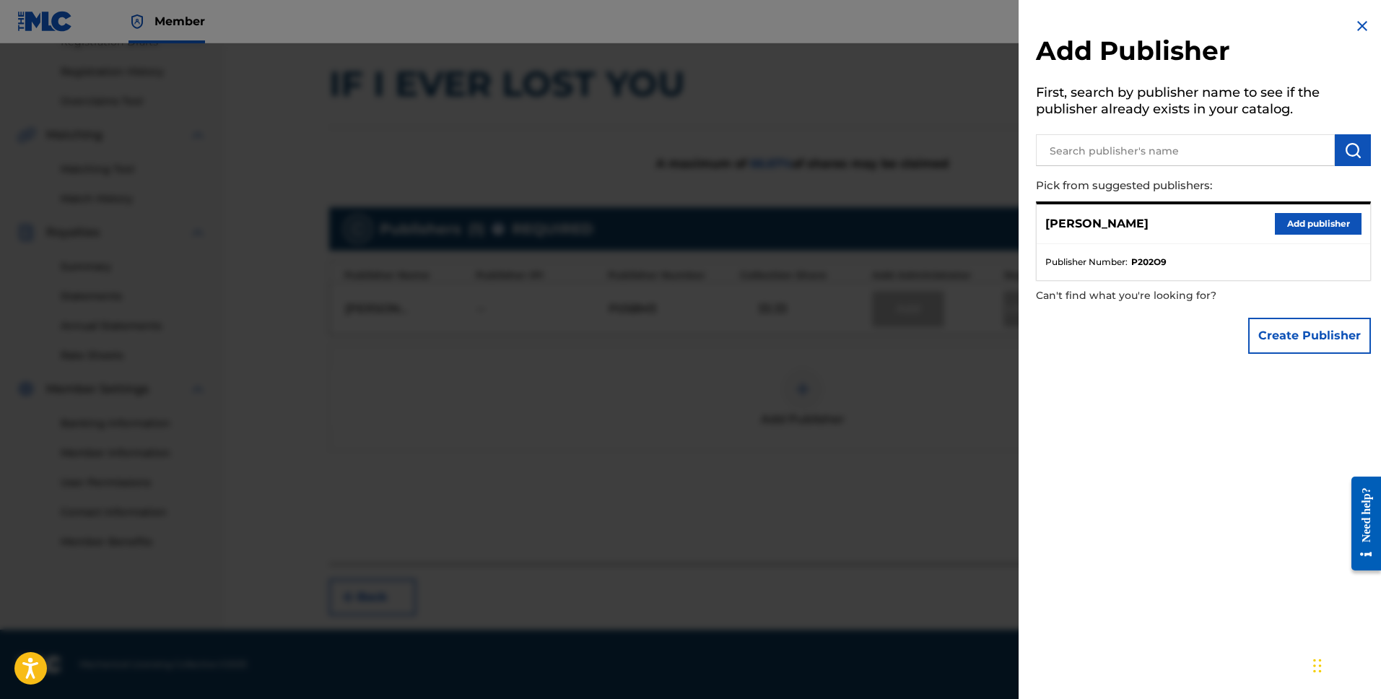
click at [1297, 218] on button "Add publisher" at bounding box center [1318, 224] width 87 height 22
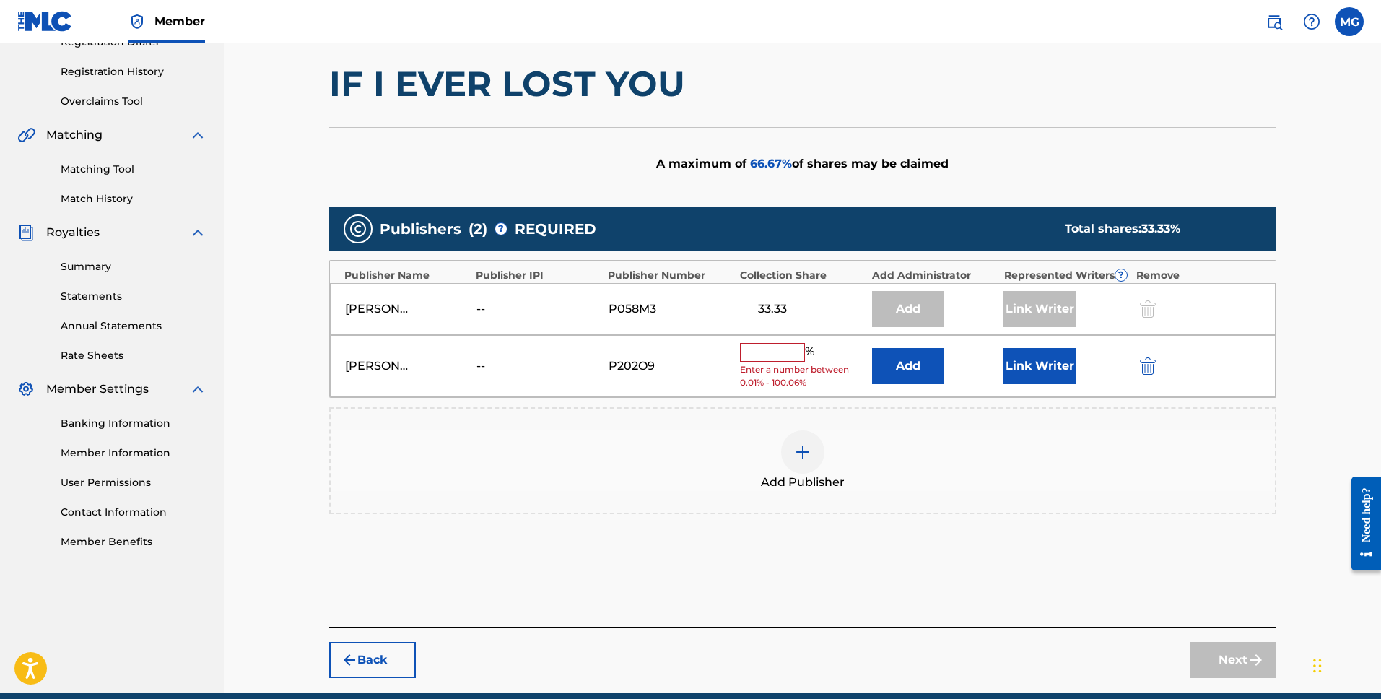
click at [770, 359] on input "text" at bounding box center [772, 352] width 65 height 19
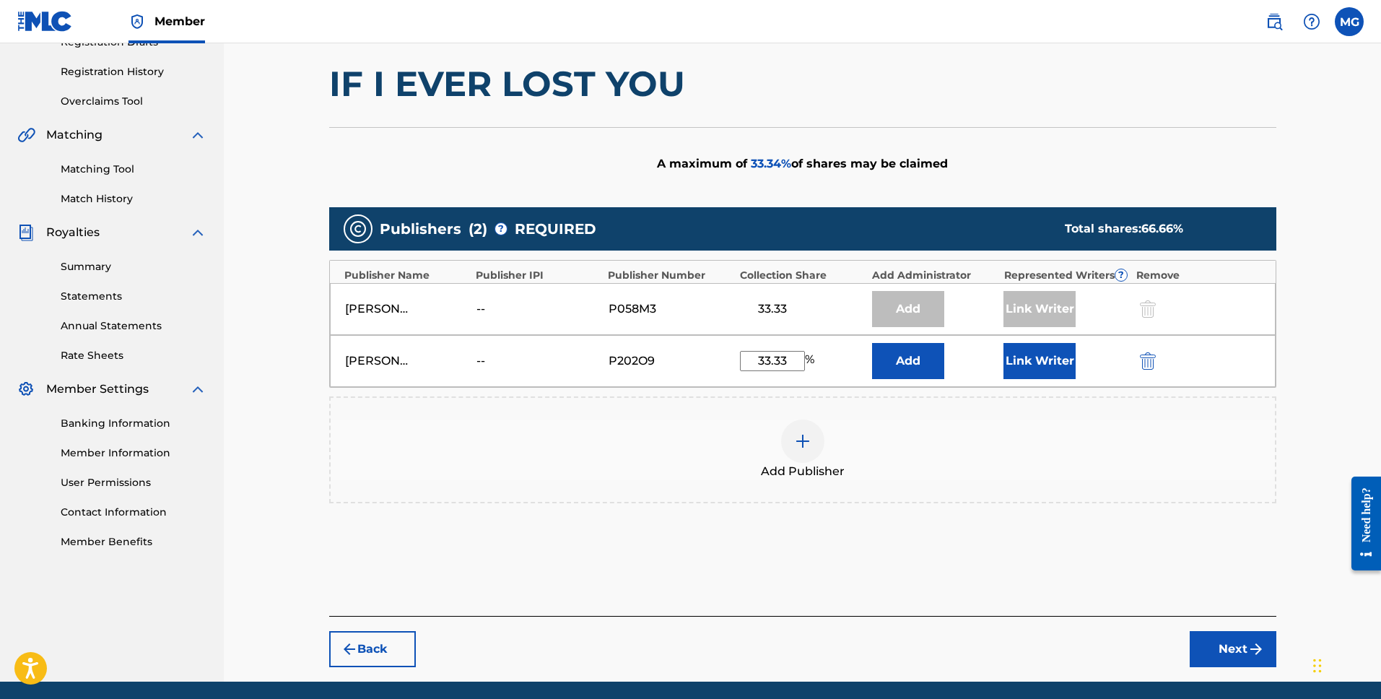
type input "33.33"
click at [1062, 368] on button "Link Writer" at bounding box center [1039, 361] width 72 height 36
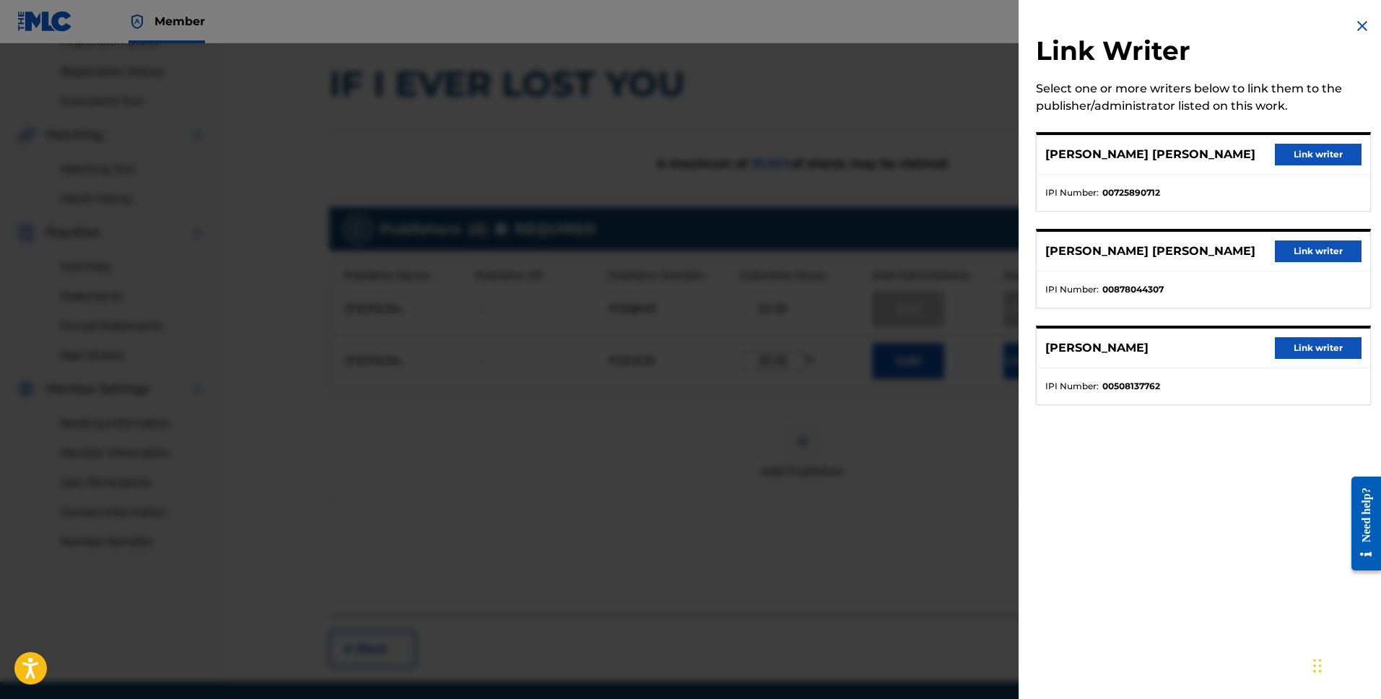
click at [1307, 350] on button "Link writer" at bounding box center [1318, 348] width 87 height 22
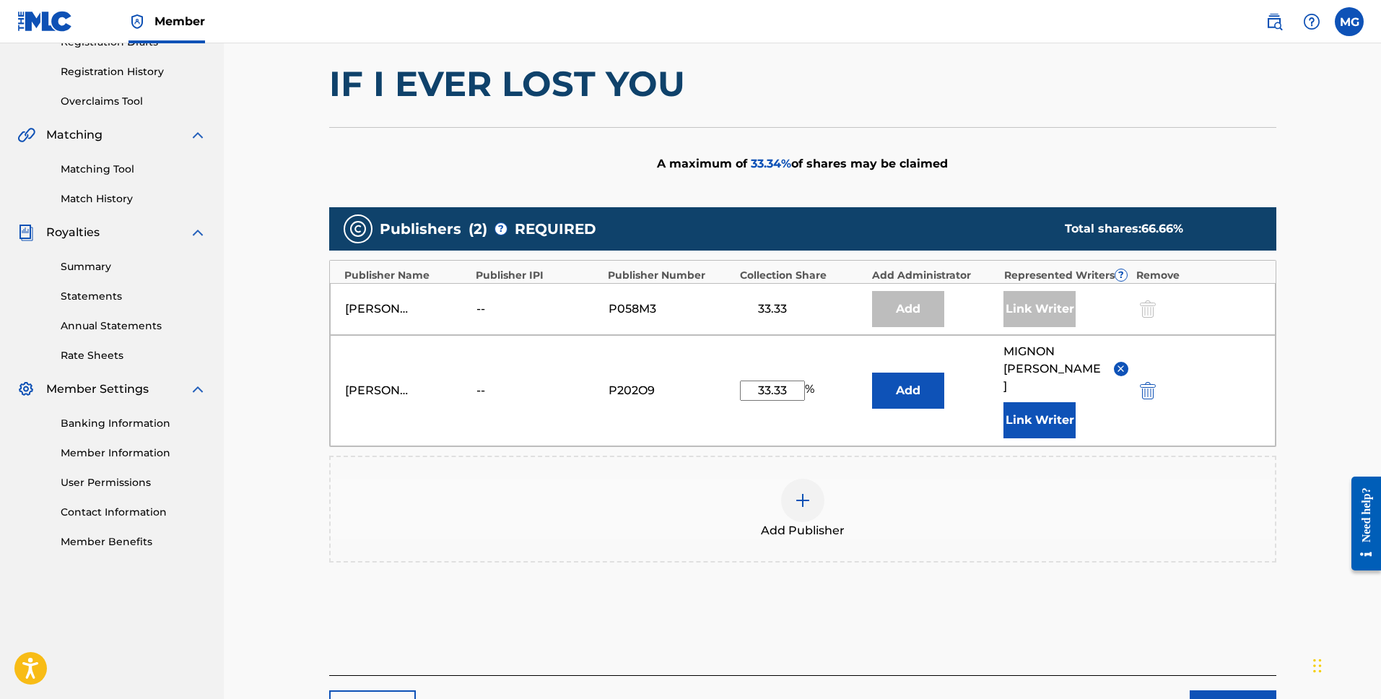
click at [1217, 695] on button "Next" at bounding box center [1232, 708] width 87 height 36
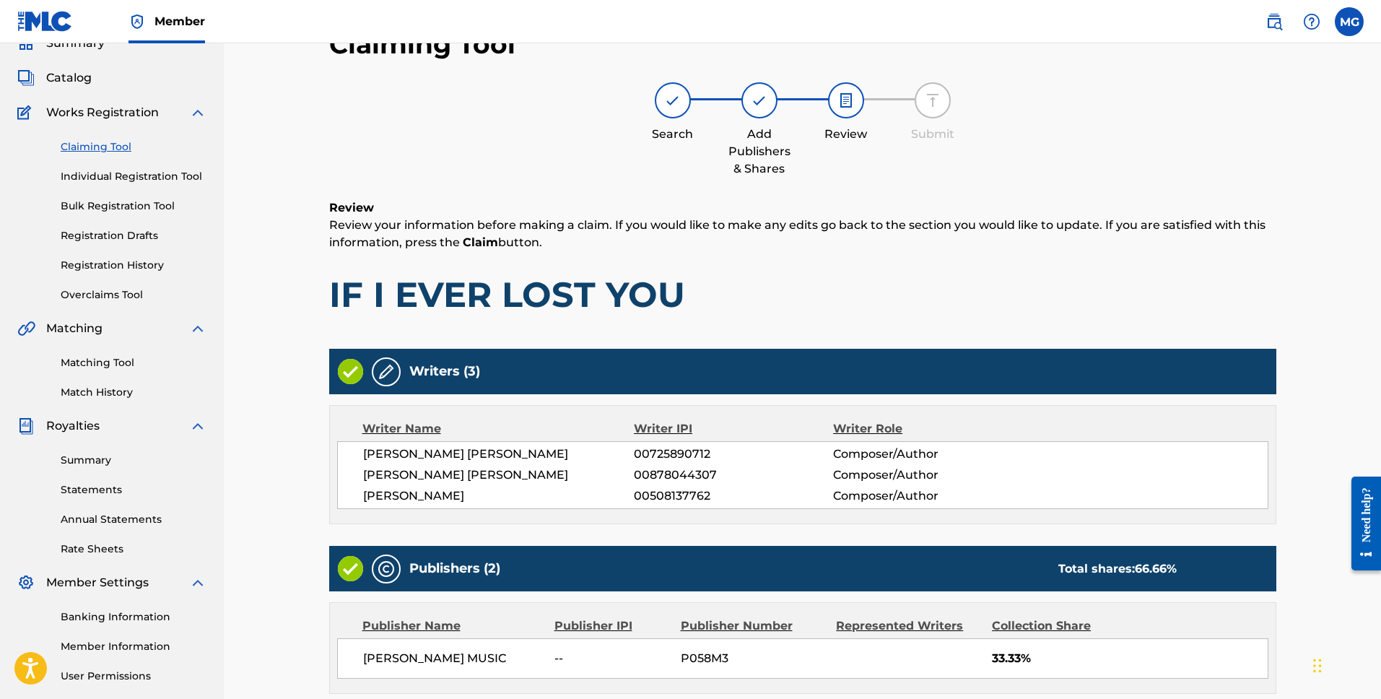
scroll to position [65, 0]
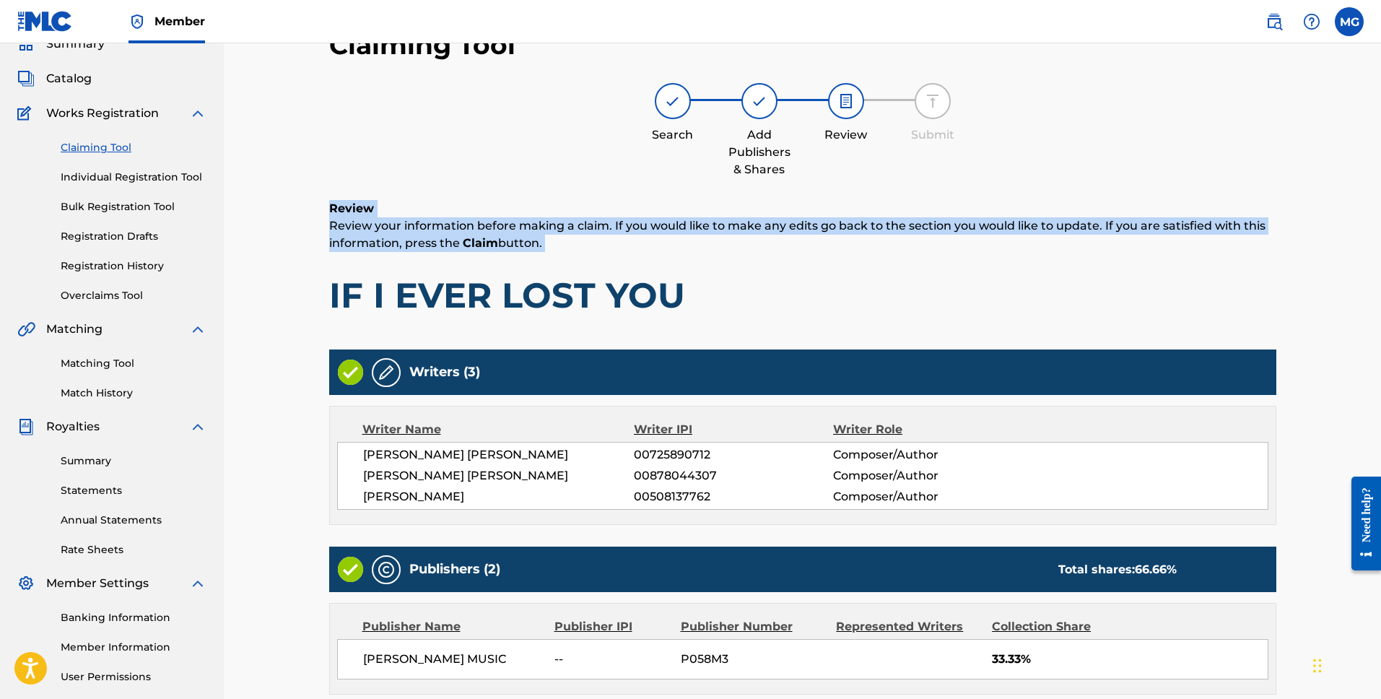
drag, startPoint x: 1380, startPoint y: 196, endPoint x: 1373, endPoint y: 261, distance: 65.3
click at [1373, 261] on div "Claiming Tool Search Add Publishers & Shares Review Submit Review Review your i…" at bounding box center [802, 431] width 1157 height 906
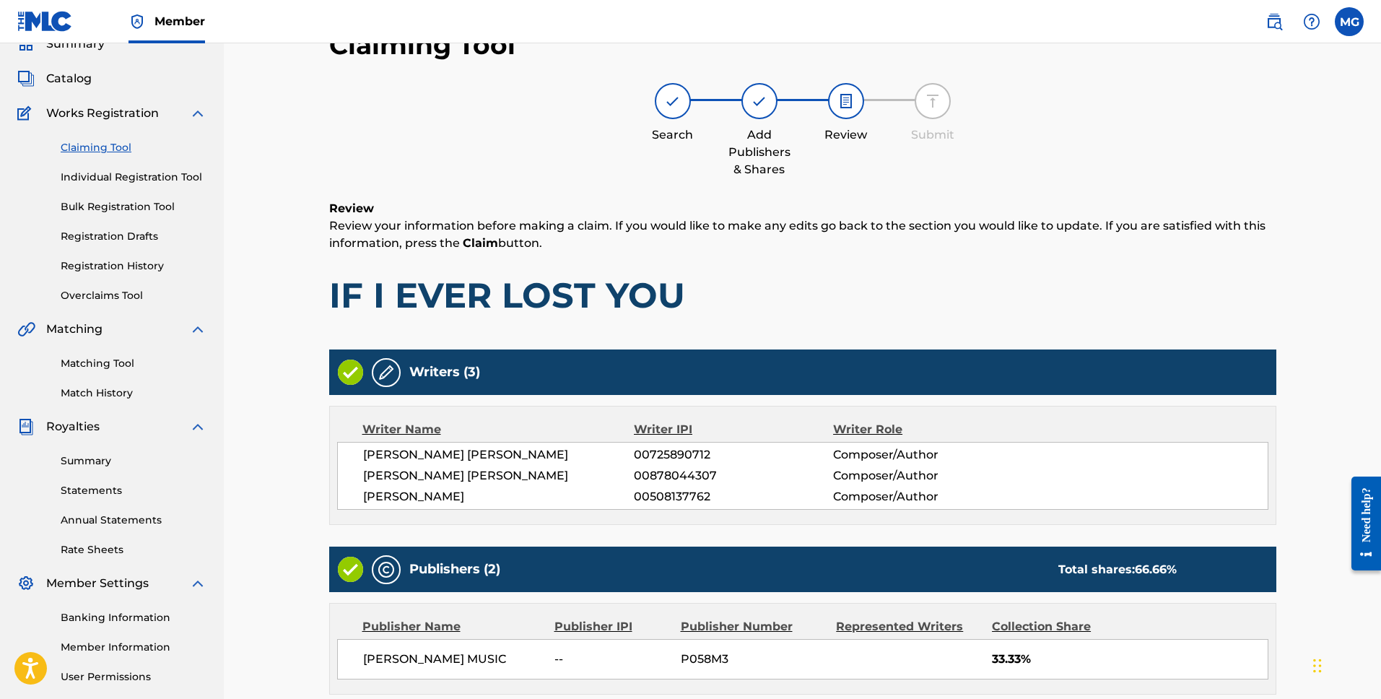
click at [1322, 279] on div "Claiming Tool Search Add Publishers & Shares Review Submit Review Review your i…" at bounding box center [802, 431] width 1157 height 906
click at [1326, 333] on div "Claiming Tool Search Add Publishers & Shares Review Submit Review Review your i…" at bounding box center [802, 431] width 1157 height 906
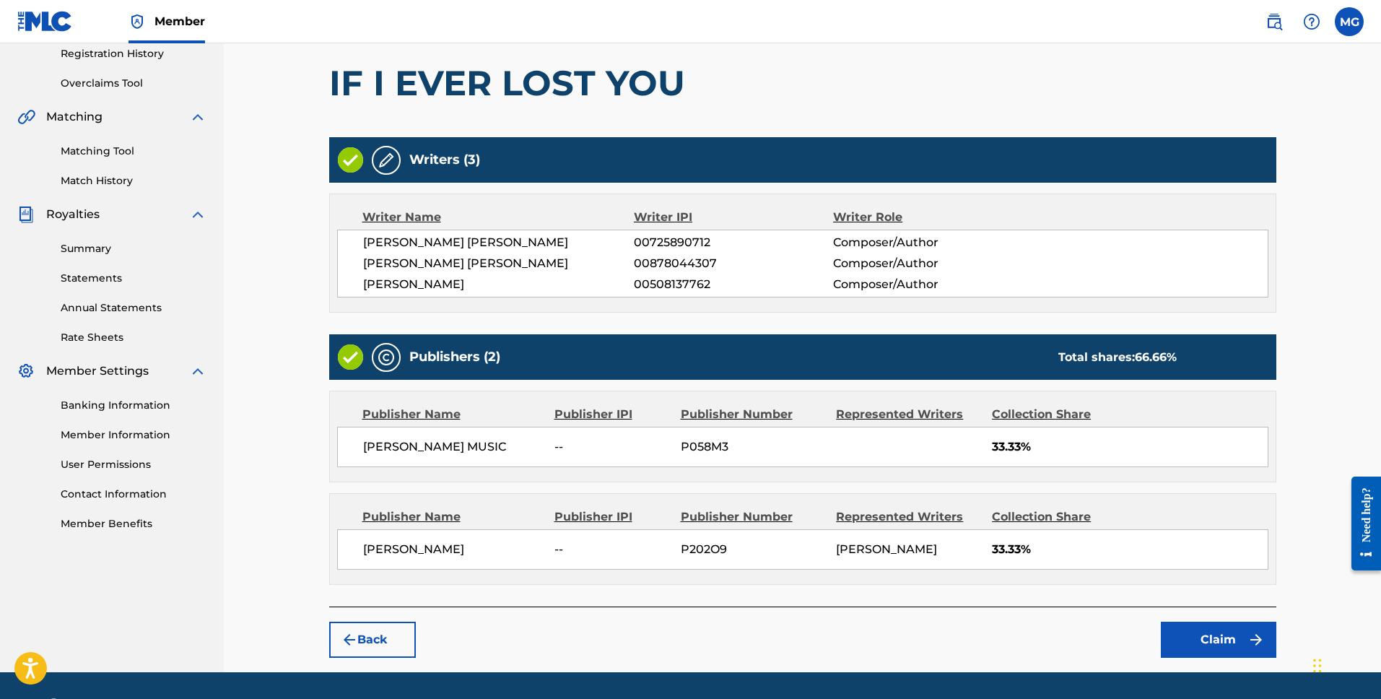
scroll to position [320, 0]
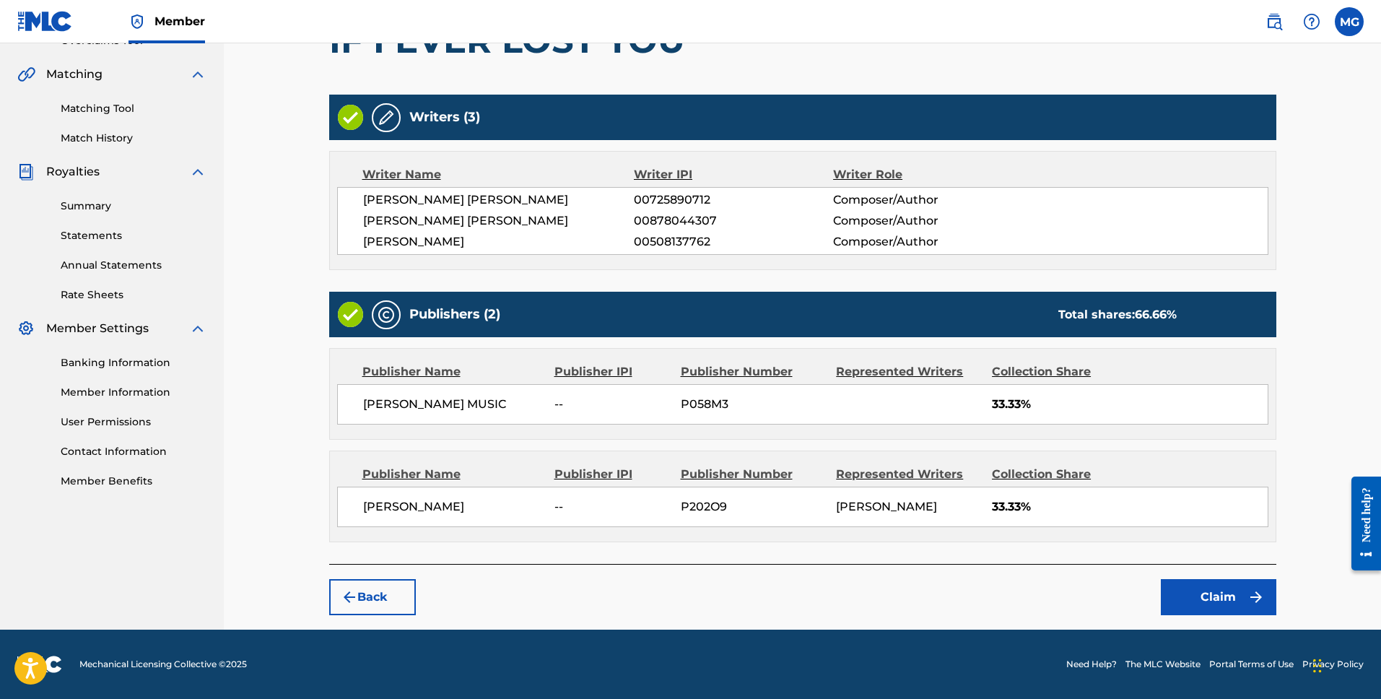
click at [1233, 599] on button "Claim" at bounding box center [1218, 597] width 115 height 36
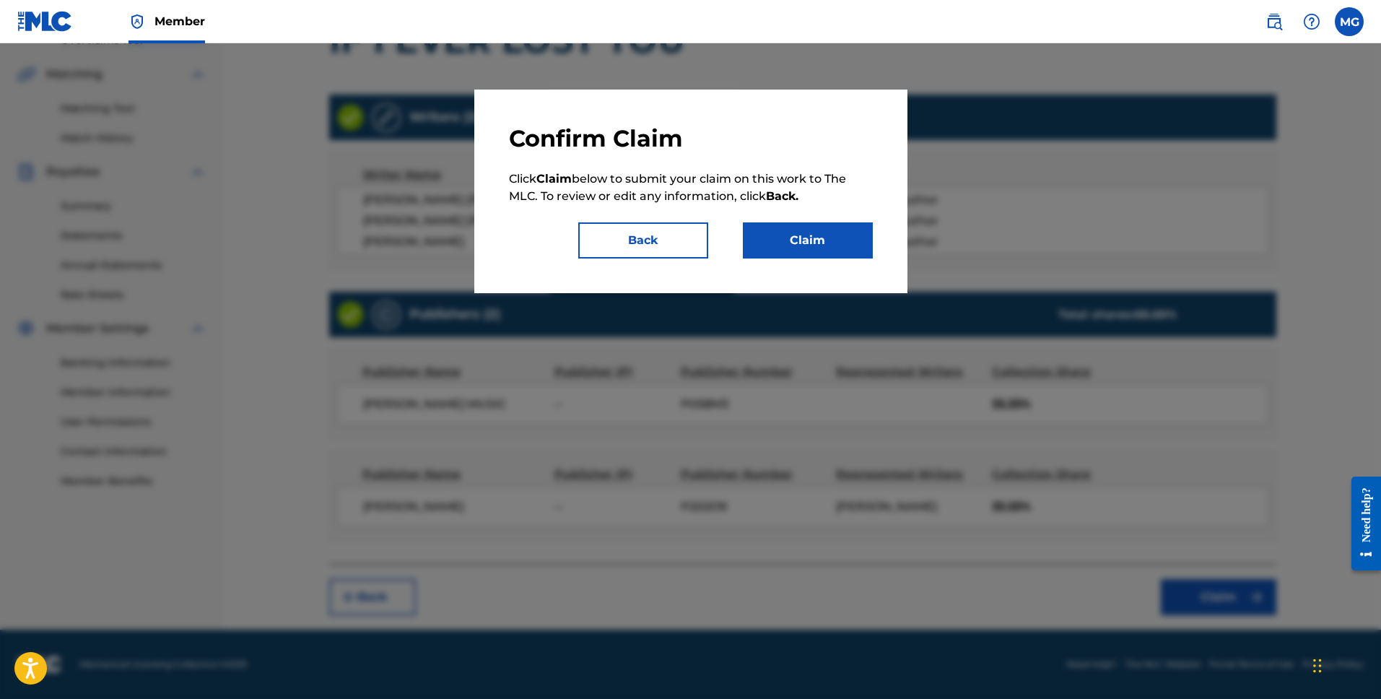
click at [802, 235] on button "Claim" at bounding box center [808, 240] width 130 height 36
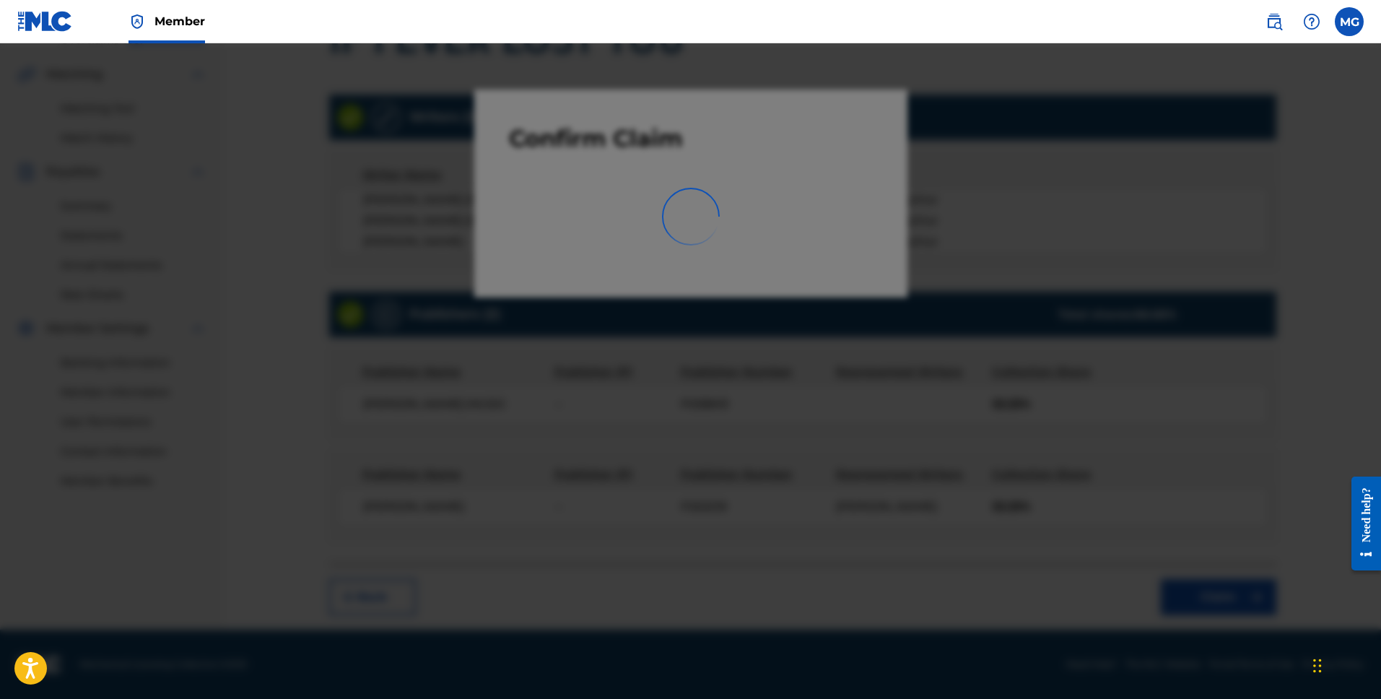
scroll to position [196, 0]
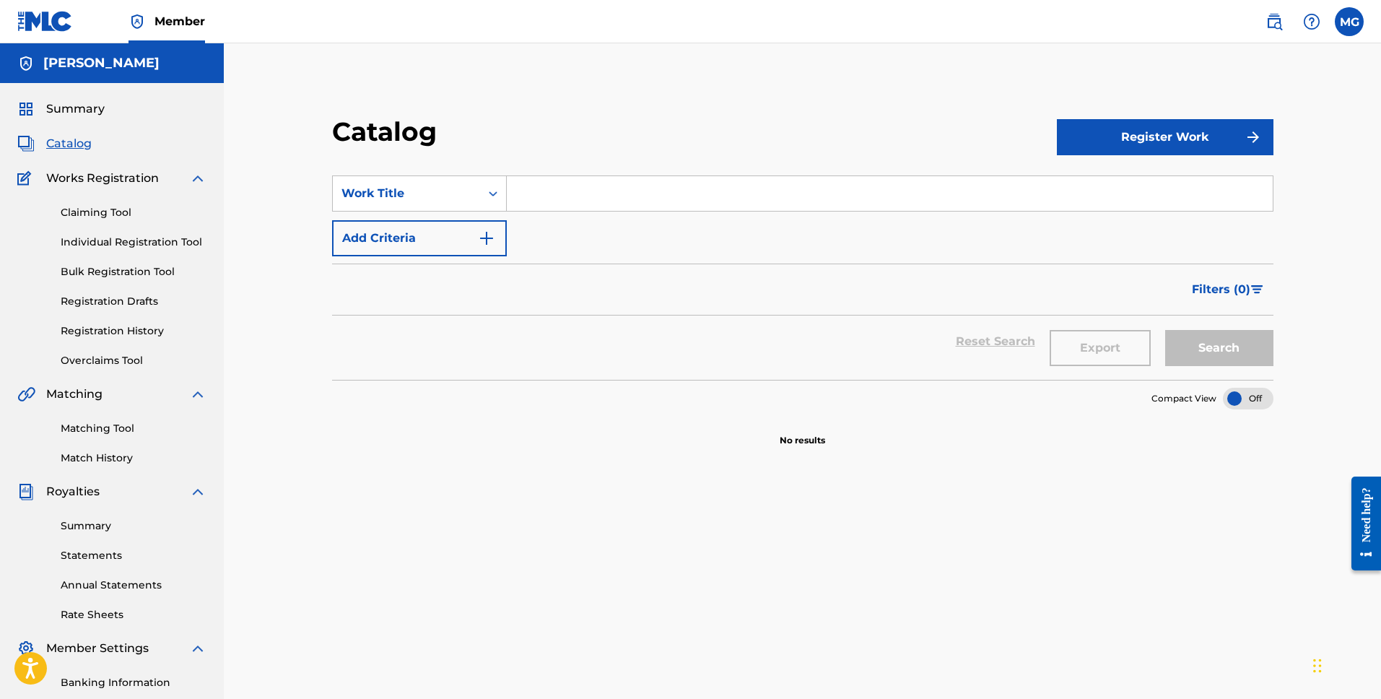
click at [589, 186] on input "Search Form" at bounding box center [890, 193] width 766 height 35
click at [105, 214] on link "Claiming Tool" at bounding box center [134, 212] width 146 height 15
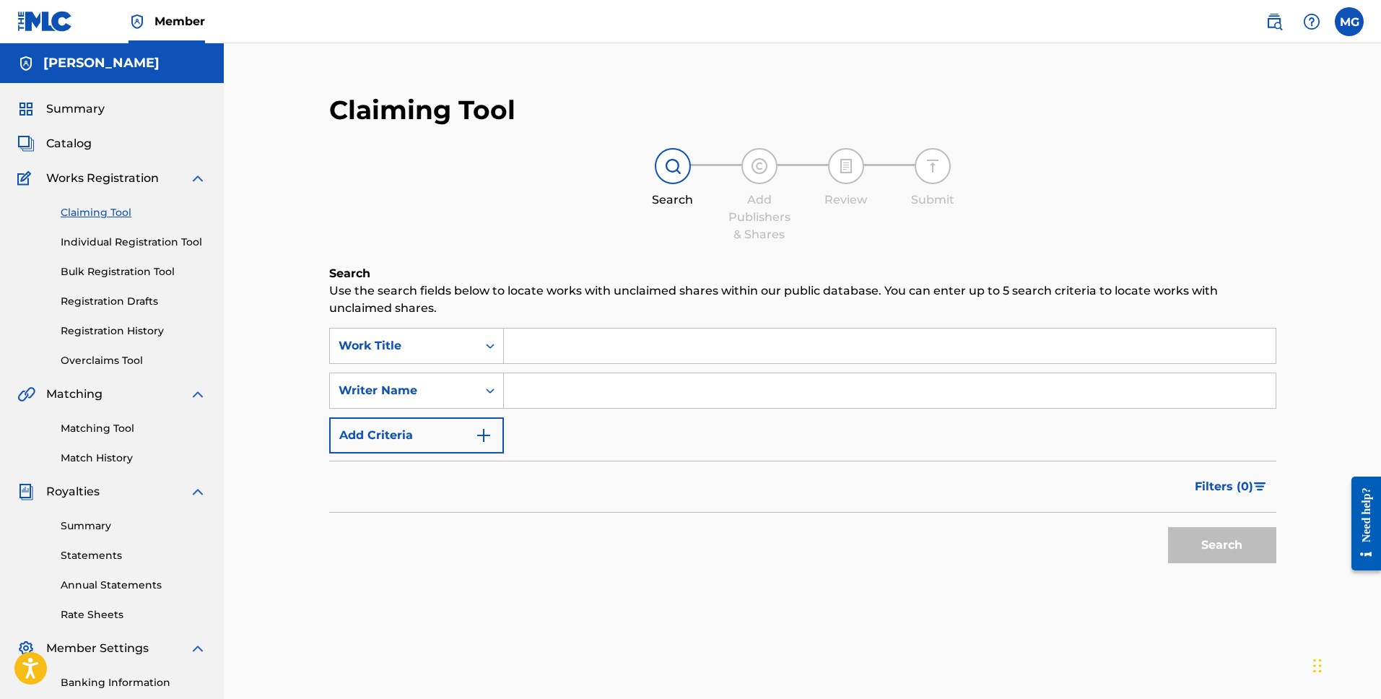
click at [539, 369] on div "SearchWithCriteria06baeb6f-d281-40dc-abae-a2c3194a4a61 Work Title SearchWithCri…" at bounding box center [802, 391] width 947 height 126
click at [519, 401] on input "Search Form" at bounding box center [890, 390] width 772 height 35
type input "[PERSON_NAME]"
click at [1207, 533] on button "Search" at bounding box center [1222, 545] width 108 height 36
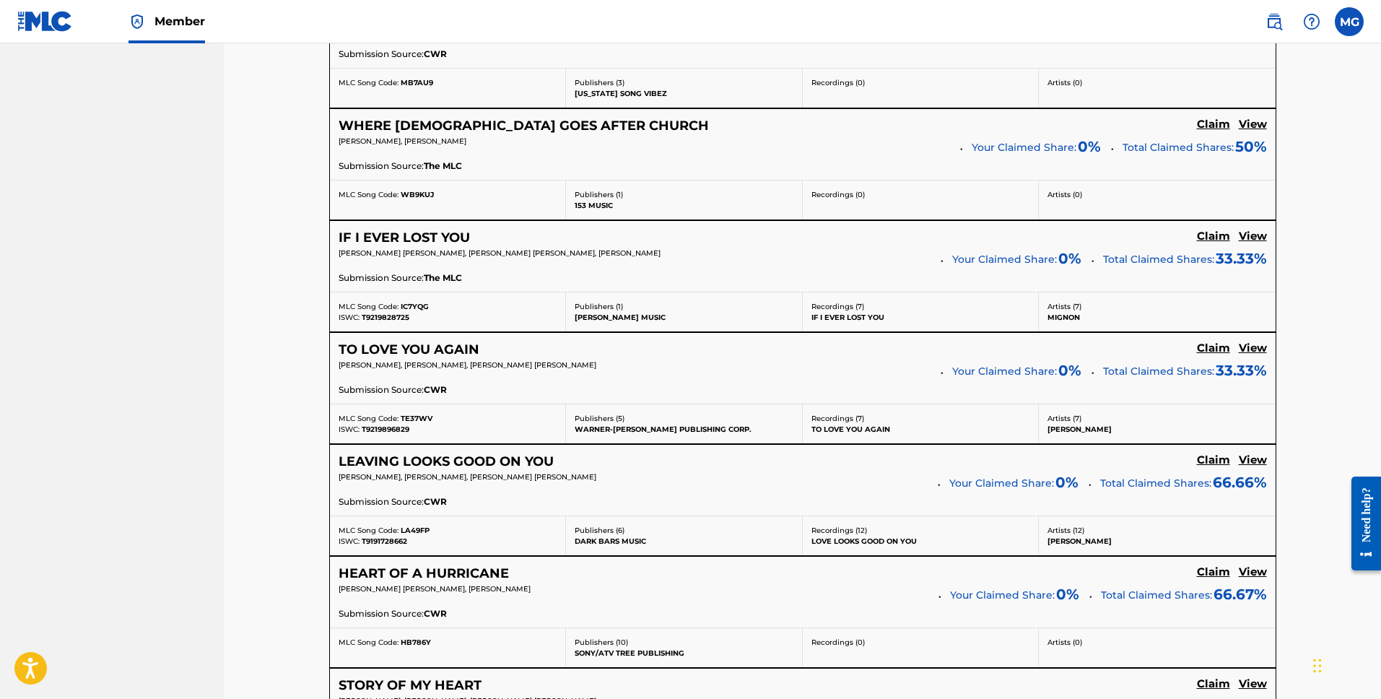
scroll to position [2494, 0]
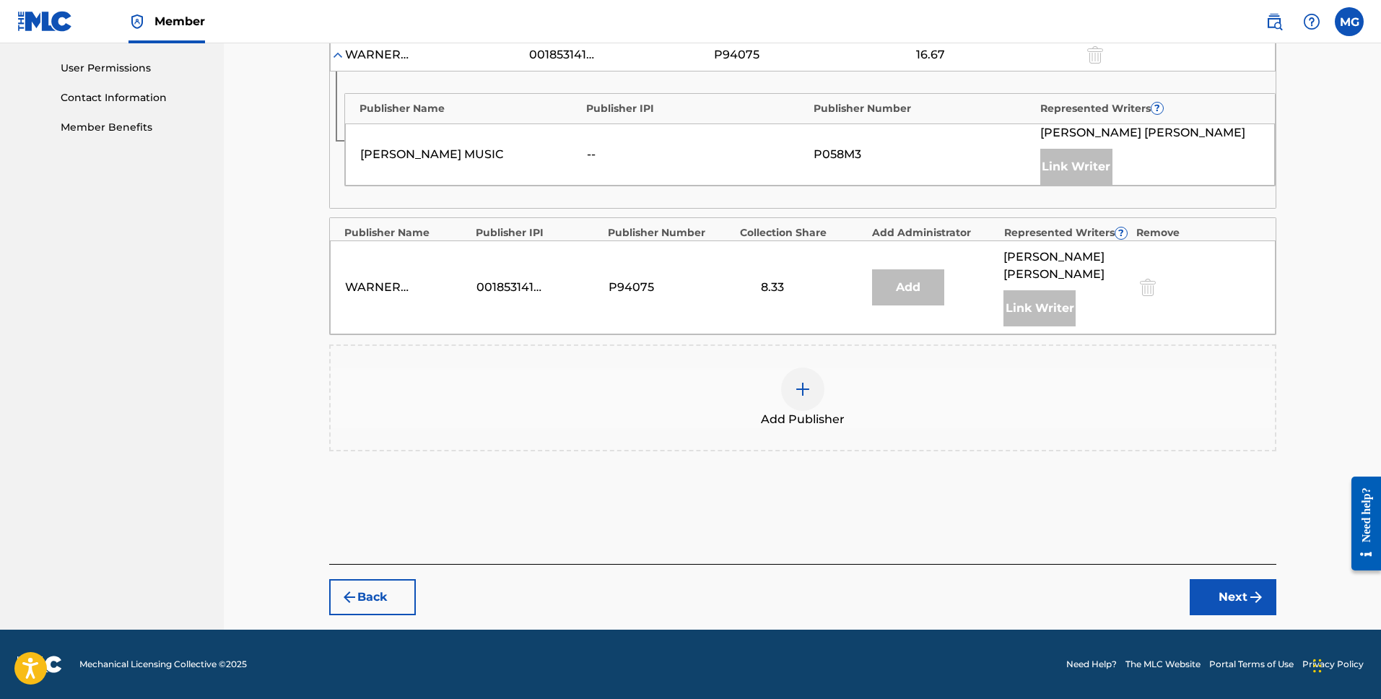
drag, startPoint x: 759, startPoint y: 283, endPoint x: 788, endPoint y: 287, distance: 29.8
click at [788, 287] on div "8.33" at bounding box center [772, 287] width 65 height 17
click at [779, 287] on div "8.33" at bounding box center [772, 287] width 65 height 17
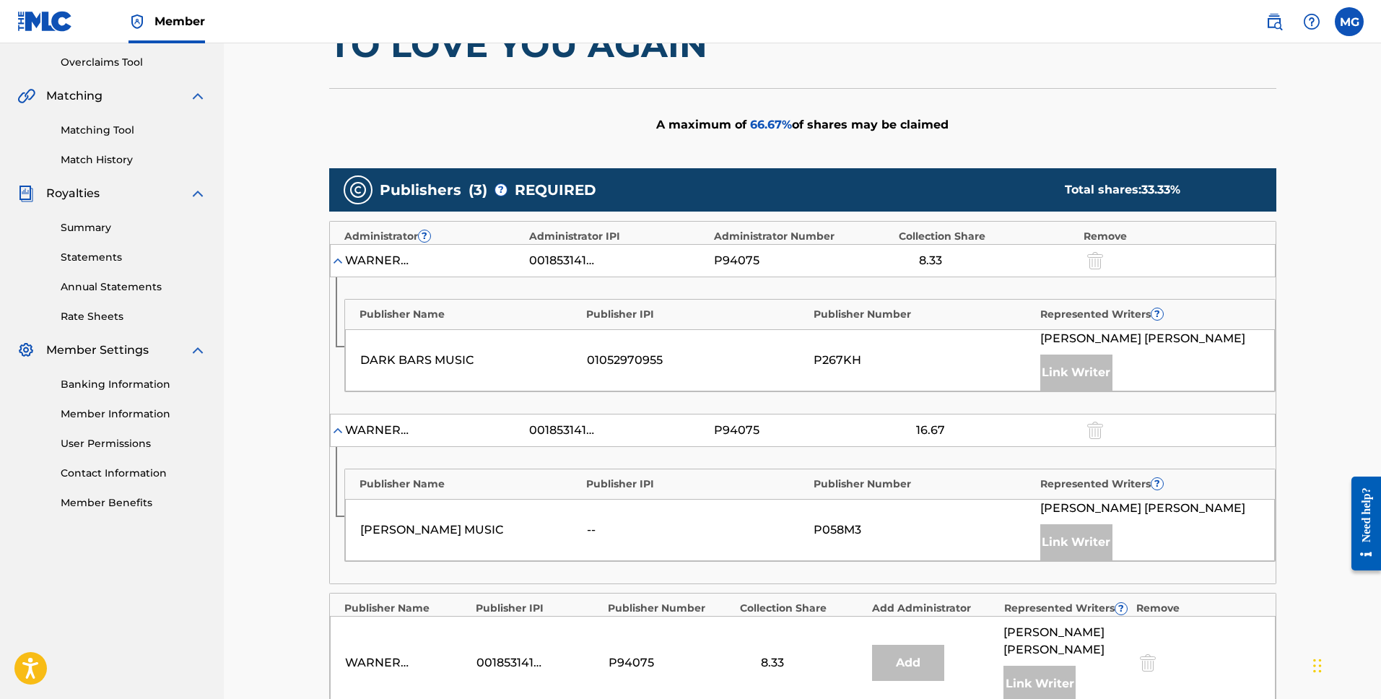
scroll to position [296, 0]
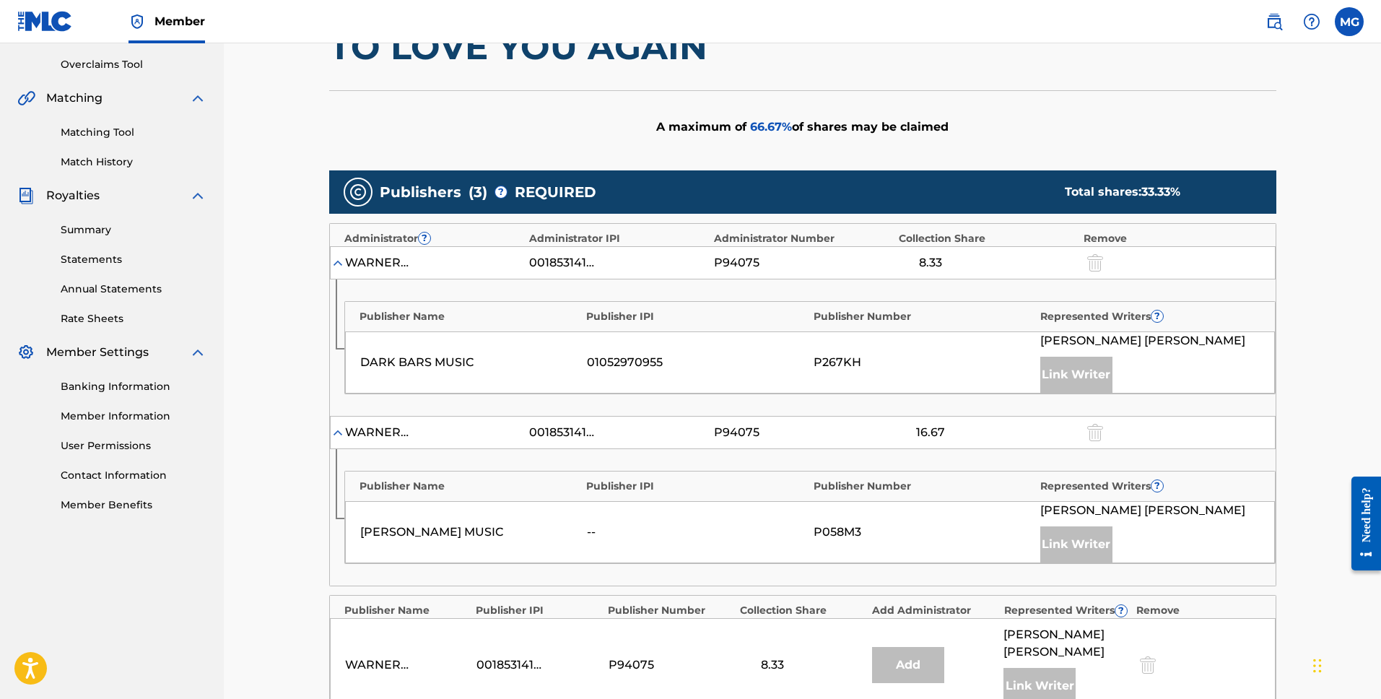
click at [484, 533] on div "[PERSON_NAME] MUSIC" at bounding box center [469, 531] width 219 height 17
click at [440, 351] on div "DARK BARS MUSIC 01052970955 P267KH [PERSON_NAME] [PERSON_NAME] Link Writer" at bounding box center [810, 362] width 930 height 62
drag, startPoint x: 1379, startPoint y: 191, endPoint x: 1378, endPoint y: 172, distance: 18.8
click at [1378, 172] on div "Claiming Tool Search Add Publishers & Shares Review Submit Add Publishers & Sha…" at bounding box center [802, 376] width 1157 height 1259
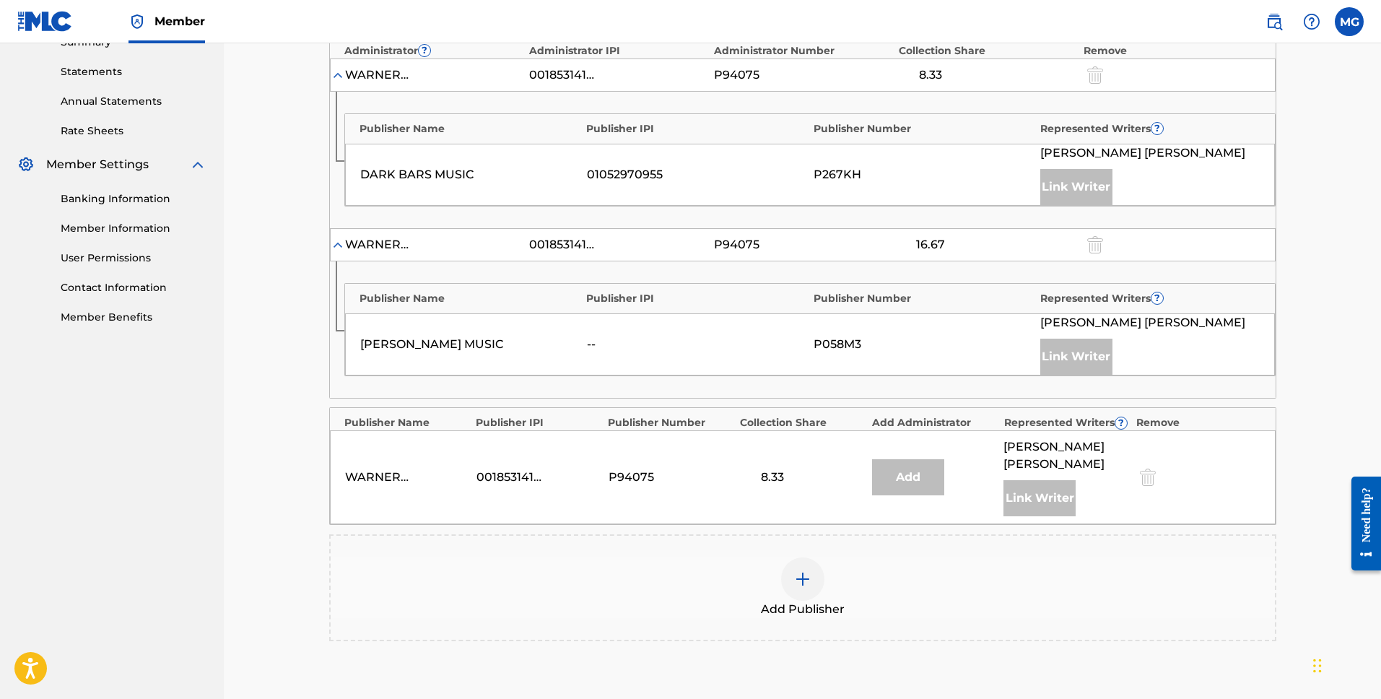
scroll to position [529, 0]
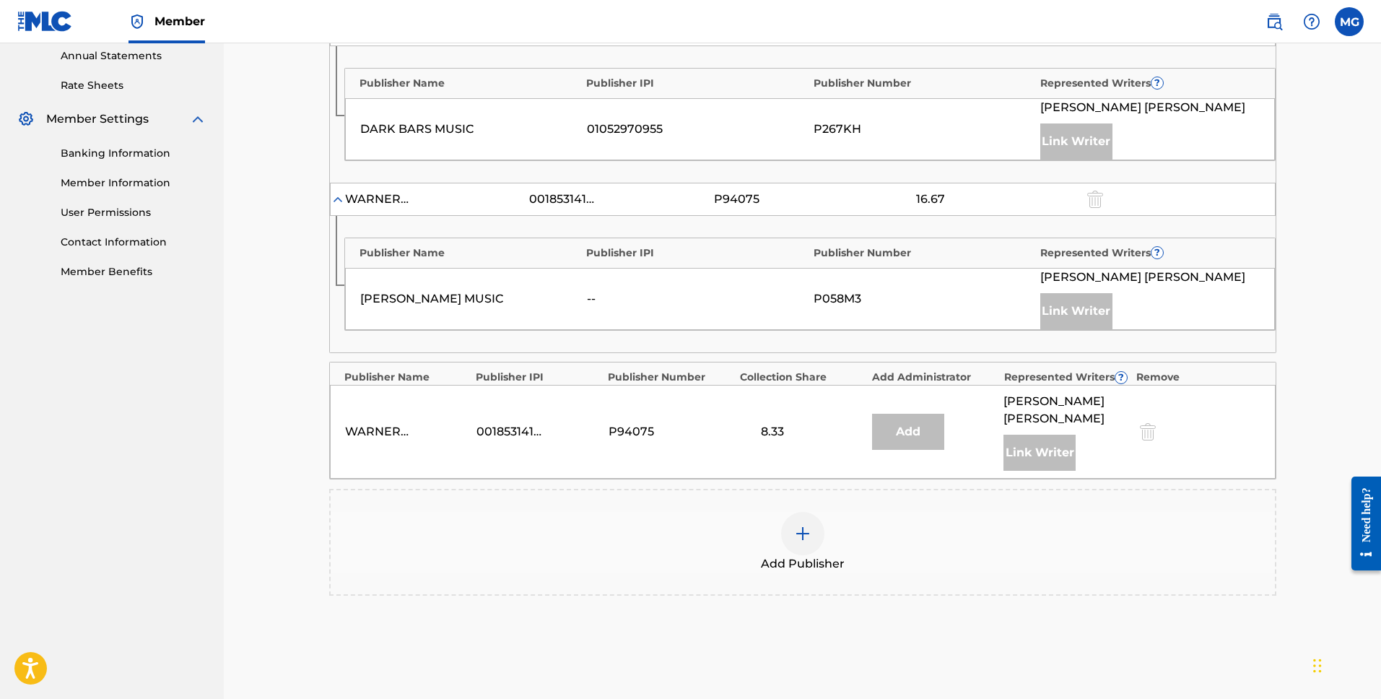
click at [1335, 315] on div "Claiming Tool Search Add Publishers & Shares Review Submit Add Publishers & Sha…" at bounding box center [802, 143] width 1157 height 1259
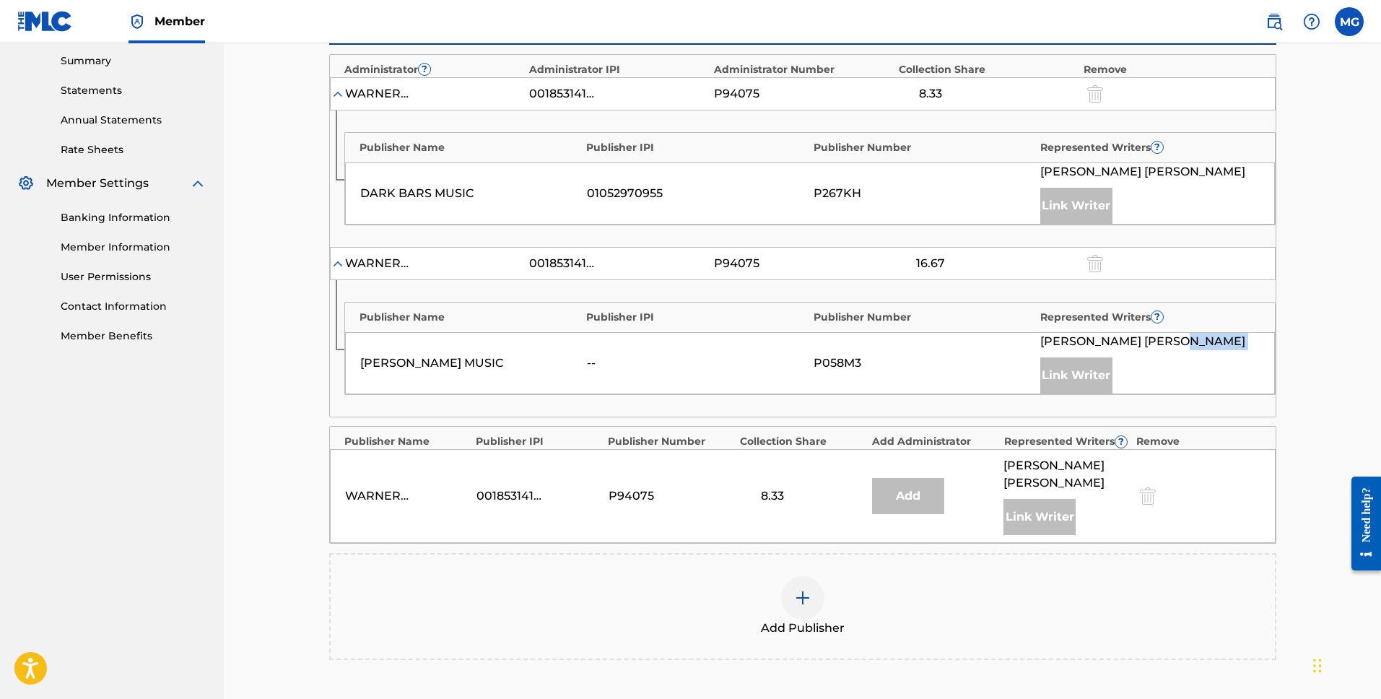
scroll to position [517, 0]
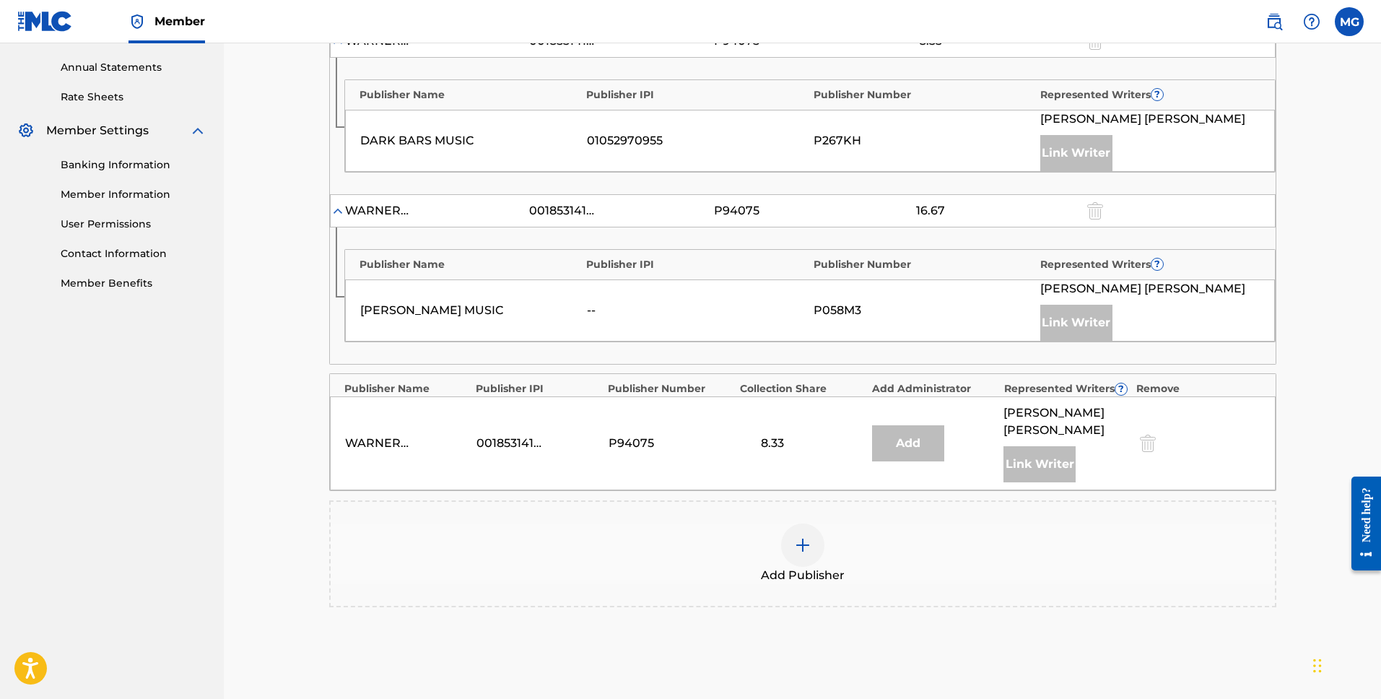
click at [813, 548] on div at bounding box center [802, 544] width 43 height 43
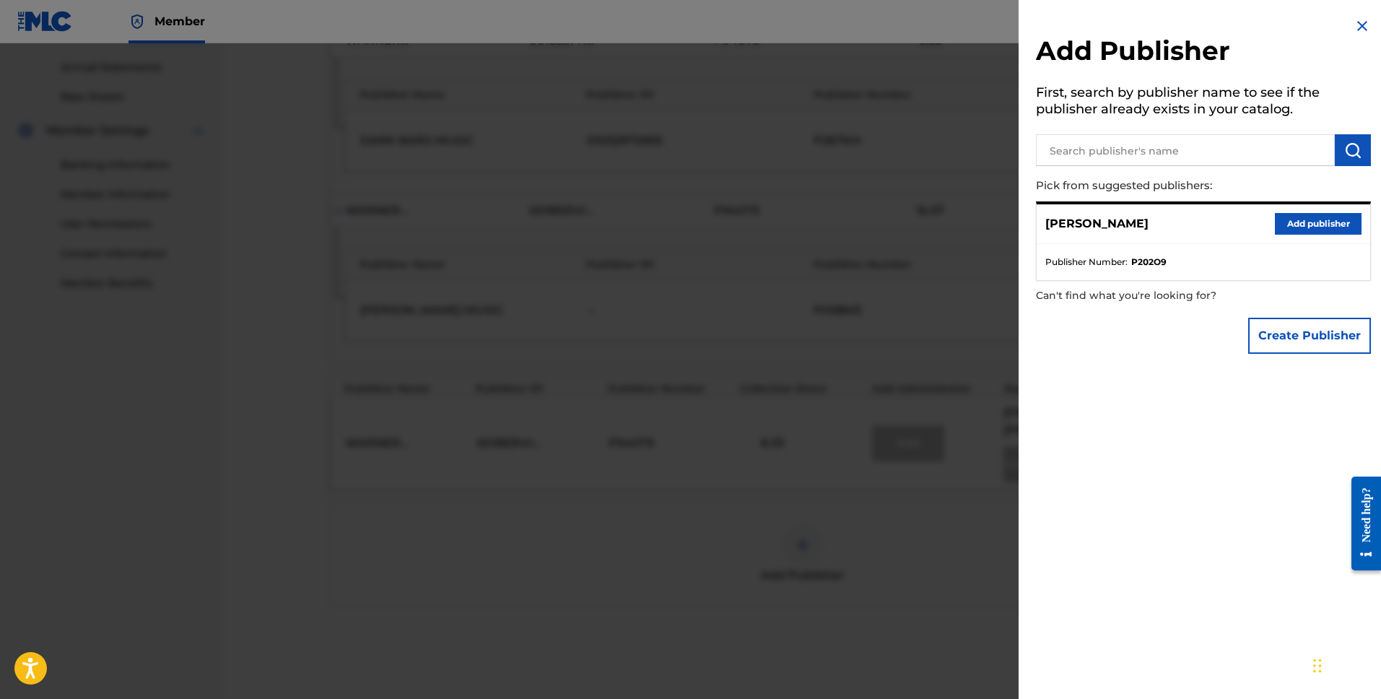
click at [1319, 232] on button "Add publisher" at bounding box center [1318, 224] width 87 height 22
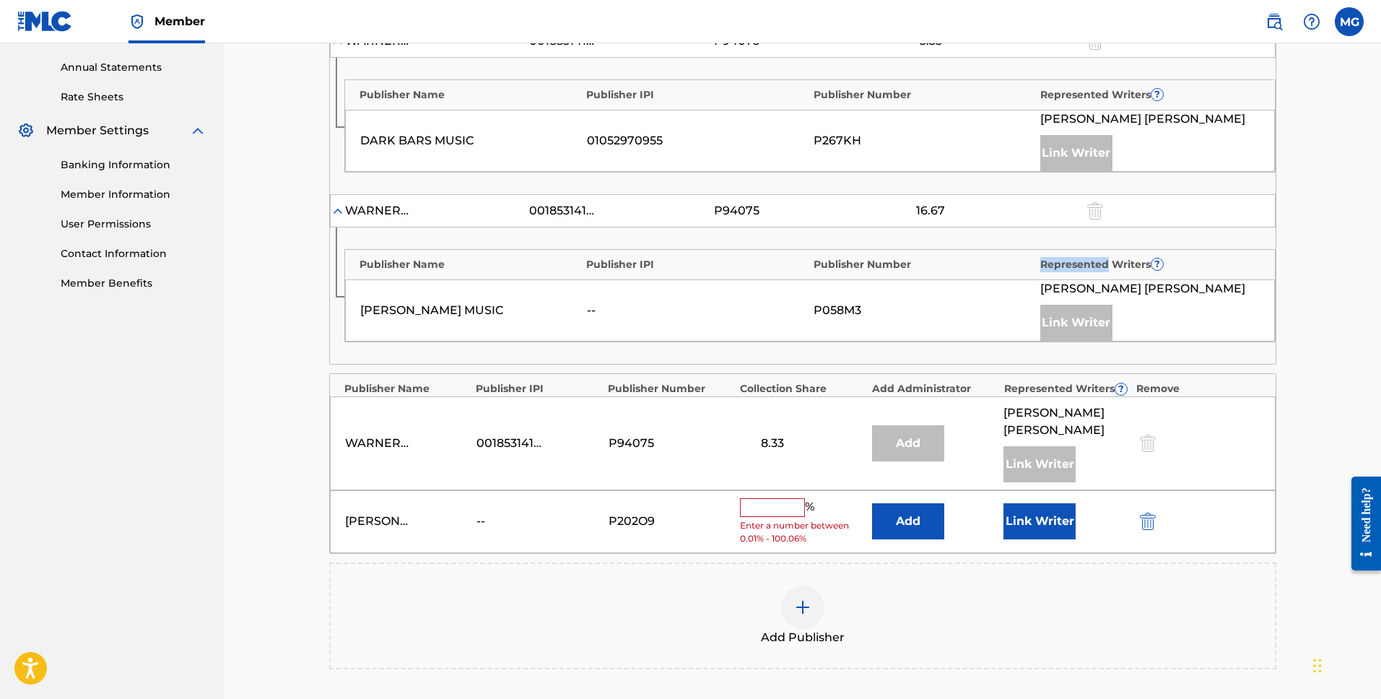
click at [1319, 232] on div "Claiming Tool Search Add Publishers & Shares Review Submit Add Publishers & Sha…" at bounding box center [802, 186] width 1157 height 1321
click at [772, 513] on input "text" at bounding box center [772, 507] width 65 height 19
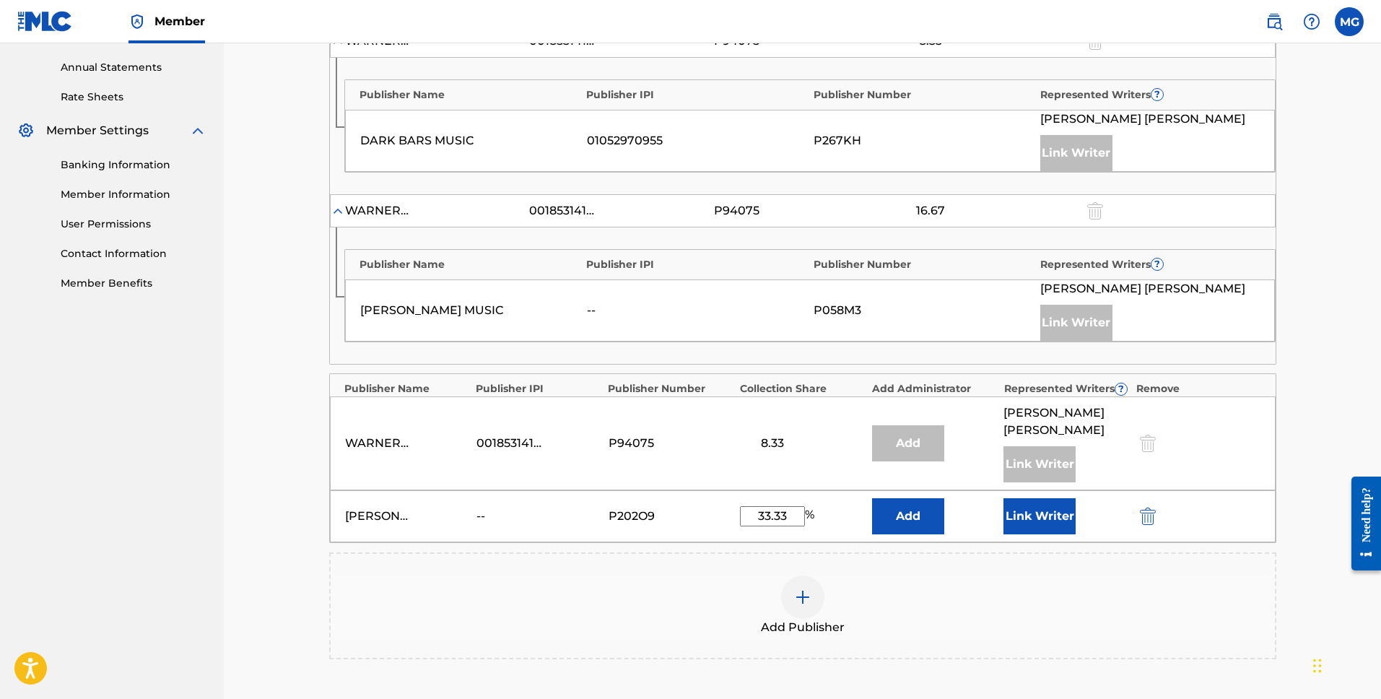
type input "33.33"
click at [1023, 575] on div "Add Publisher" at bounding box center [803, 605] width 944 height 61
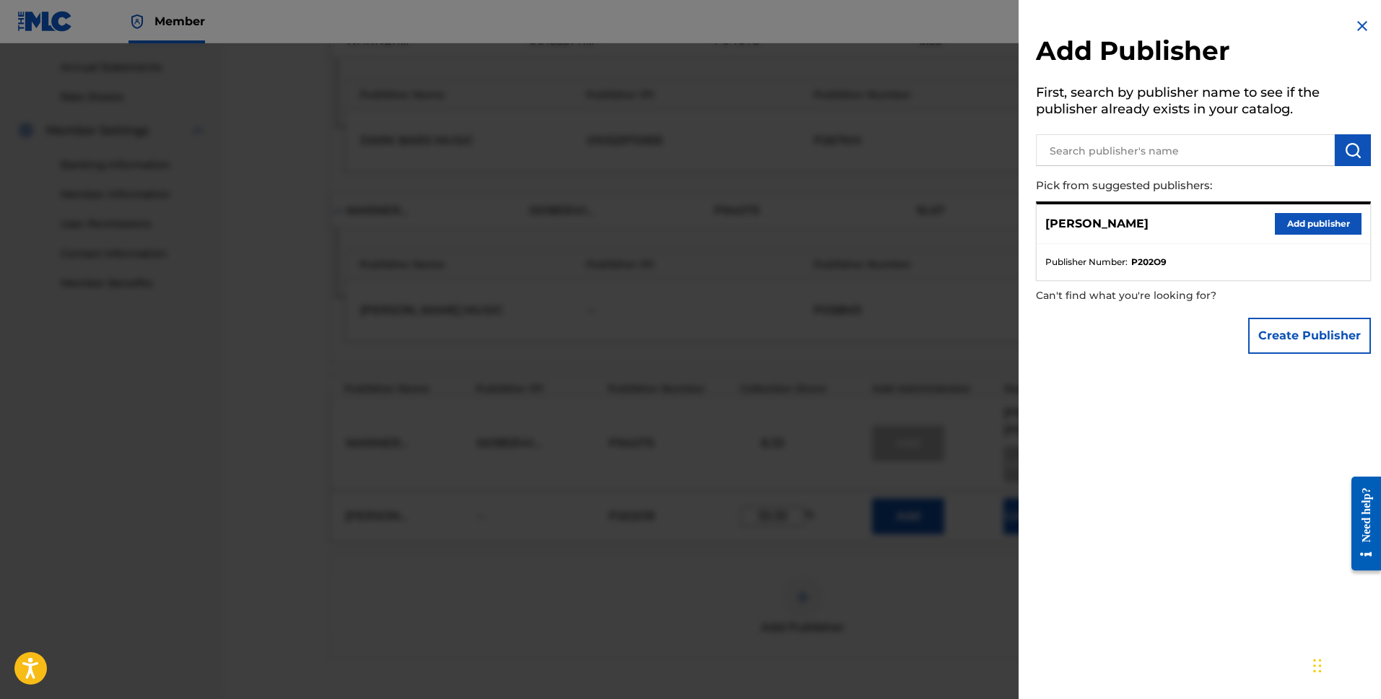
click at [1359, 27] on img at bounding box center [1361, 25] width 17 height 17
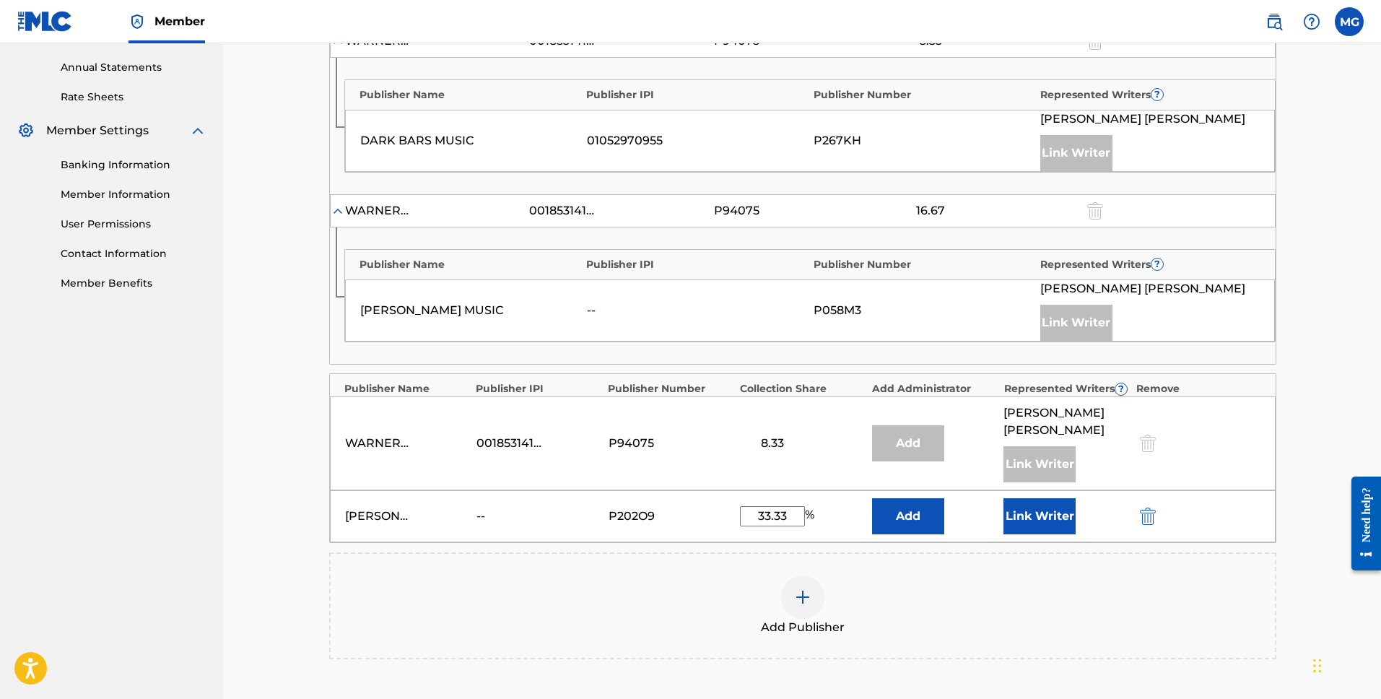
click at [1026, 520] on button "Link Writer" at bounding box center [1039, 516] width 72 height 36
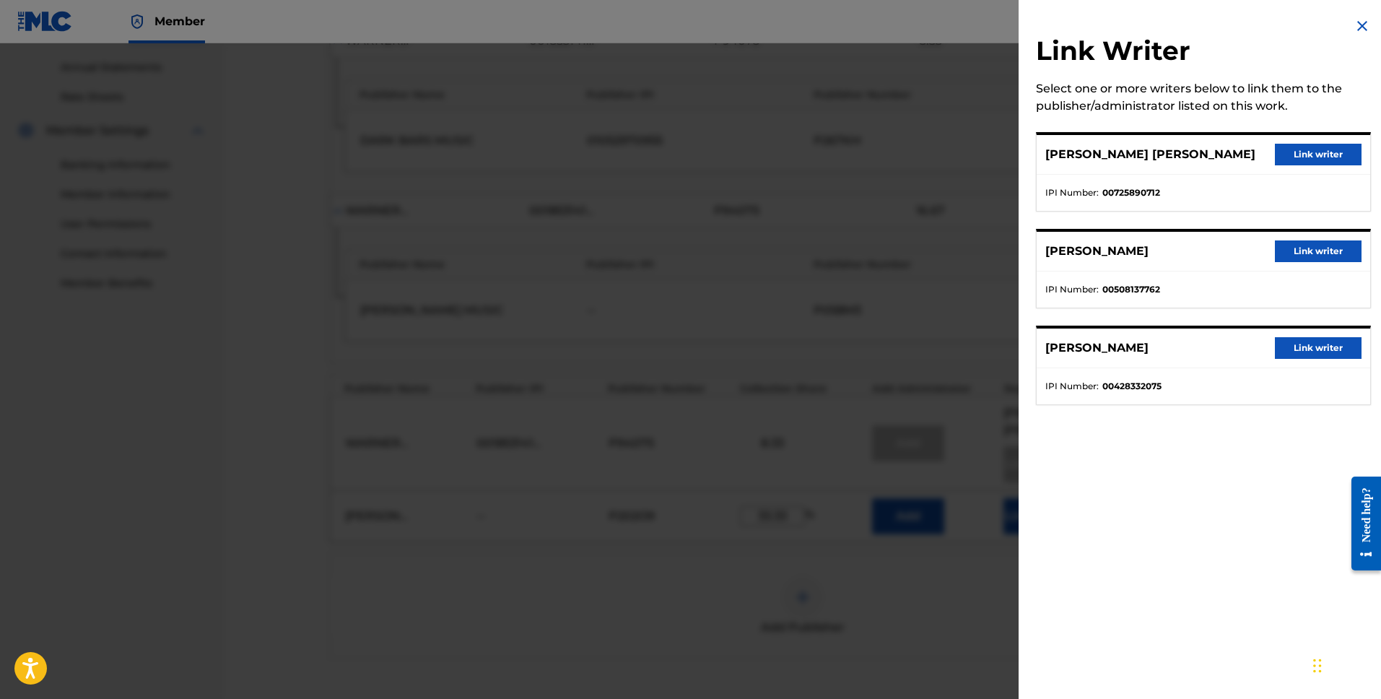
click at [1319, 253] on button "Link writer" at bounding box center [1318, 251] width 87 height 22
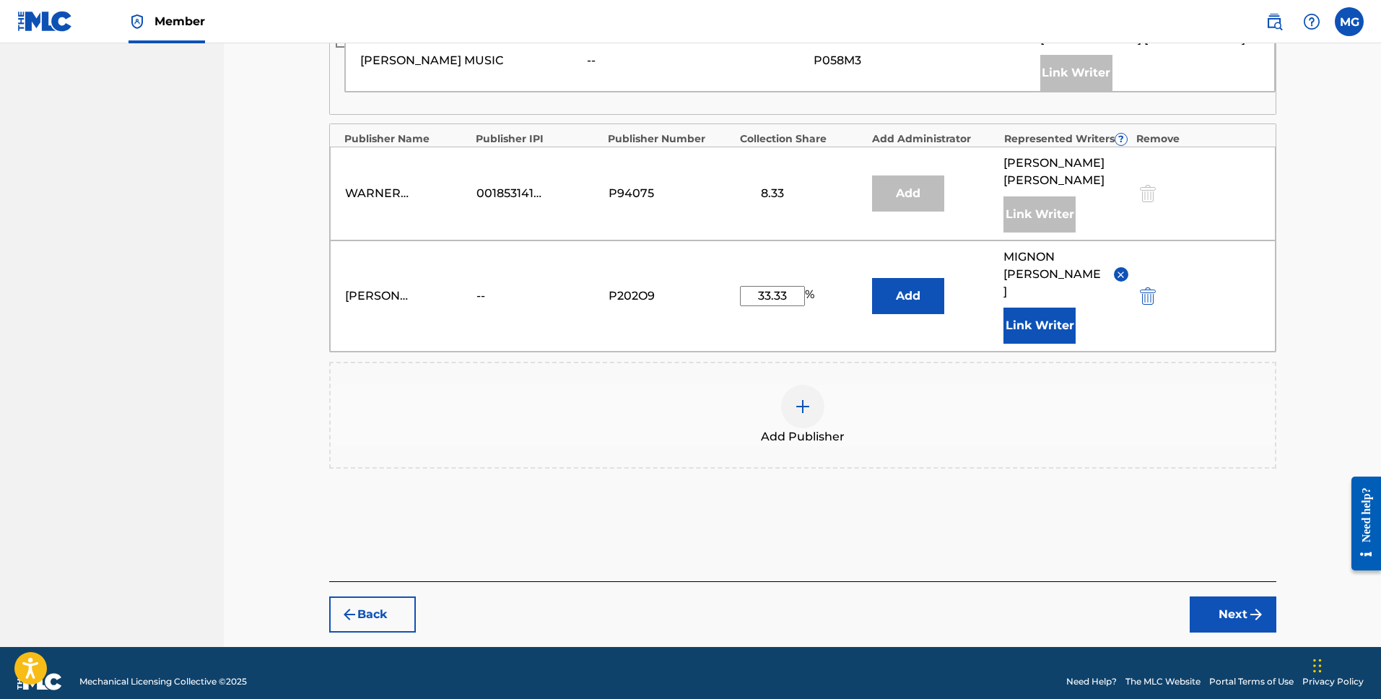
click at [1247, 606] on img "submit" at bounding box center [1255, 614] width 17 height 17
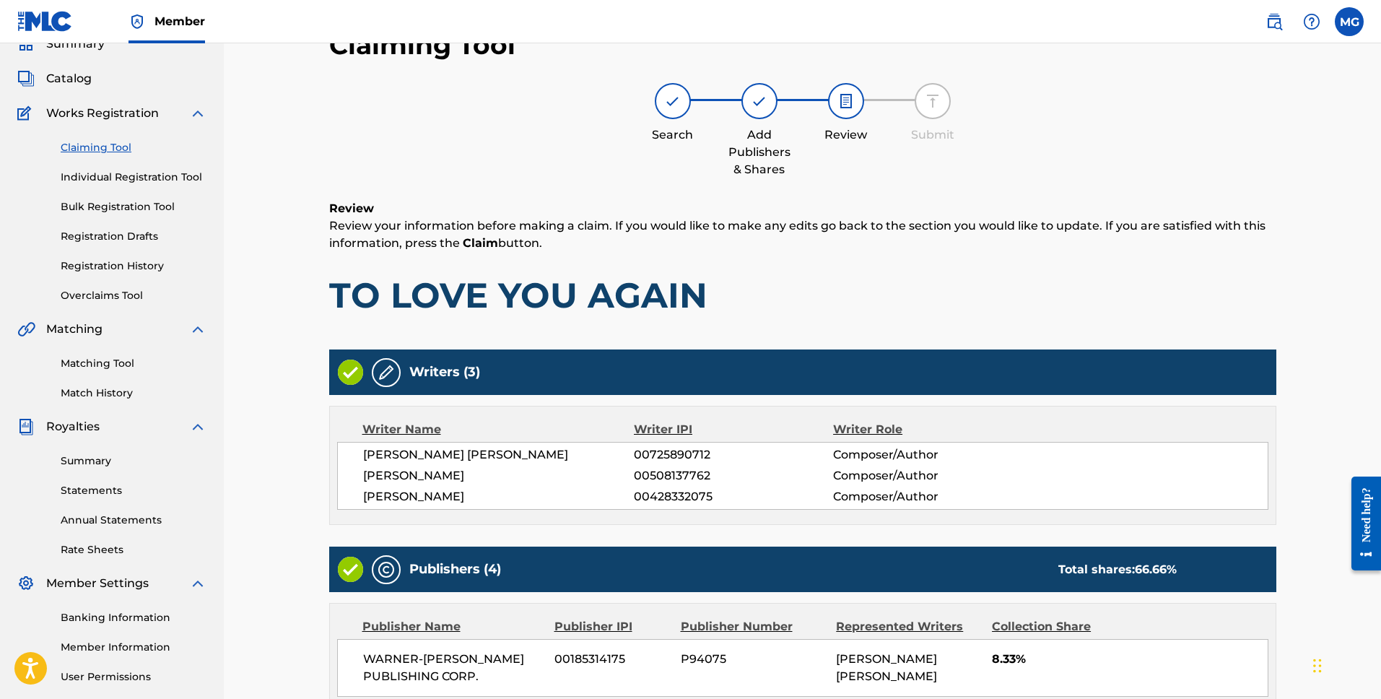
scroll to position [734, 0]
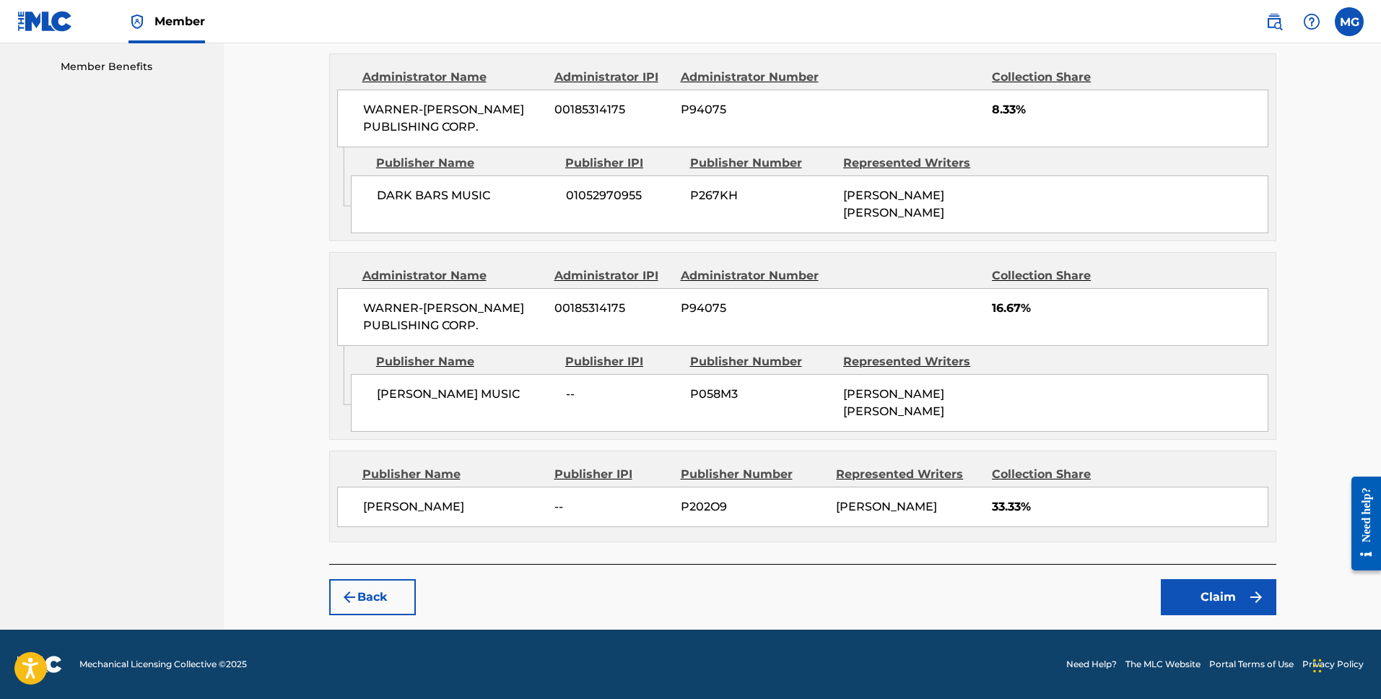
click at [1215, 601] on button "Claim" at bounding box center [1218, 597] width 115 height 36
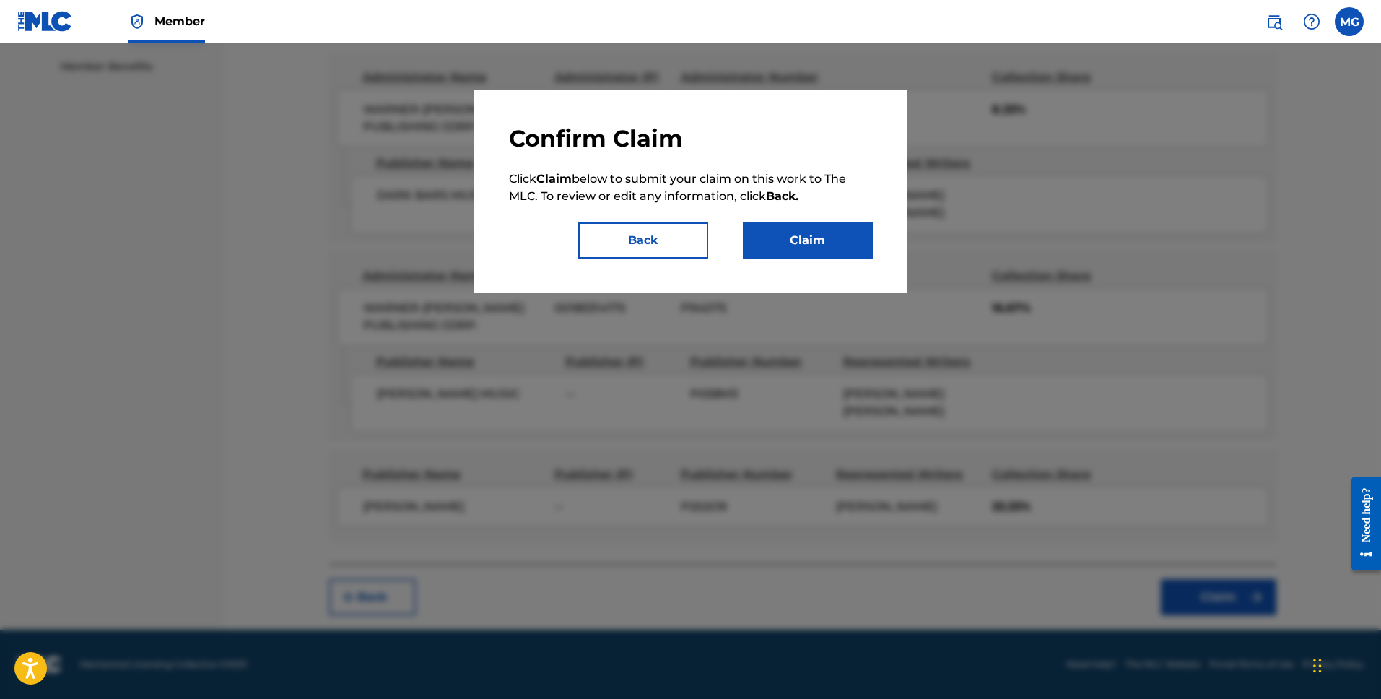
click at [699, 252] on button "Back" at bounding box center [643, 240] width 130 height 36
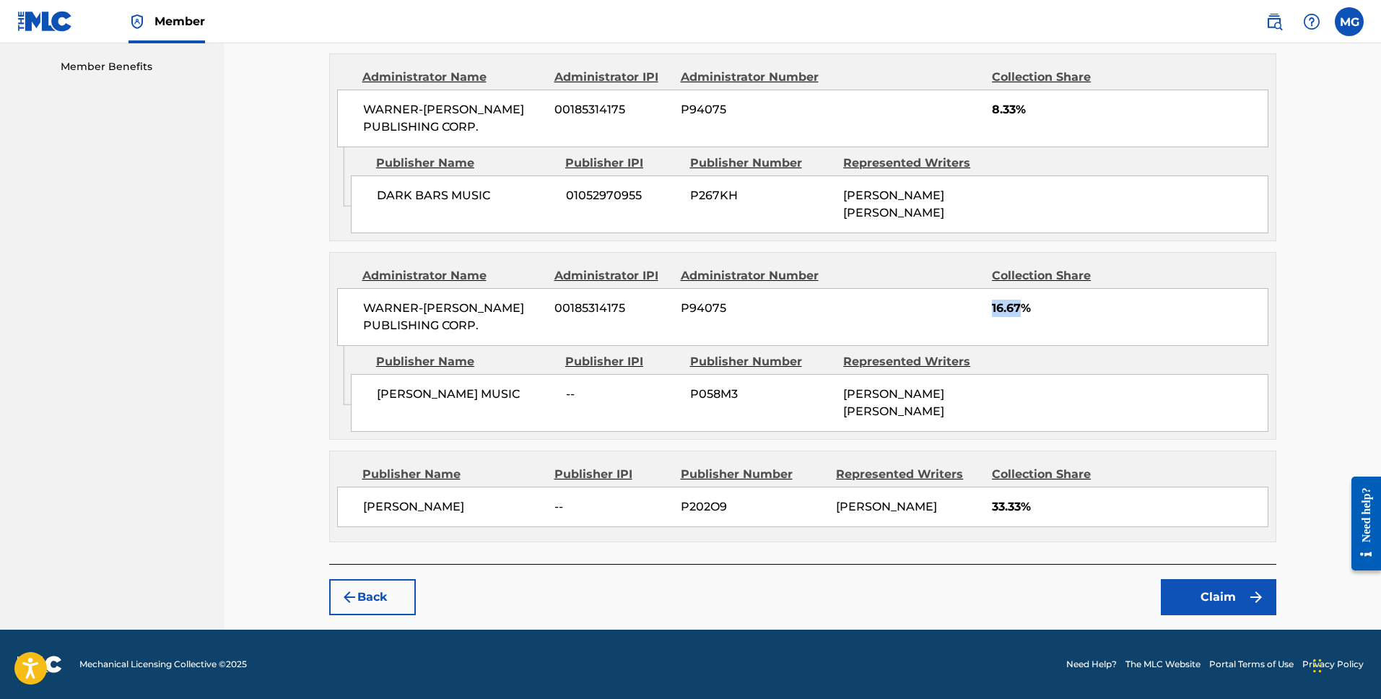
drag, startPoint x: 987, startPoint y: 302, endPoint x: 1018, endPoint y: 313, distance: 32.6
click at [1018, 313] on div "WARNER-[PERSON_NAME] PUBLISHING CORP. 00185314175 P94075 16.67%" at bounding box center [802, 317] width 931 height 58
click at [1163, 294] on div "WARNER-[PERSON_NAME] PUBLISHING CORP. 00185314175 P94075 16.67%" at bounding box center [802, 317] width 931 height 58
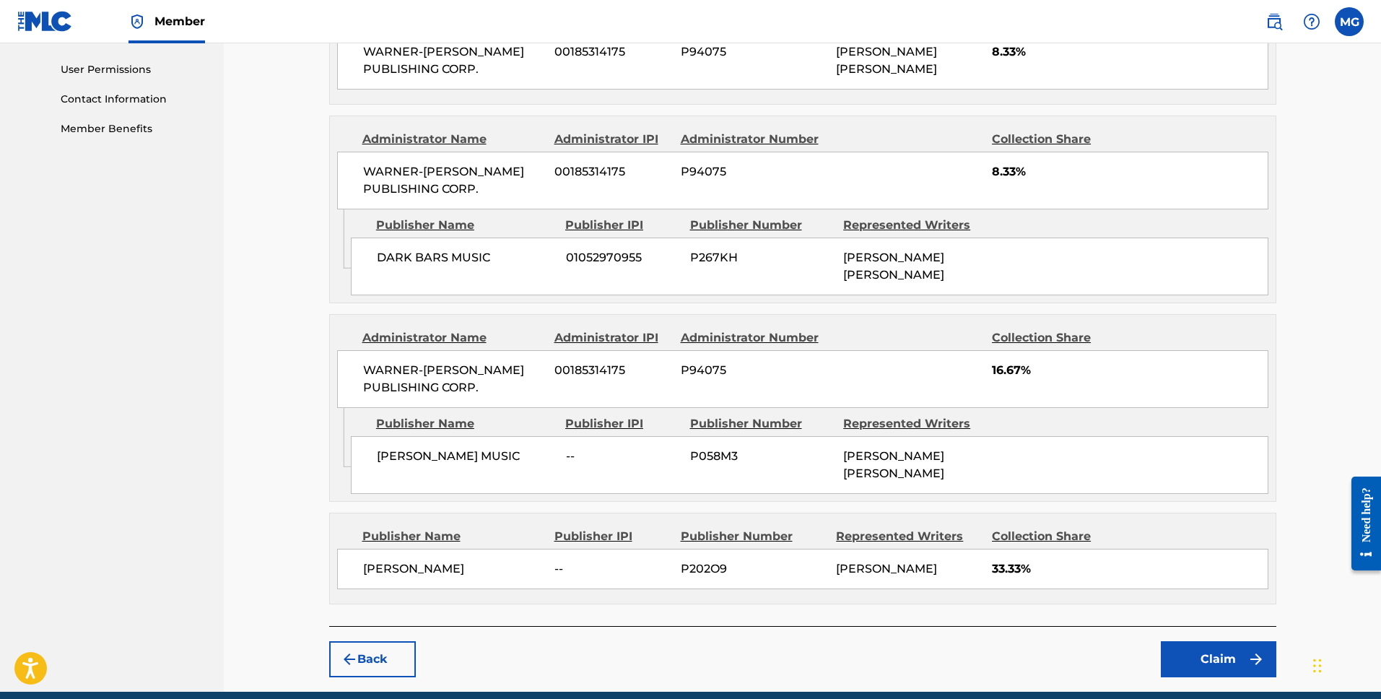
scroll to position [676, 0]
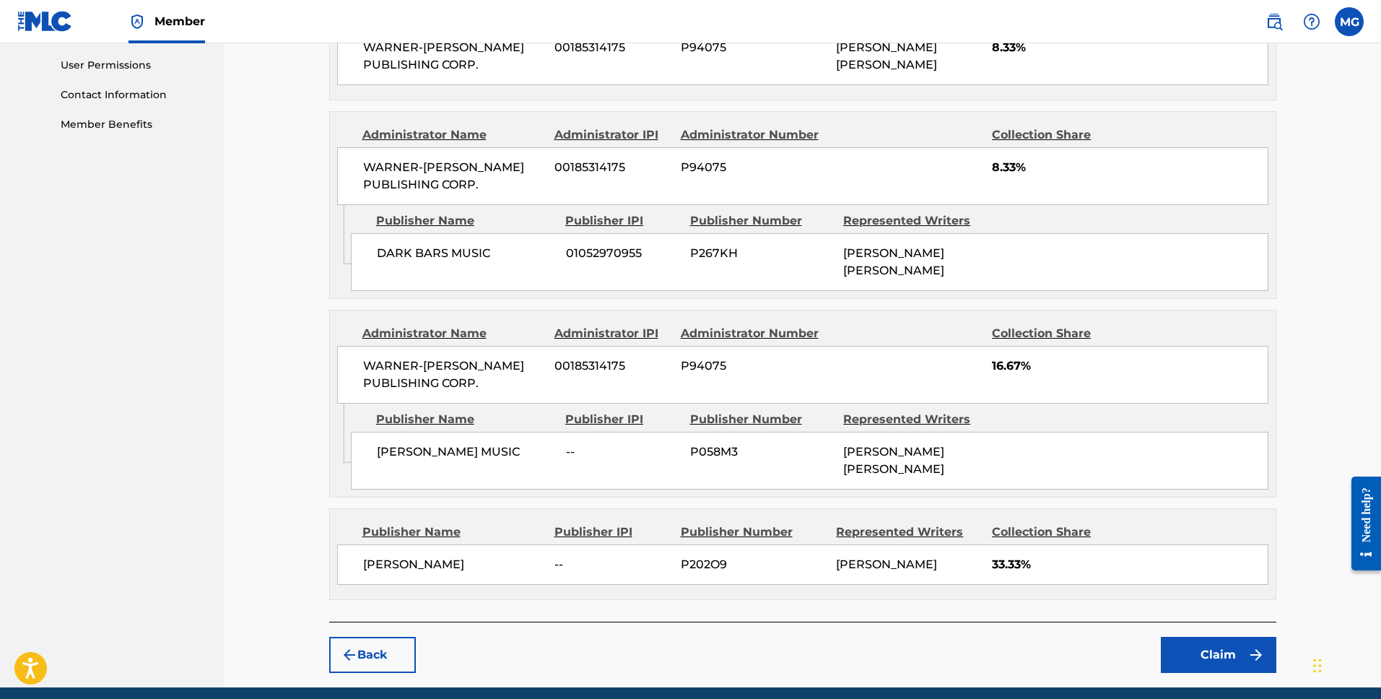
click at [1225, 649] on button "Claim" at bounding box center [1218, 655] width 115 height 36
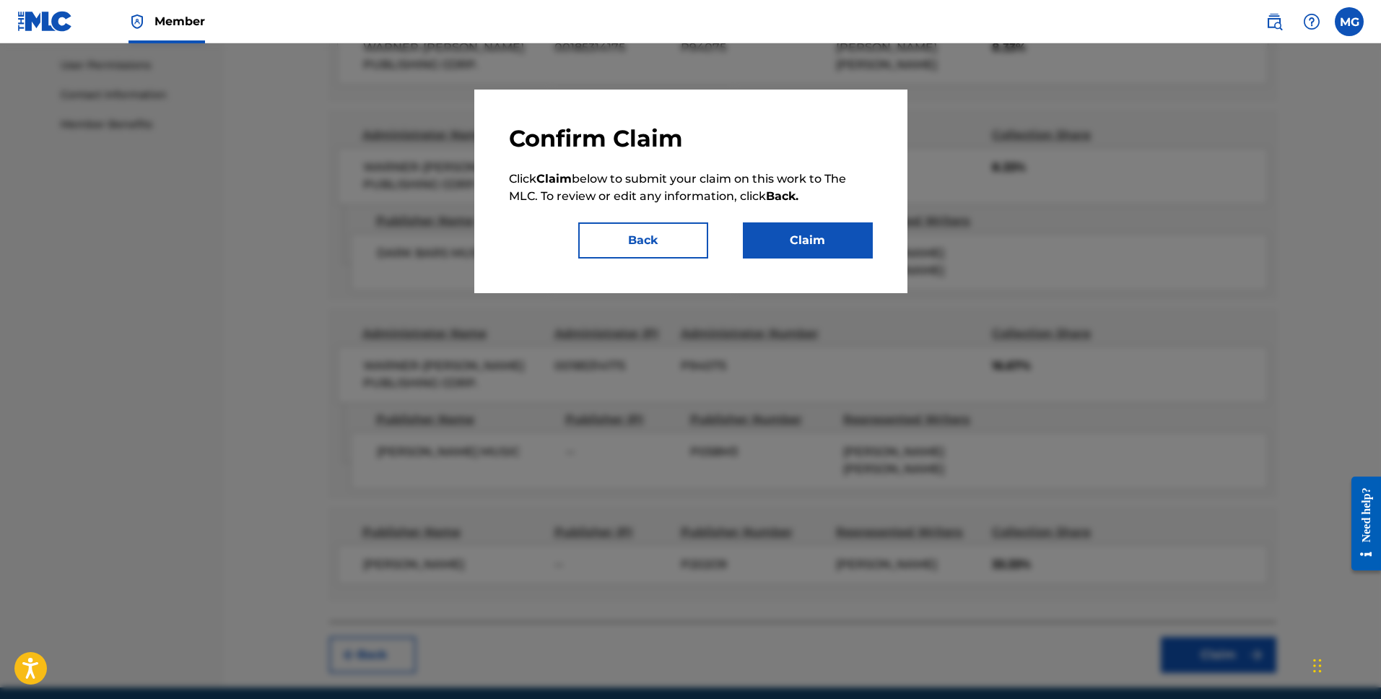
click at [815, 244] on button "Claim" at bounding box center [808, 240] width 130 height 36
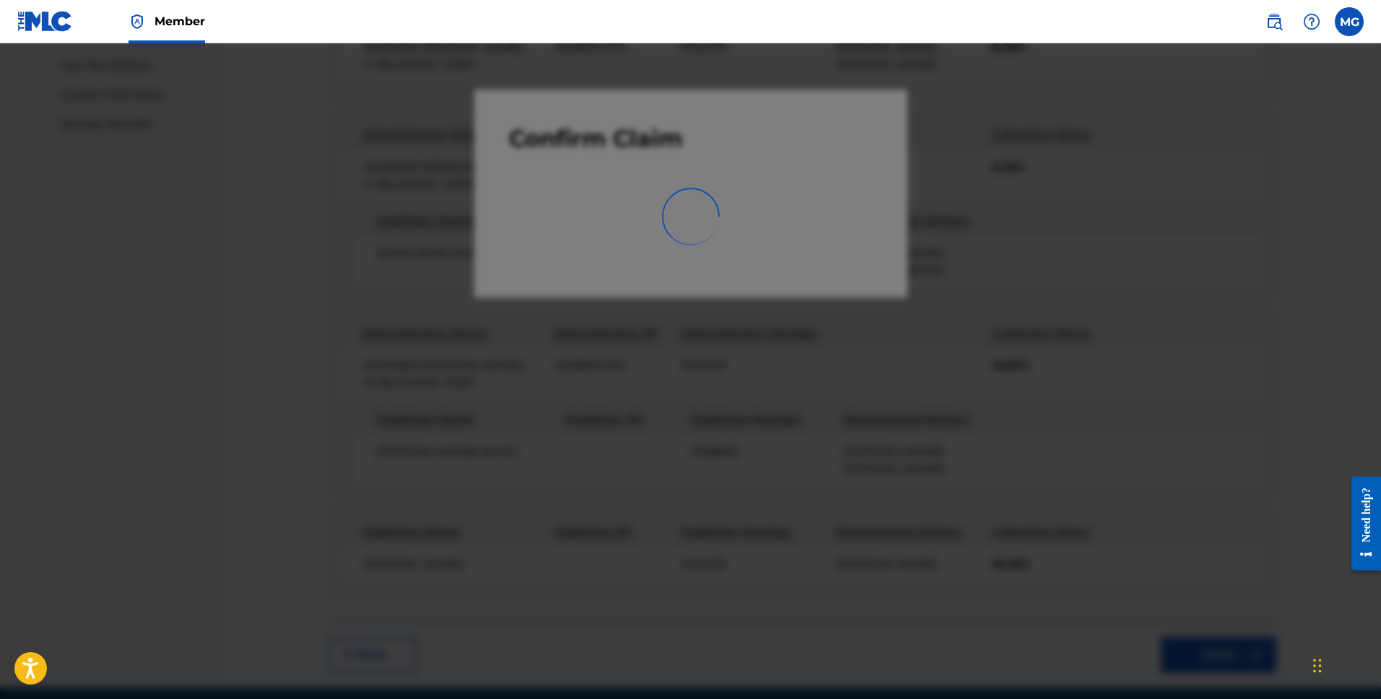
scroll to position [196, 0]
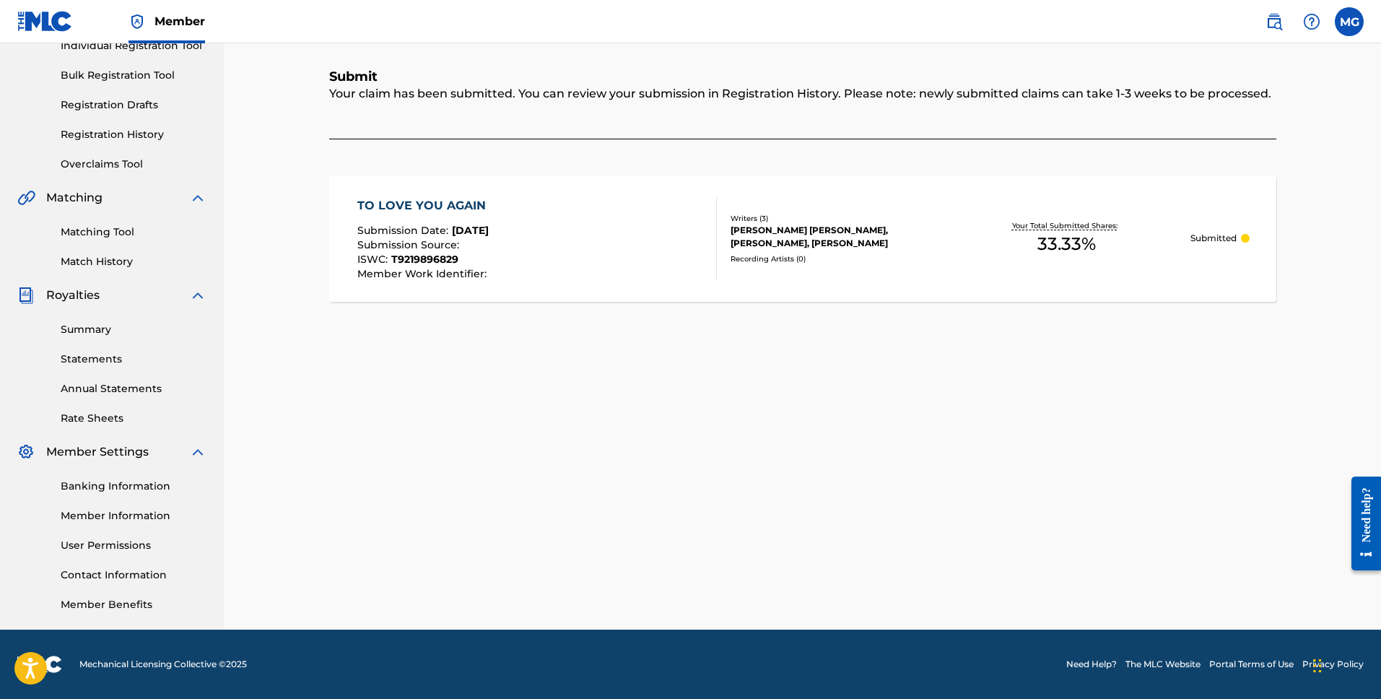
click at [885, 291] on div "TO LOVE YOU AGAIN Submission Date : [DATE] Submission Source : ISWC : T92198968…" at bounding box center [802, 238] width 947 height 126
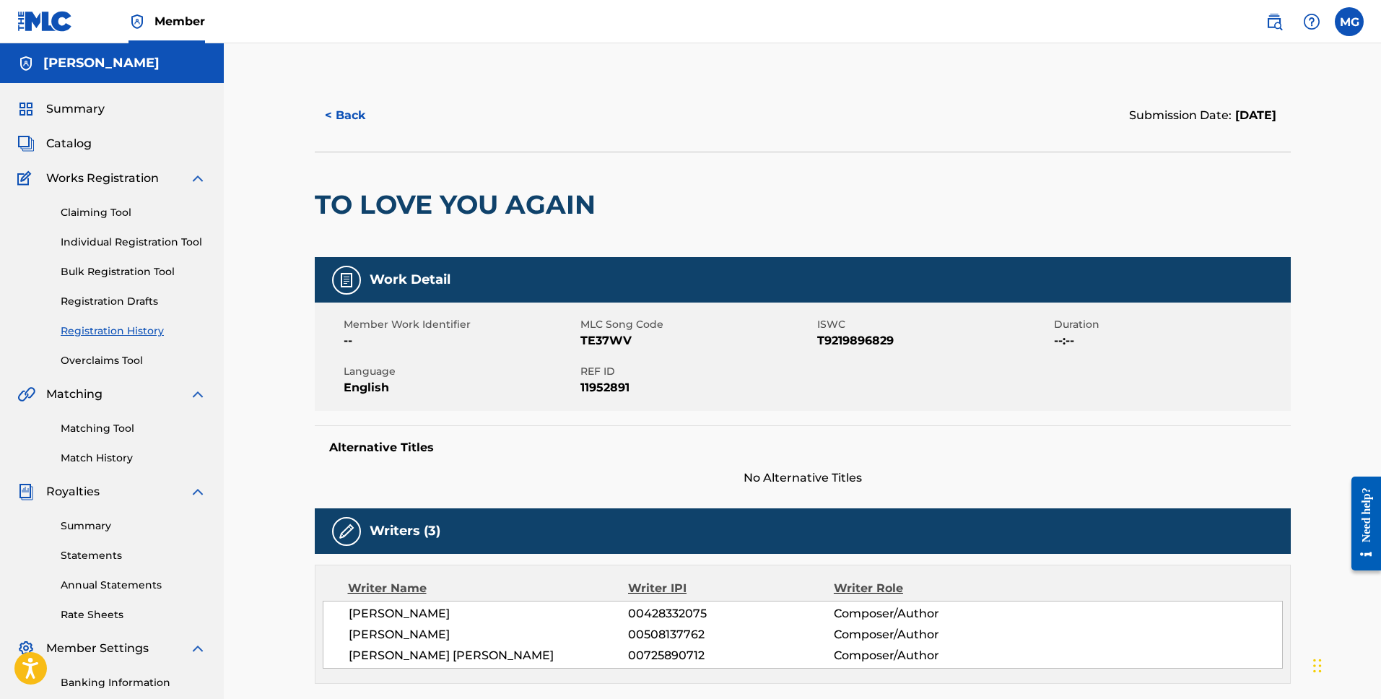
click at [654, 643] on div "[PERSON_NAME] 00428332075 Composer/Author [PERSON_NAME] 00508137762 Composer/Au…" at bounding box center [803, 634] width 960 height 68
click at [1323, 396] on div "< Back Submission Date: [DATE] TO LOVE YOU AGAIN Work Detail Member Work Identi…" at bounding box center [802, 533] width 1157 height 981
click at [367, 113] on button "< Back" at bounding box center [358, 115] width 87 height 36
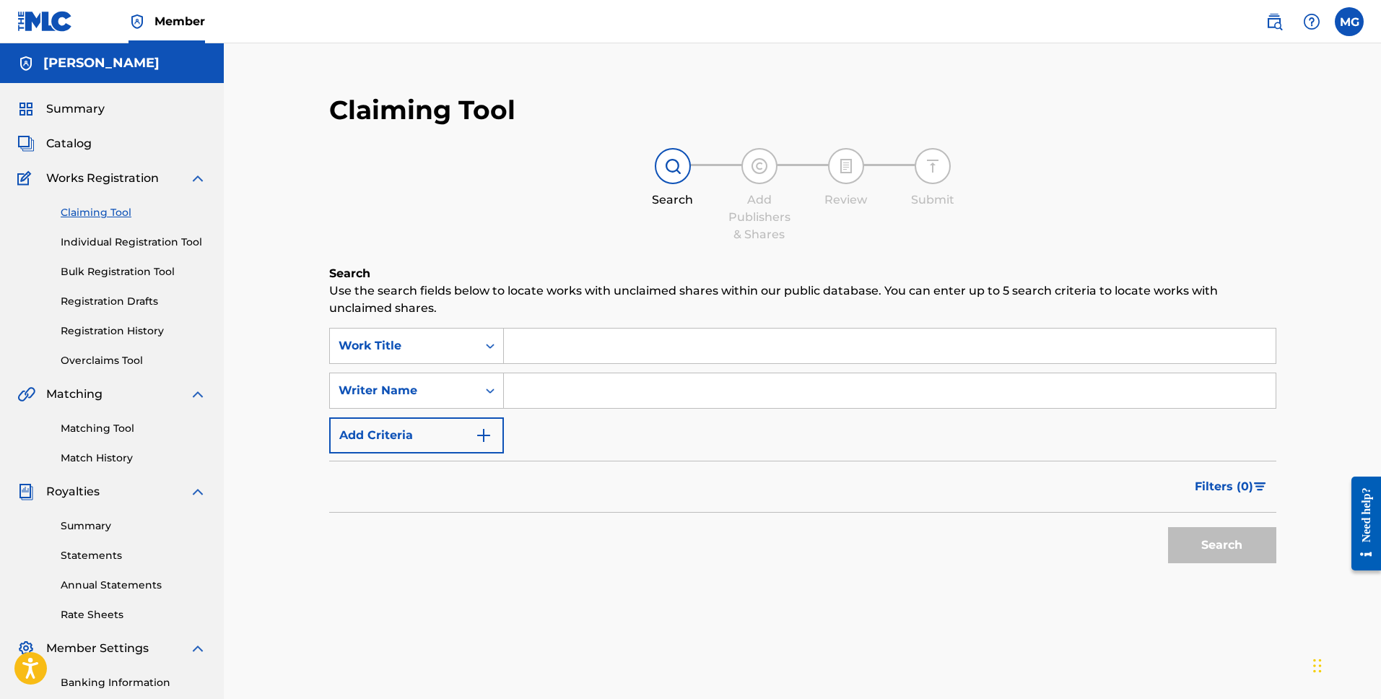
scroll to position [196, 0]
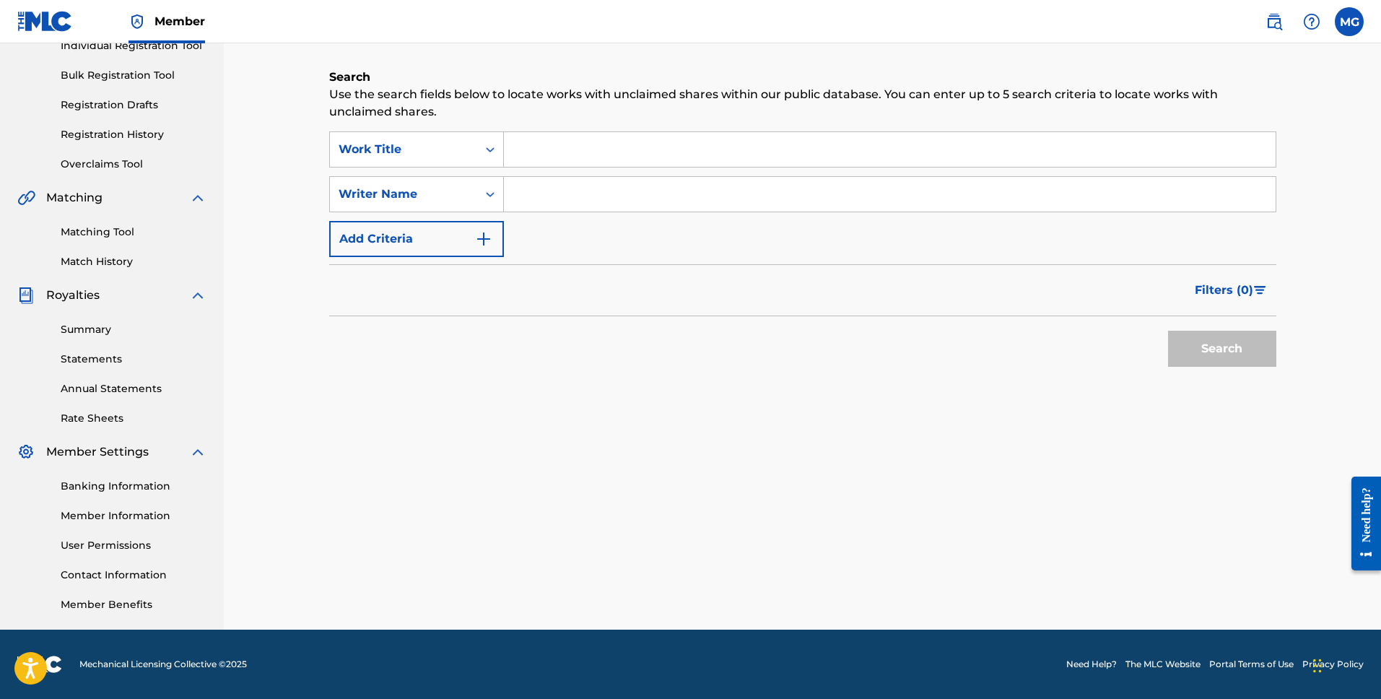
click at [484, 104] on p "Use the search fields below to locate works with unclaimed shares within our pu…" at bounding box center [802, 103] width 947 height 35
click at [1345, 17] on label at bounding box center [1348, 21] width 29 height 29
click at [1349, 22] on input "MG [PERSON_NAME] [EMAIL_ADDRESS][DOMAIN_NAME] Notification Preferences Profile …" at bounding box center [1349, 22] width 0 height 0
click at [1208, 206] on p "Log out" at bounding box center [1209, 204] width 34 height 13
click at [1349, 22] on input "MG [PERSON_NAME] [EMAIL_ADDRESS][DOMAIN_NAME] Notification Preferences Profile …" at bounding box center [1349, 22] width 0 height 0
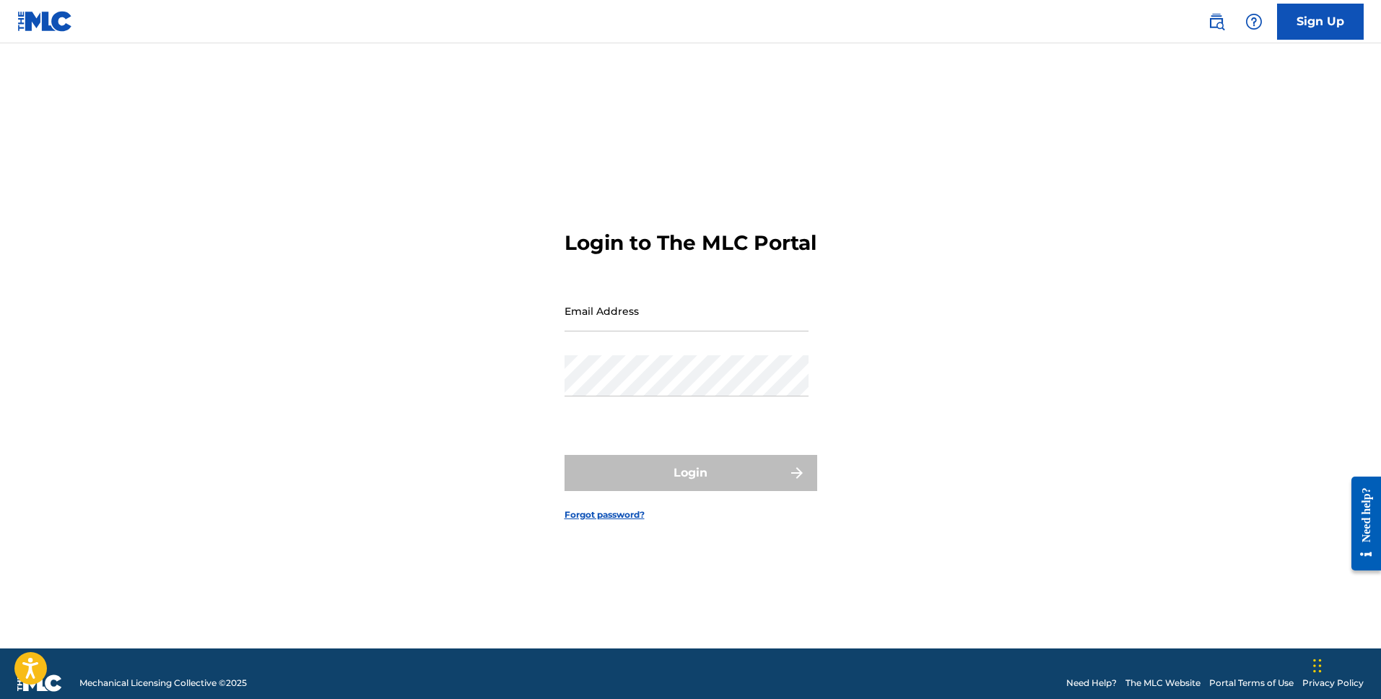
click at [640, 321] on input "Email Address" at bounding box center [686, 310] width 244 height 41
type input "[EMAIL_ADDRESS][DOMAIN_NAME]"
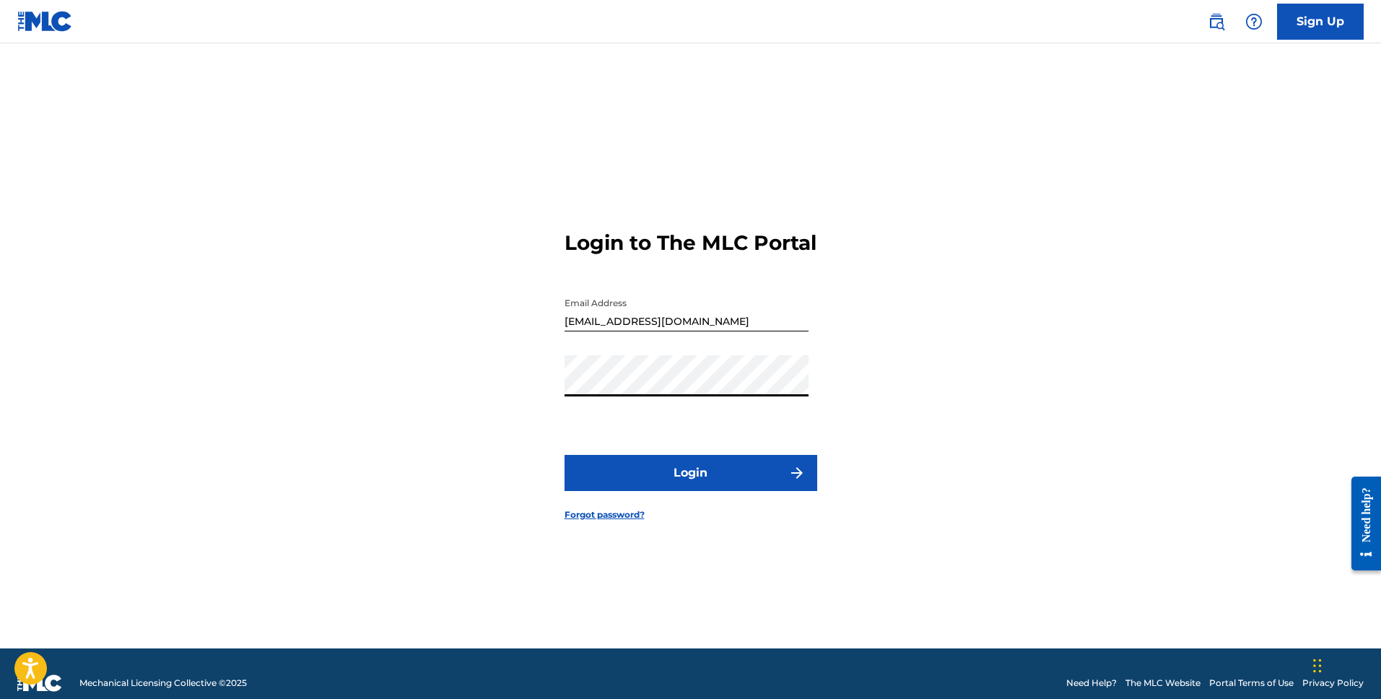
click at [650, 473] on button "Login" at bounding box center [690, 473] width 253 height 36
